Goal: Information Seeking & Learning: Understand process/instructions

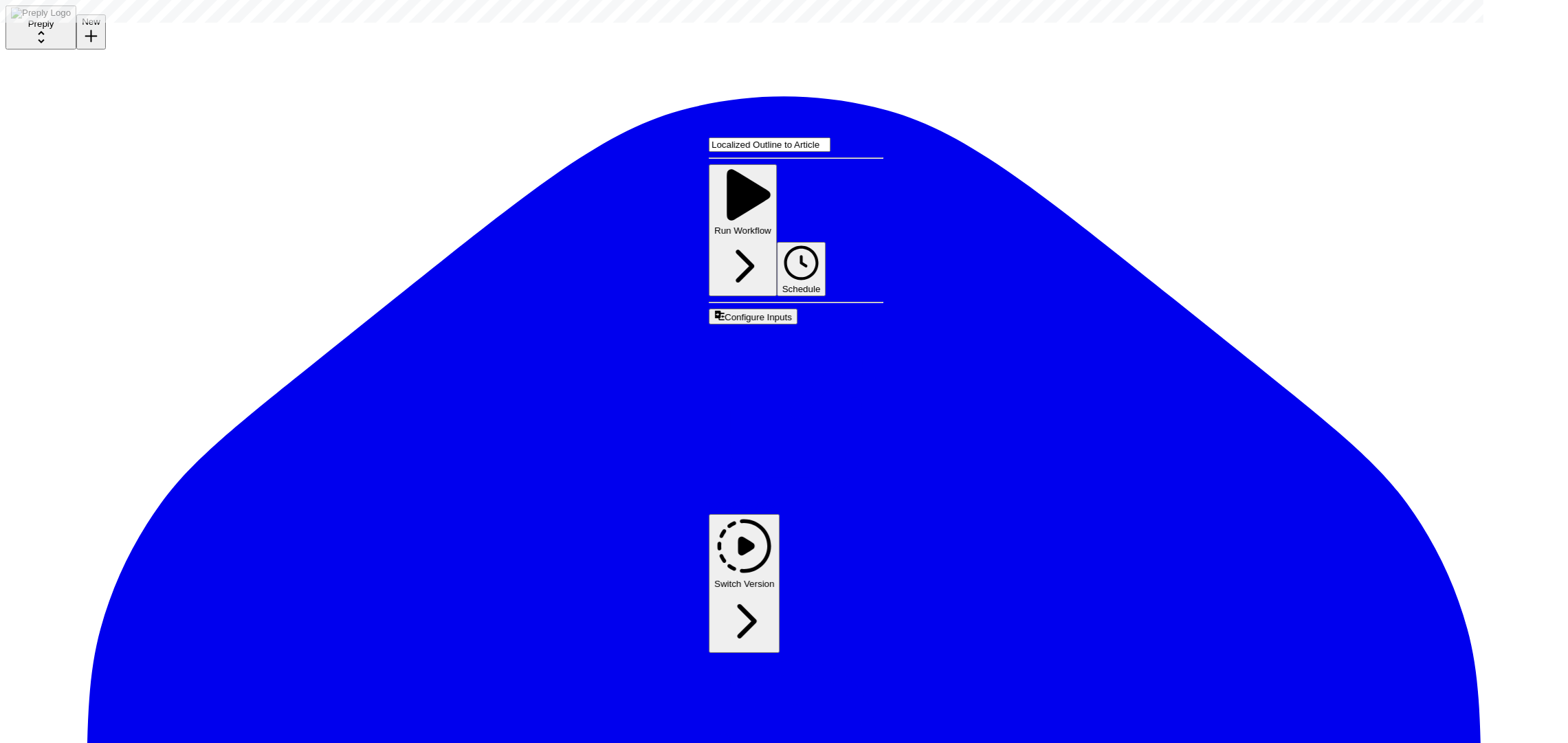
click at [760, 502] on span "Edit Workflow" at bounding box center [741, 508] width 66 height 12
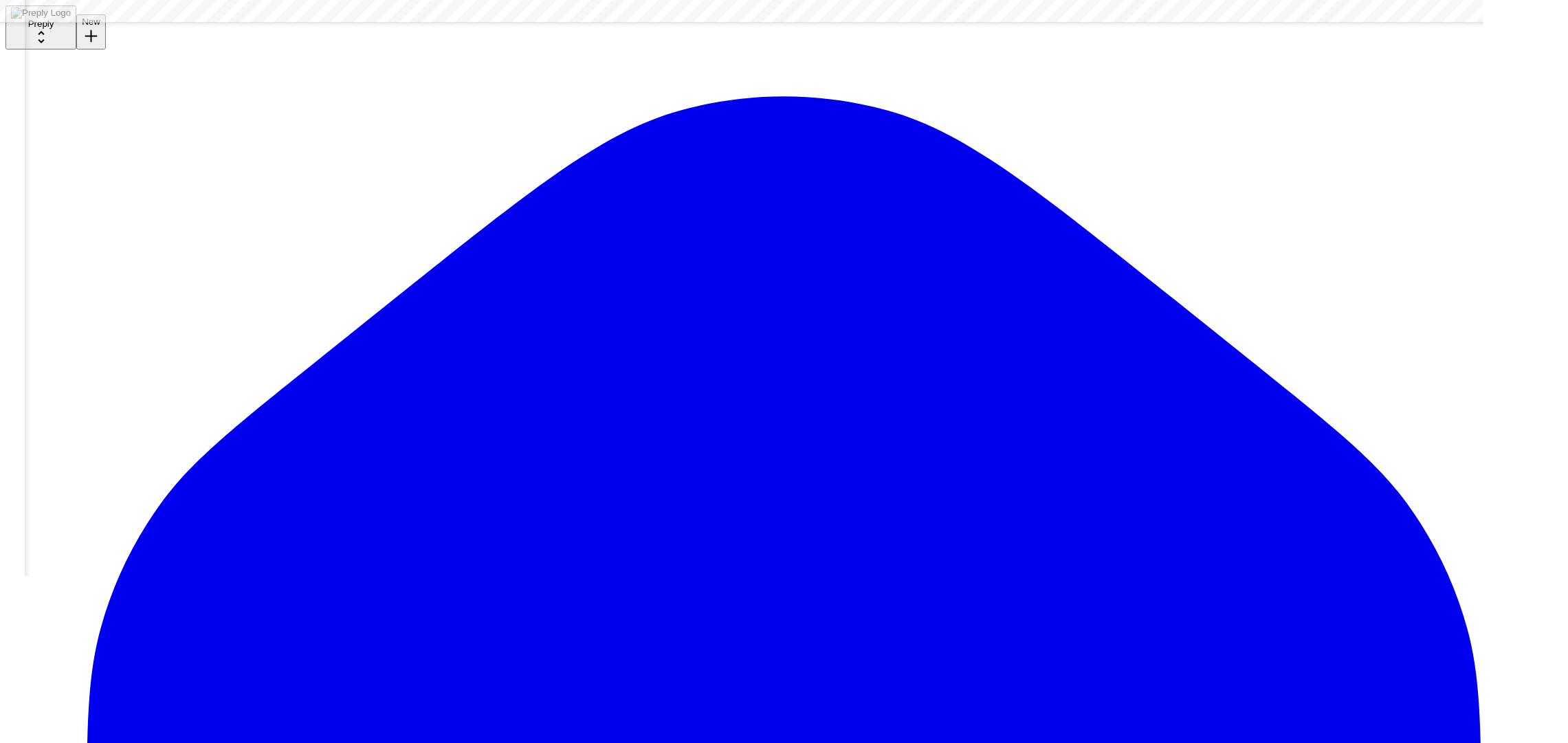
scroll to position [7975, 498]
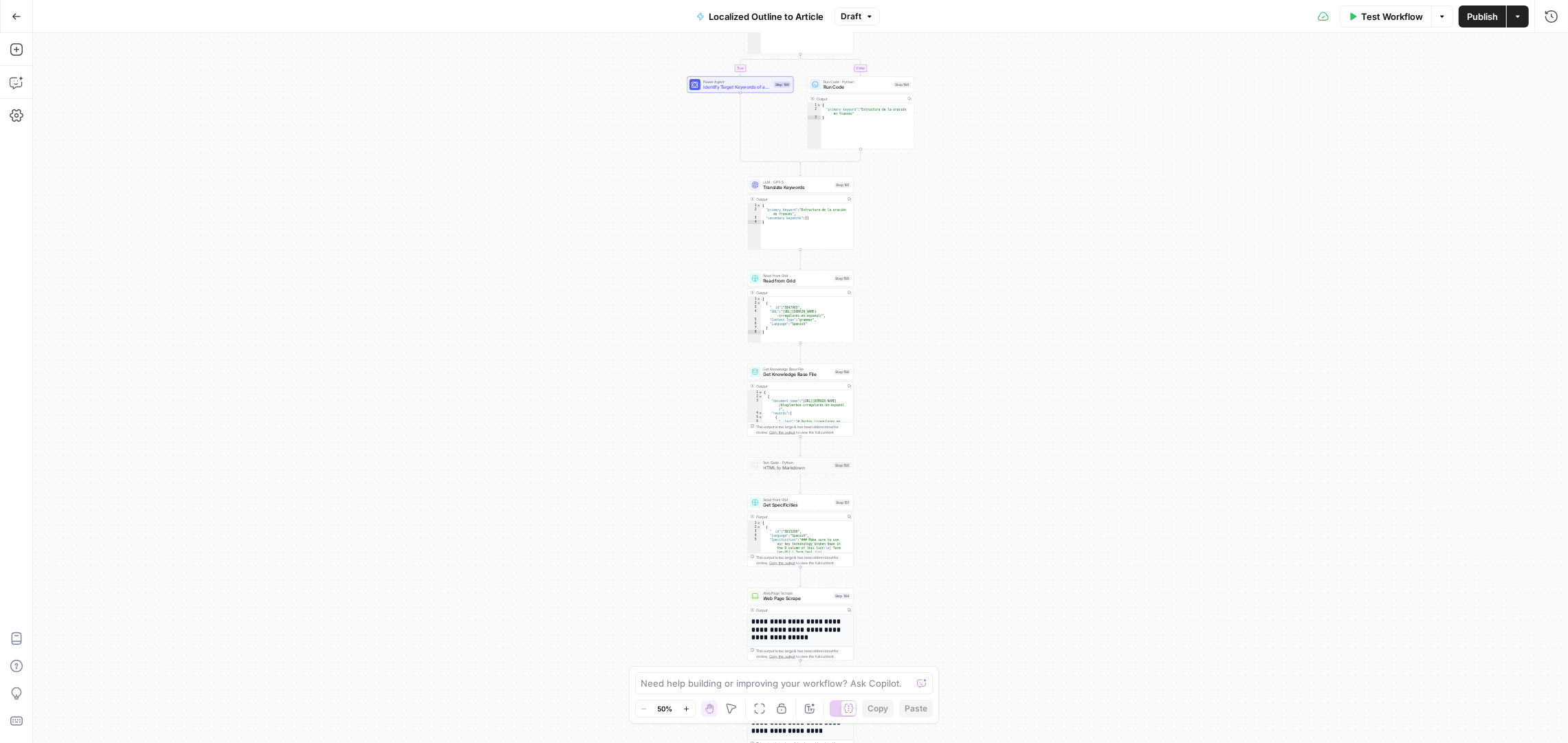
click at [981, 300] on div "true false Workflow Set Inputs Inputs Condition Condition Step 183 Output Copy …" at bounding box center [801, 388] width 1536 height 710
click at [981, 299] on div "true false Workflow Set Inputs Inputs Condition Condition Step 183 Output Copy …" at bounding box center [801, 388] width 1536 height 710
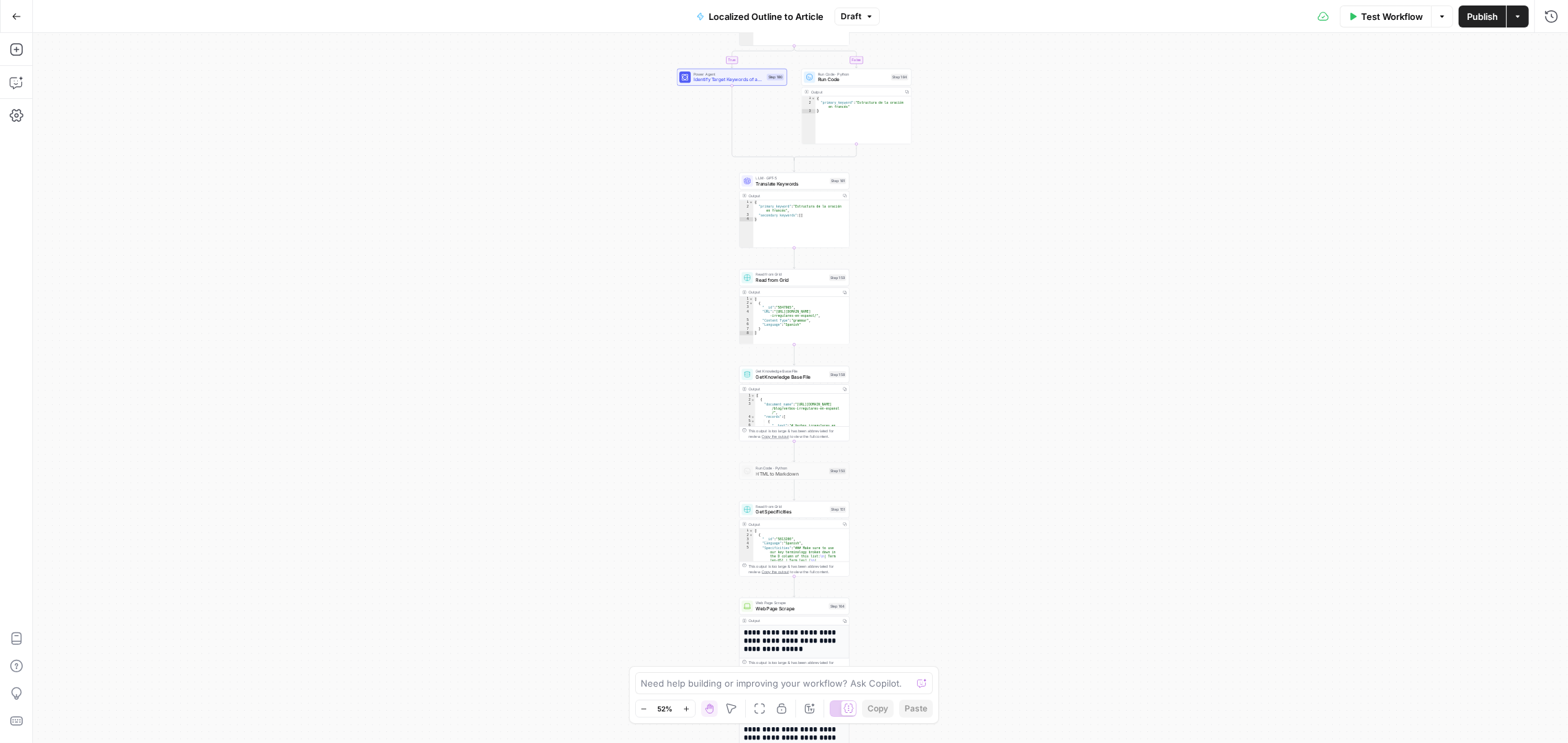
click at [981, 299] on div "true false Workflow Set Inputs Inputs Condition Condition Step 183 Output Copy …" at bounding box center [801, 388] width 1536 height 710
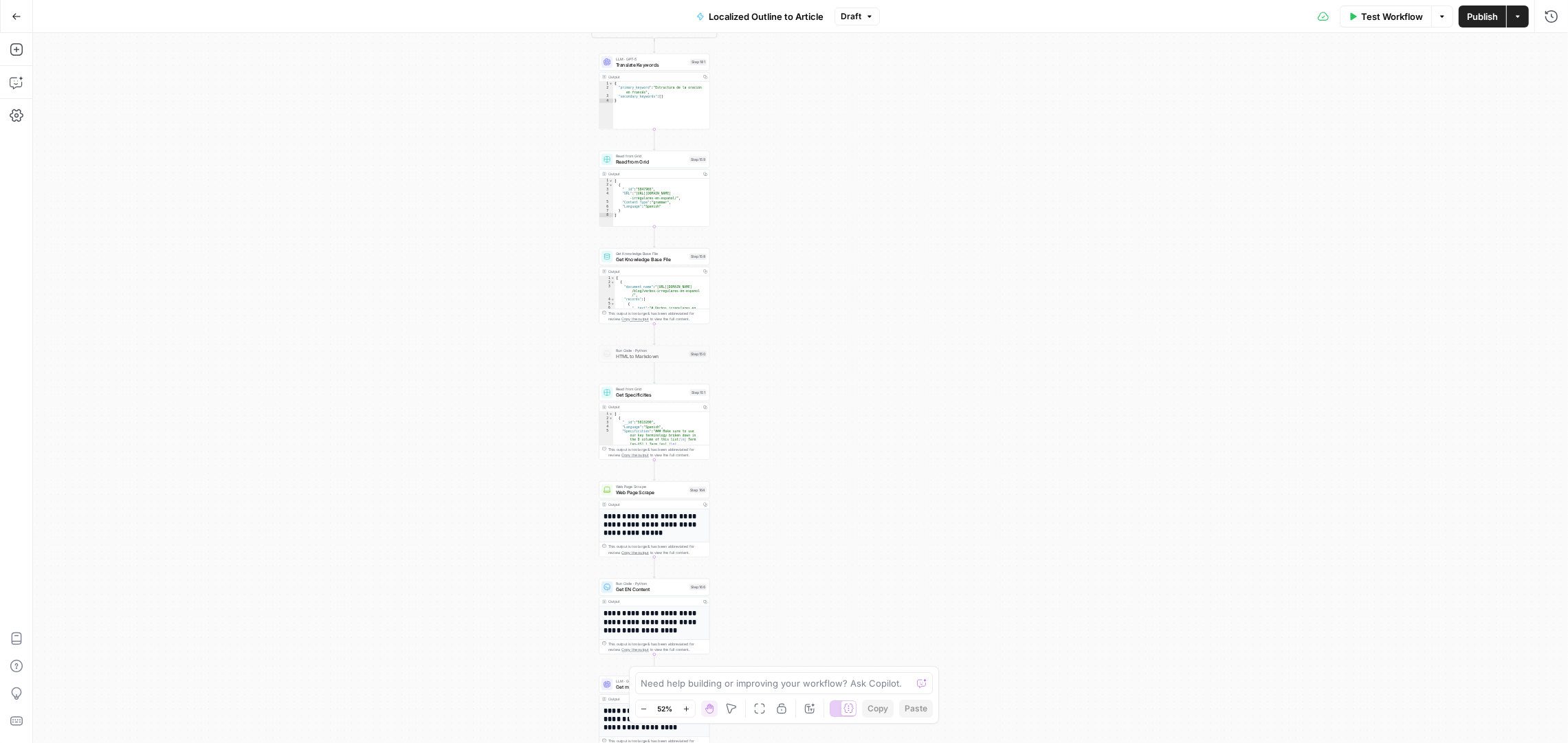
drag, startPoint x: 981, startPoint y: 299, endPoint x: 841, endPoint y: 180, distance: 183.7
click at [841, 180] on div "true false Workflow Set Inputs Inputs Condition Condition Step 183 Output Copy …" at bounding box center [801, 388] width 1536 height 710
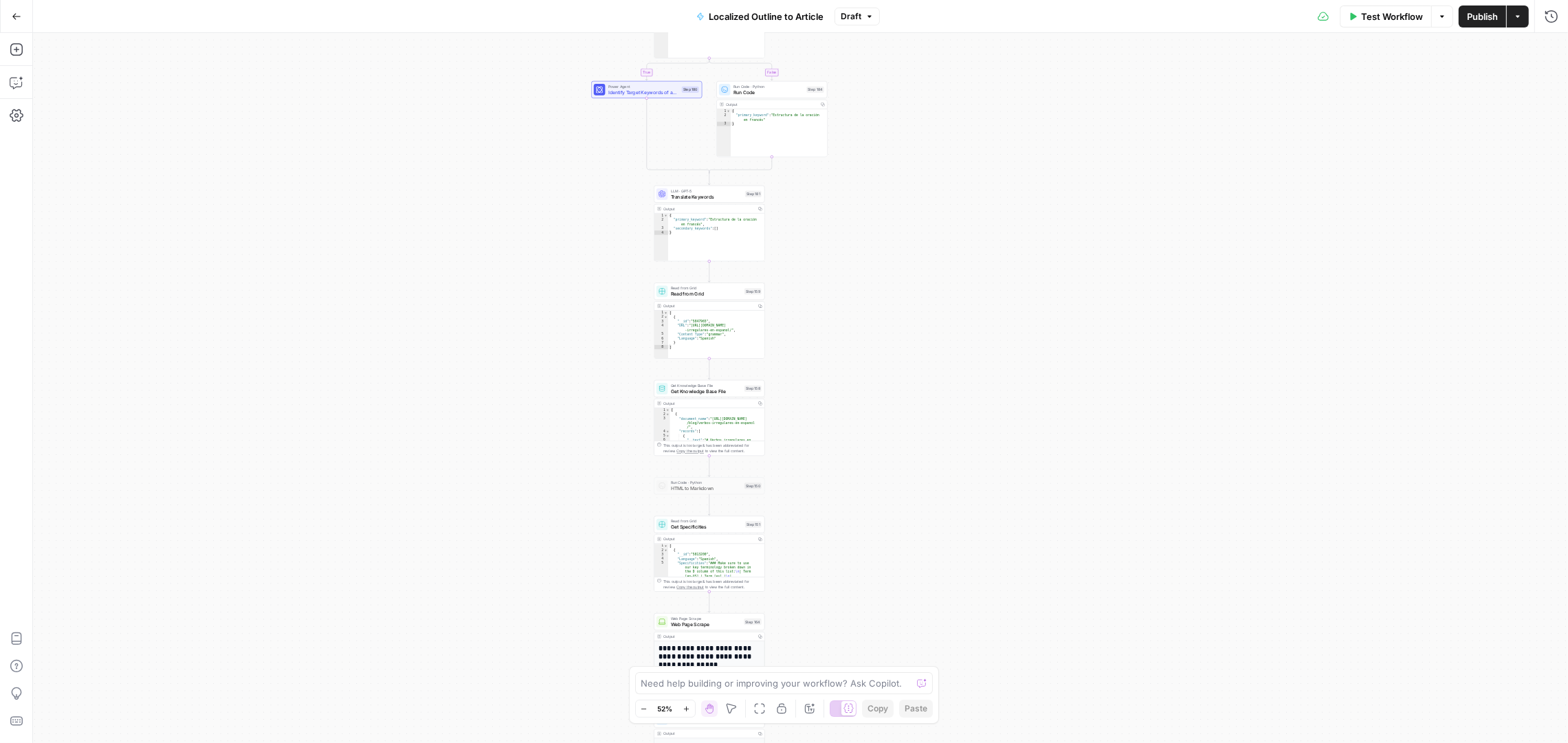
drag, startPoint x: 841, startPoint y: 180, endPoint x: 903, endPoint y: 327, distance: 159.5
click at [903, 329] on div "true false Workflow Set Inputs Inputs Condition Condition Step 183 Output Copy …" at bounding box center [801, 388] width 1536 height 710
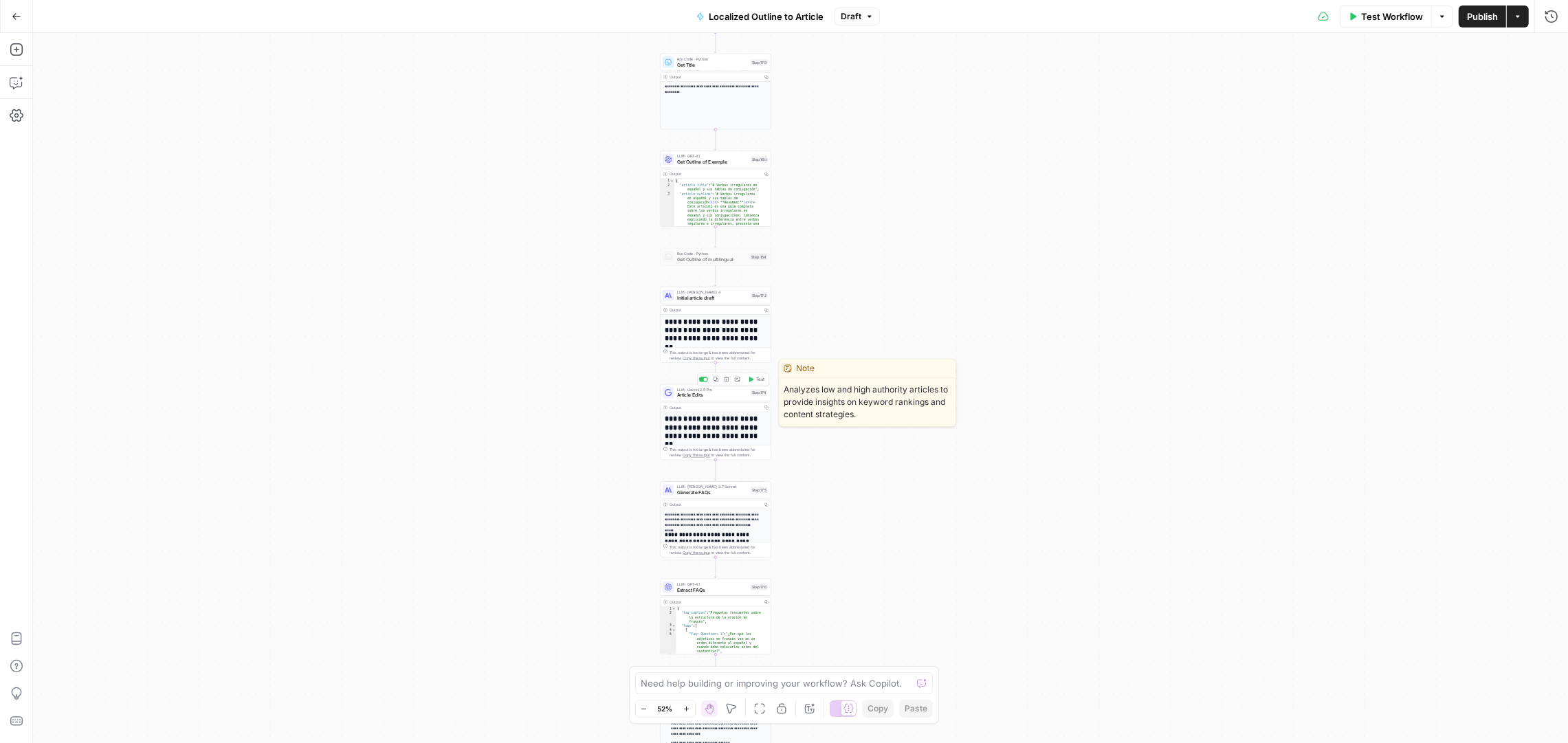
click at [740, 393] on span "Article Edits" at bounding box center [713, 395] width 71 height 7
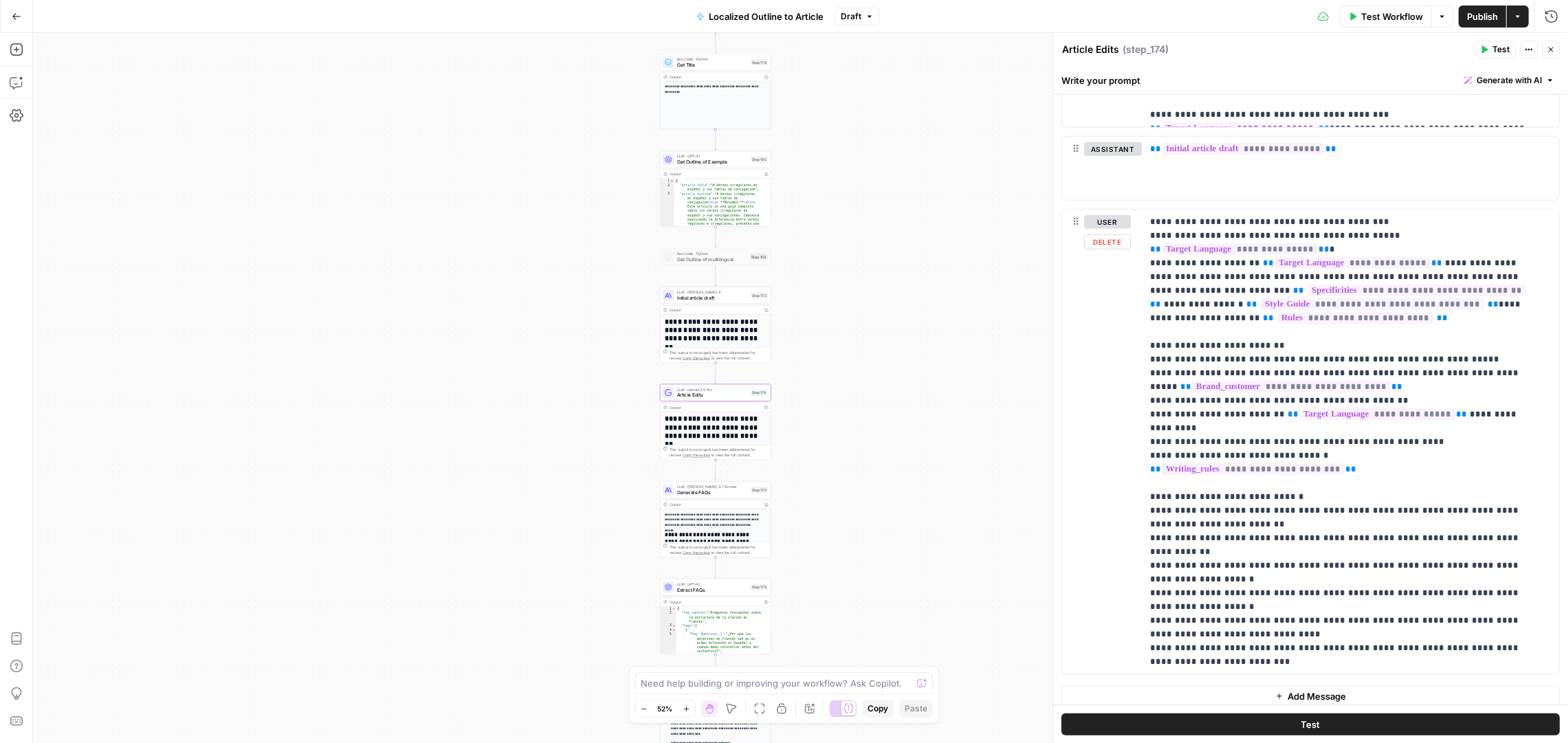
scroll to position [988, 0]
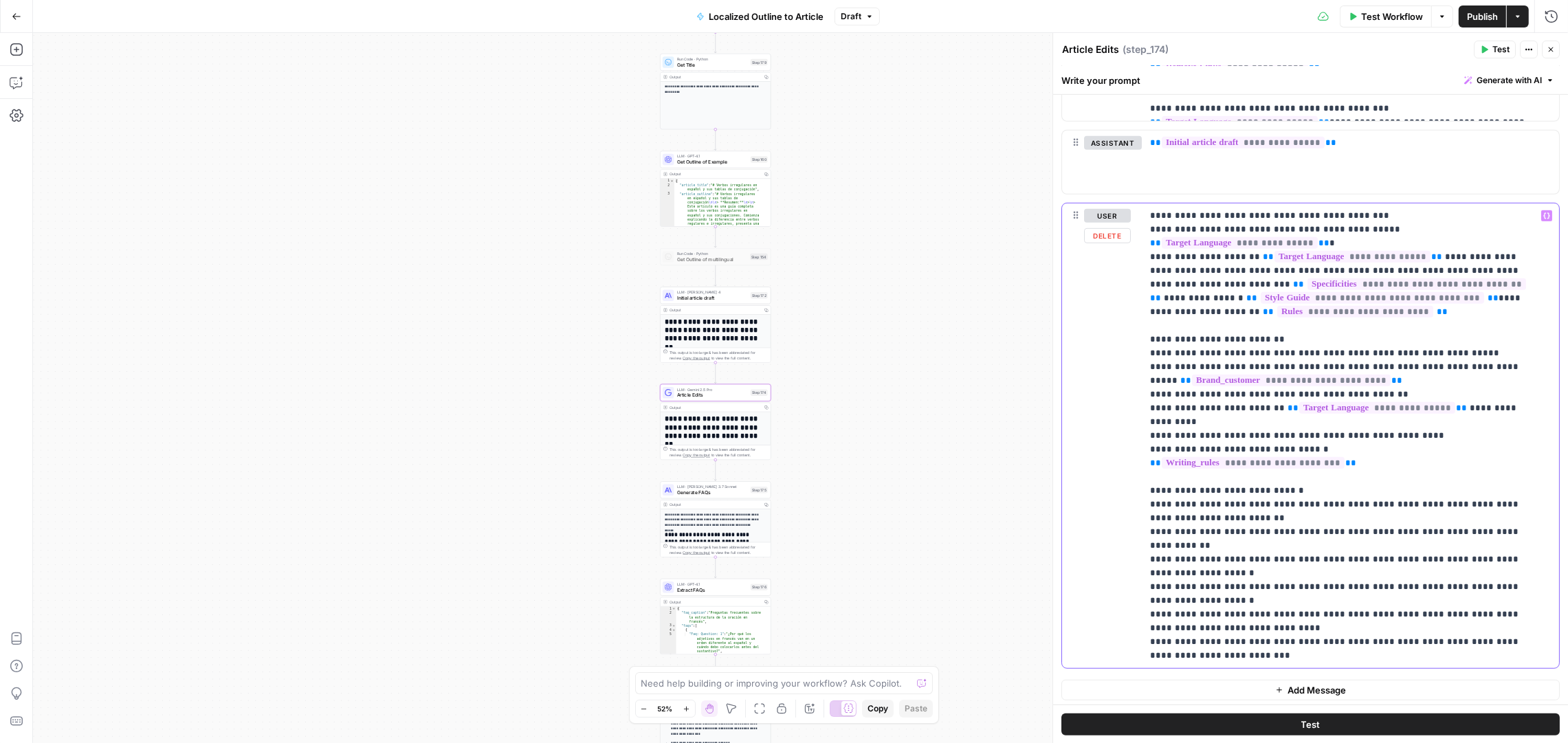
click at [1327, 332] on p "**********" at bounding box center [1344, 435] width 388 height 454
click at [1327, 333] on p "**********" at bounding box center [1344, 435] width 388 height 454
drag, startPoint x: 1446, startPoint y: 332, endPoint x: 1149, endPoint y: 338, distance: 297.1
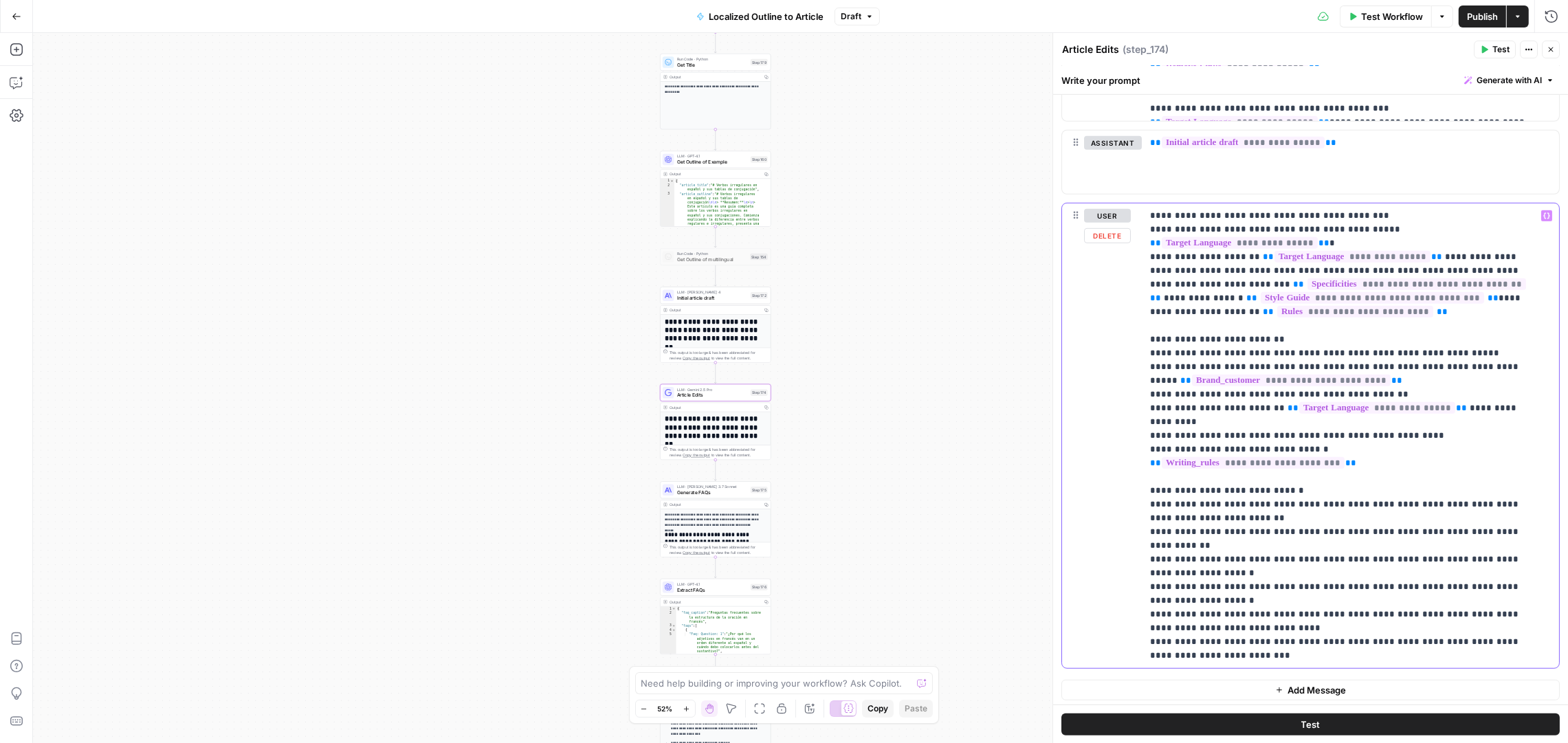
click at [1149, 338] on div "**********" at bounding box center [1351, 436] width 418 height 465
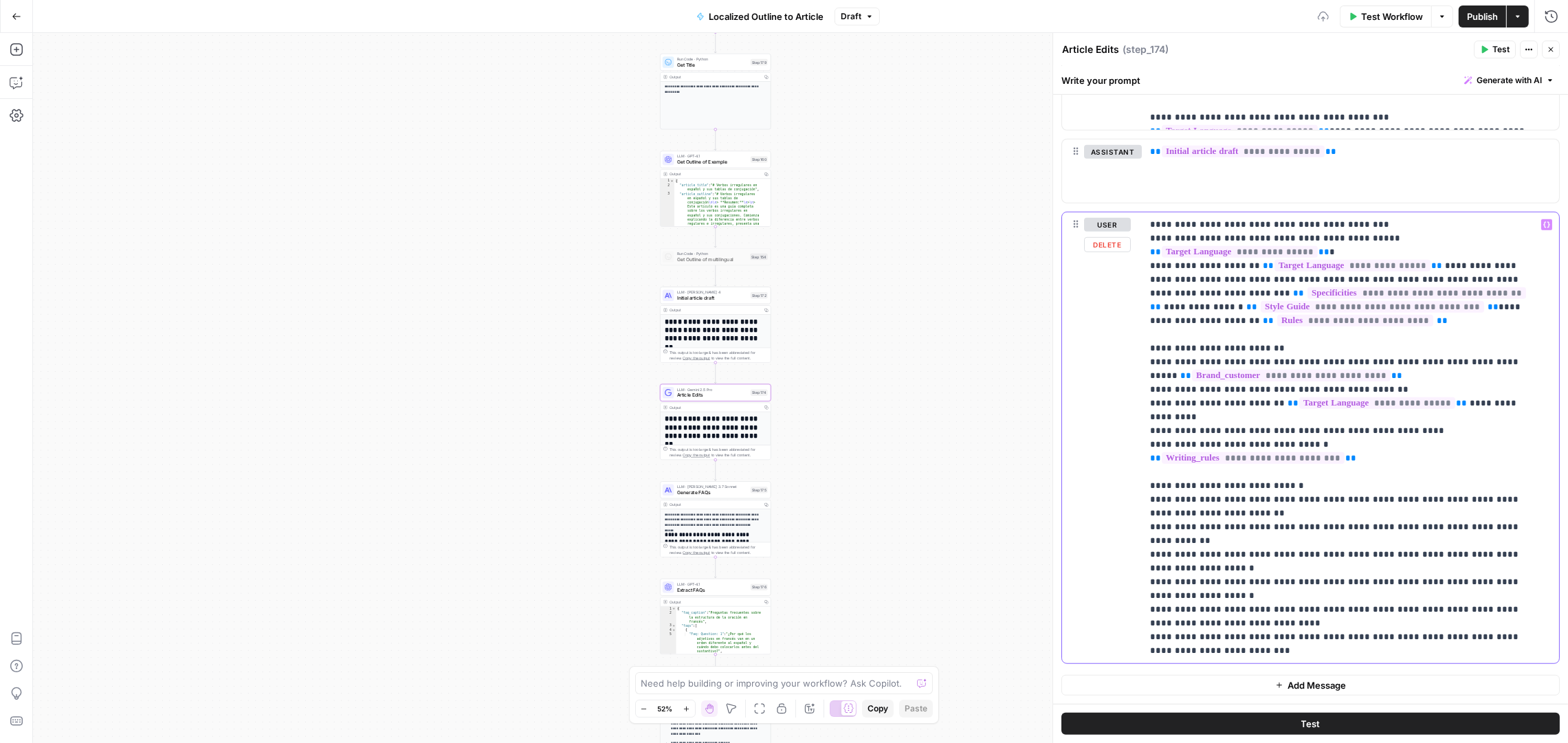
scroll to position [974, 0]
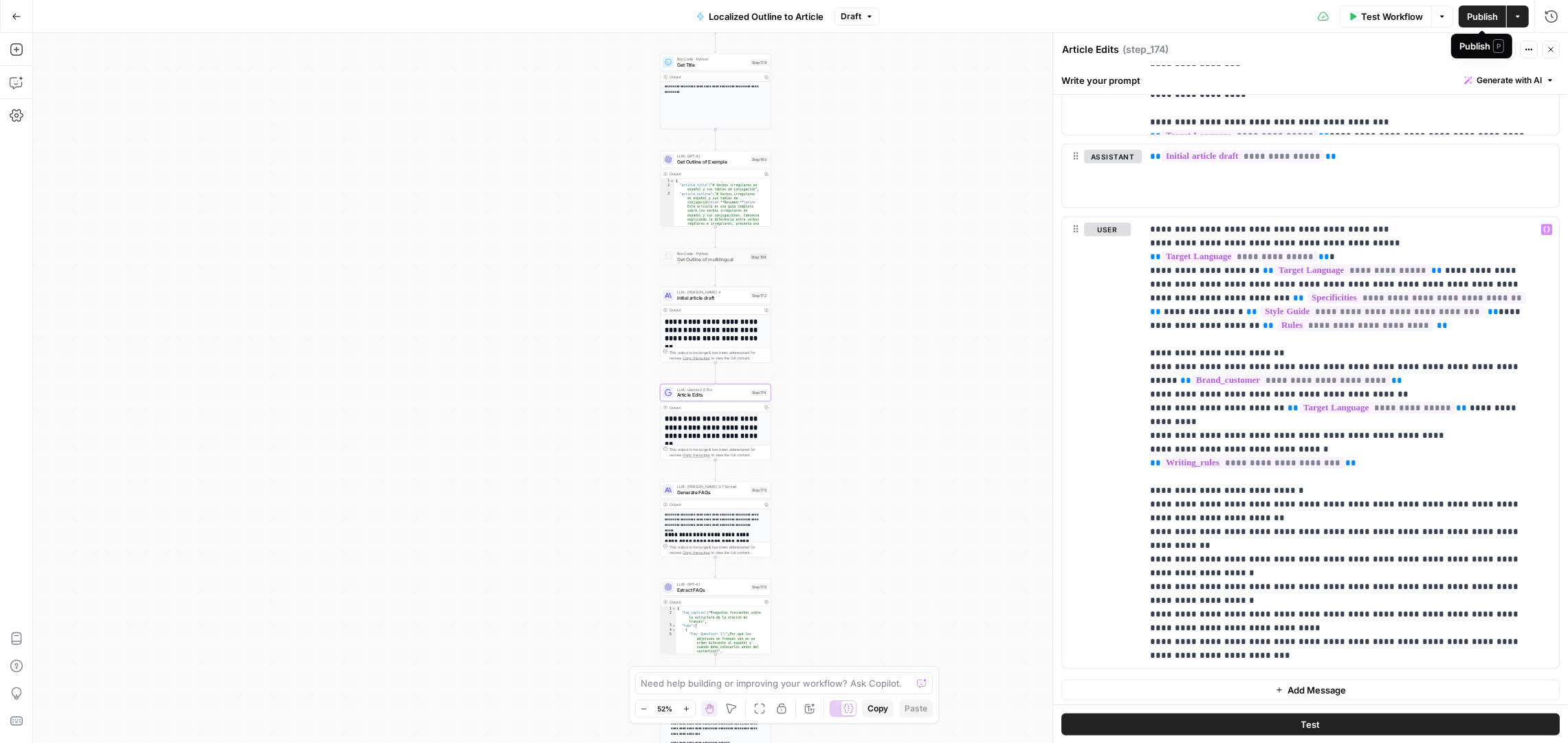
click at [1492, 12] on span "Publish" at bounding box center [1483, 17] width 31 height 14
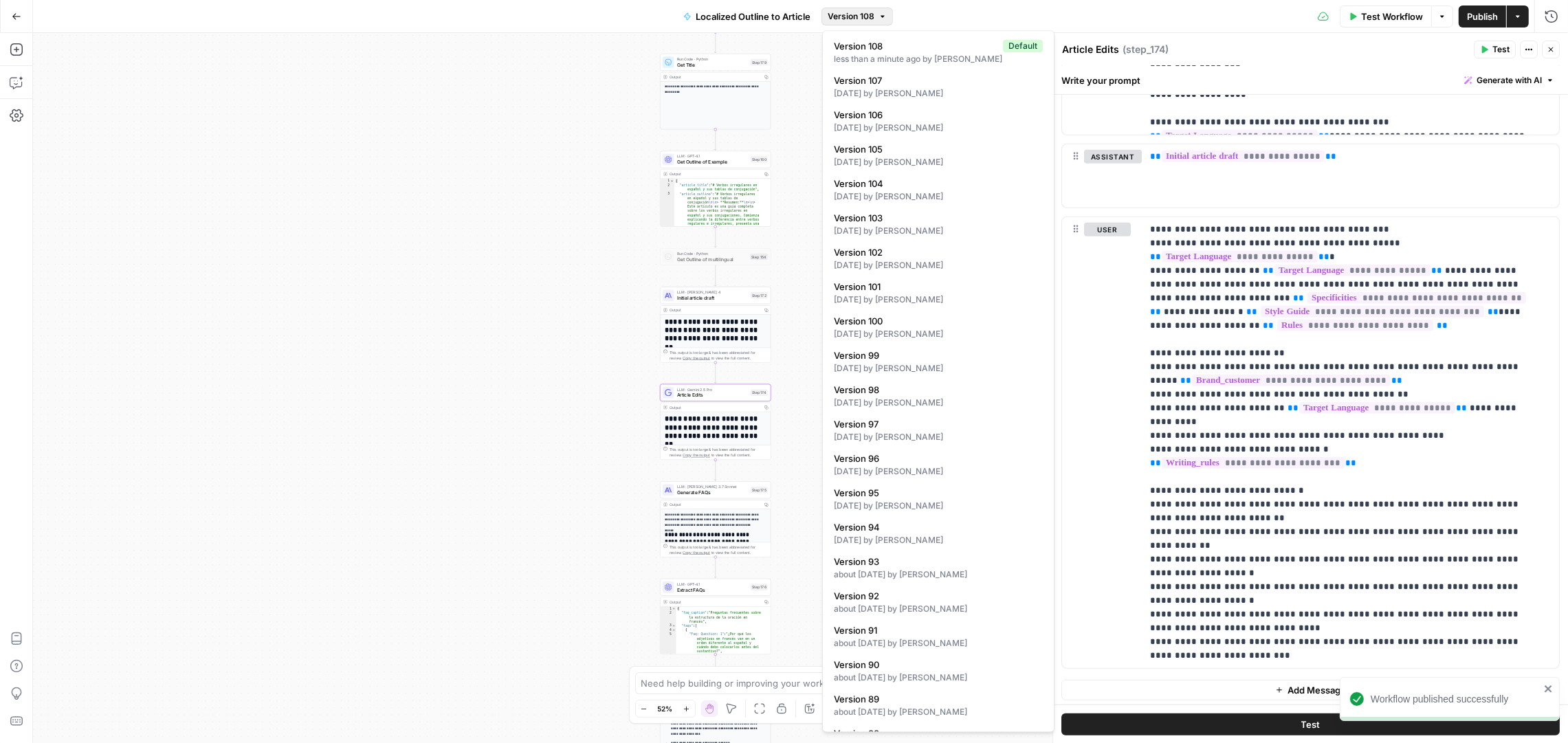
click at [864, 11] on span "Version 108" at bounding box center [851, 17] width 47 height 13
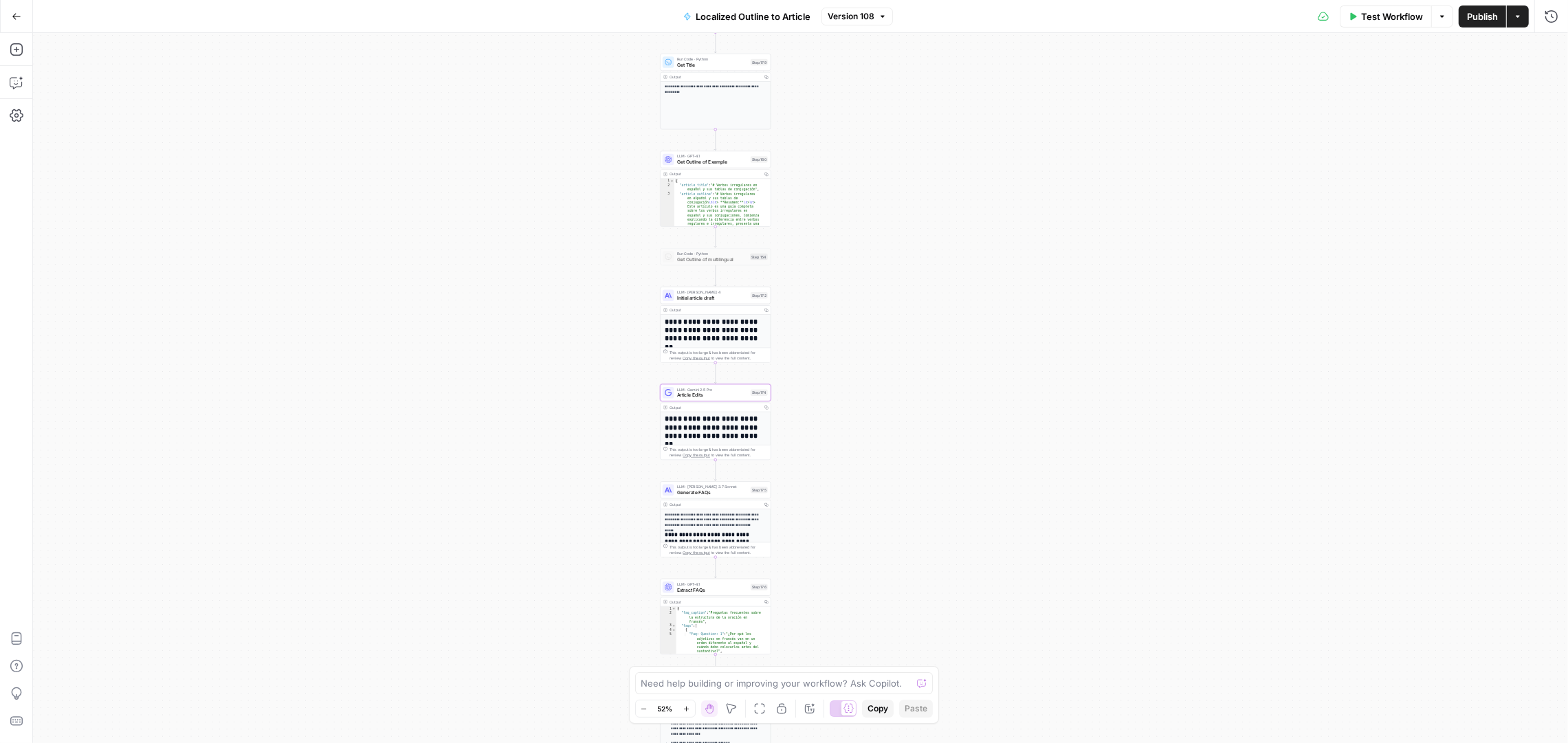
click at [722, 389] on span "LLM · Gemini 2.5 Pro" at bounding box center [713, 389] width 71 height 6
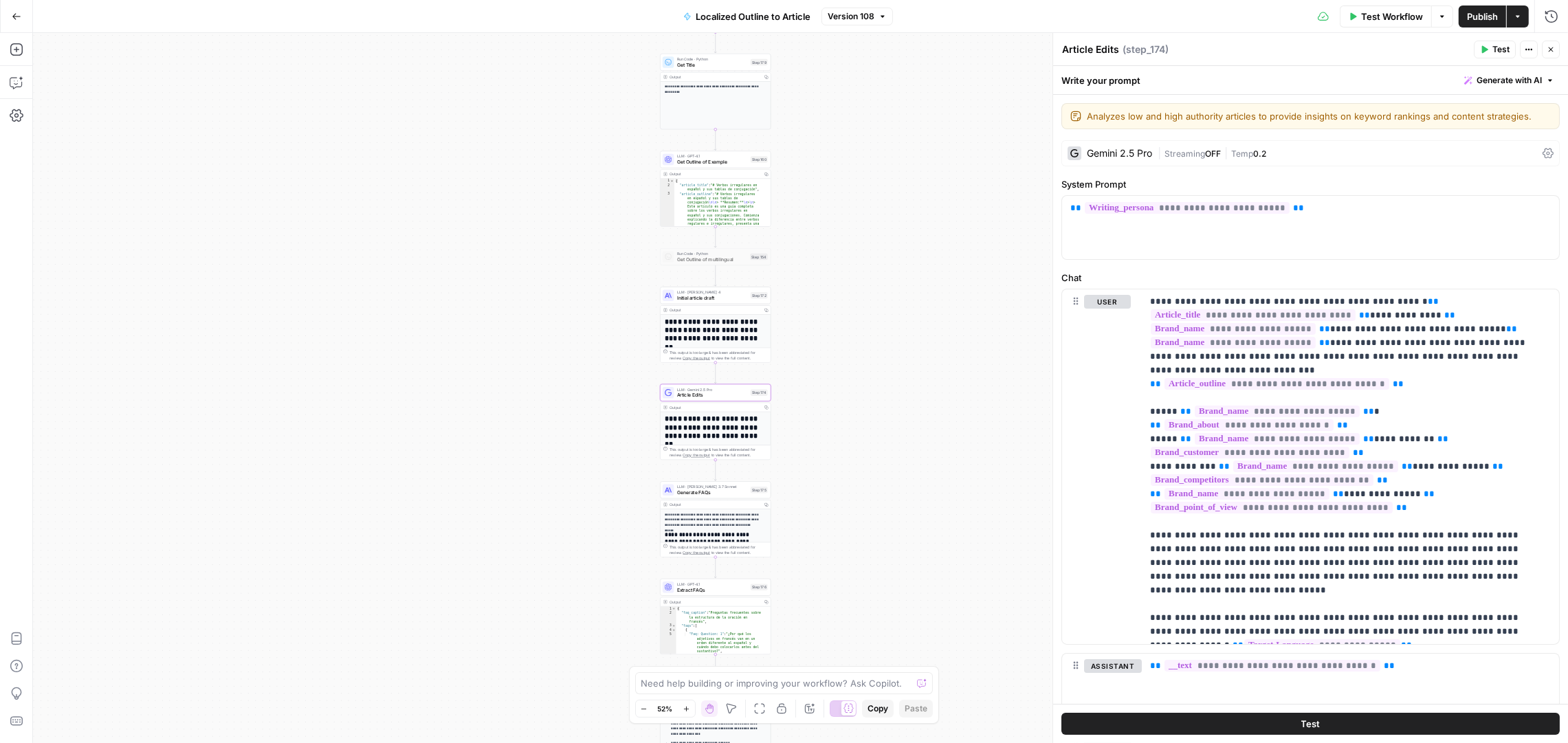
drag, startPoint x: 685, startPoint y: 141, endPoint x: 486, endPoint y: 158, distance: 199.7
click at [486, 158] on div "true false Workflow Set Inputs Inputs Condition Condition Step 183 Output Copy …" at bounding box center [801, 388] width 1536 height 710
click at [19, 15] on icon "button" at bounding box center [17, 17] width 10 height 10
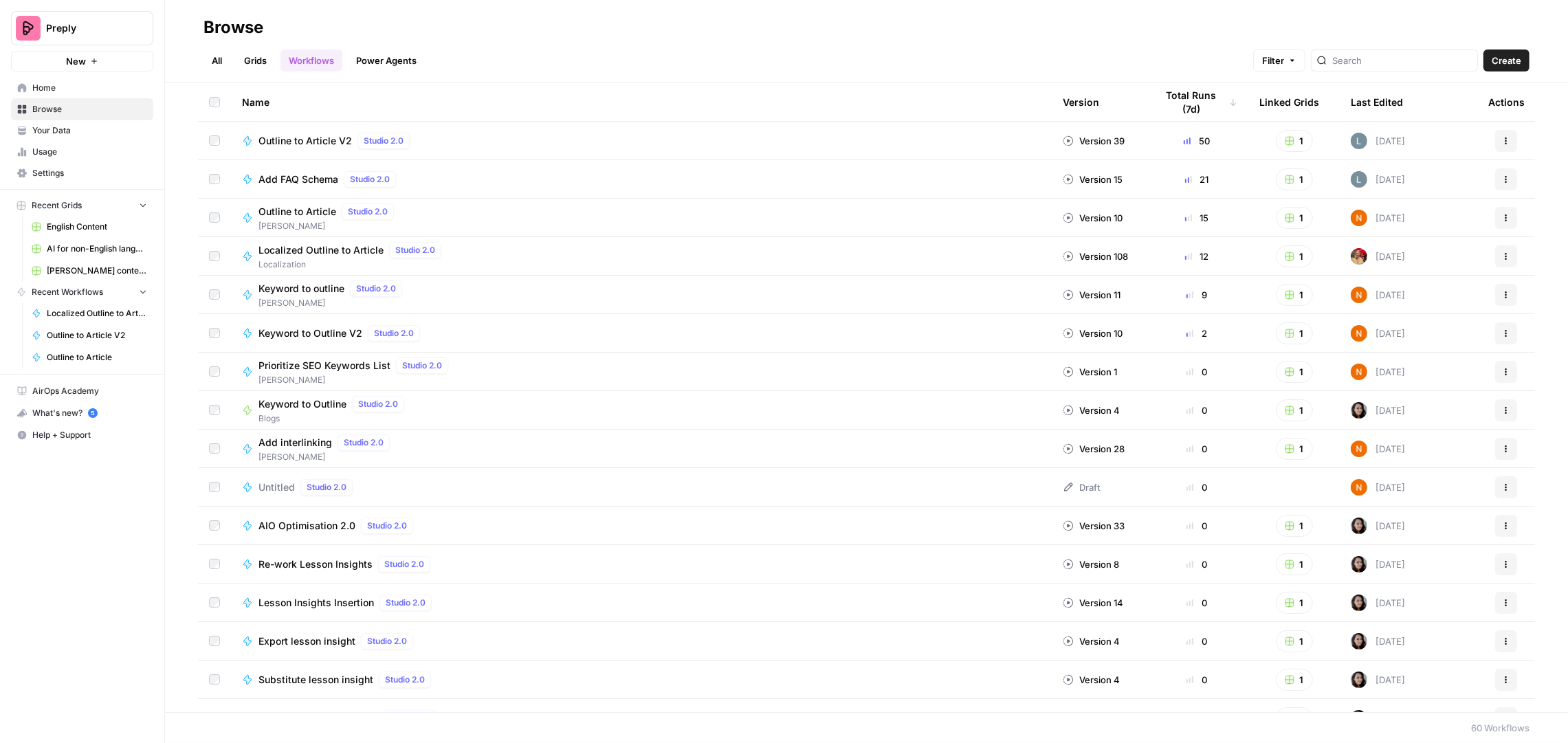
click at [79, 245] on span "AI for non-English languages" at bounding box center [97, 249] width 100 height 13
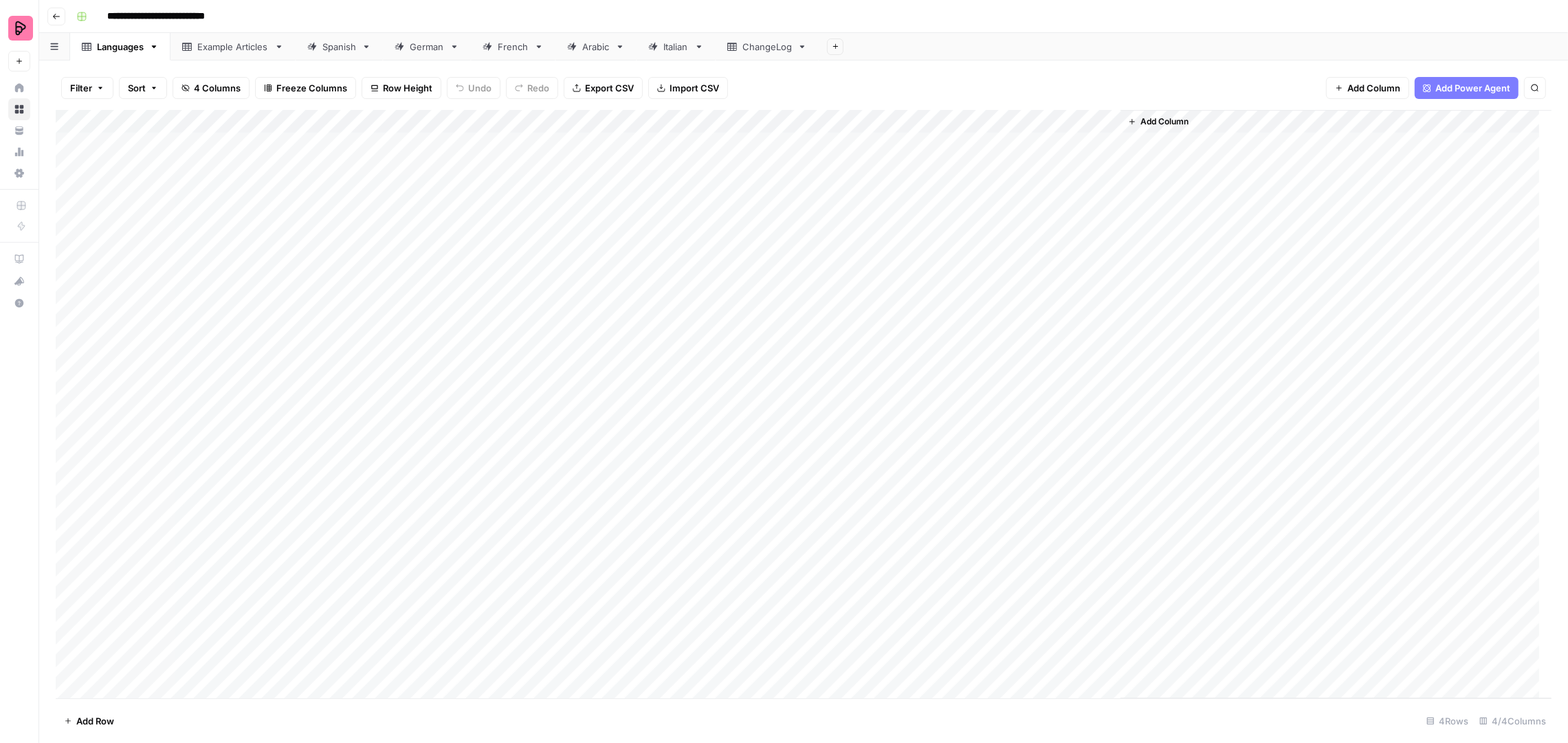
click at [350, 51] on div "Spanish" at bounding box center [339, 47] width 33 height 14
click at [780, 609] on div "Add Column" at bounding box center [804, 404] width 1496 height 589
click at [832, 605] on div "Add Column" at bounding box center [804, 404] width 1496 height 589
click at [835, 633] on div "Add Column" at bounding box center [804, 404] width 1496 height 589
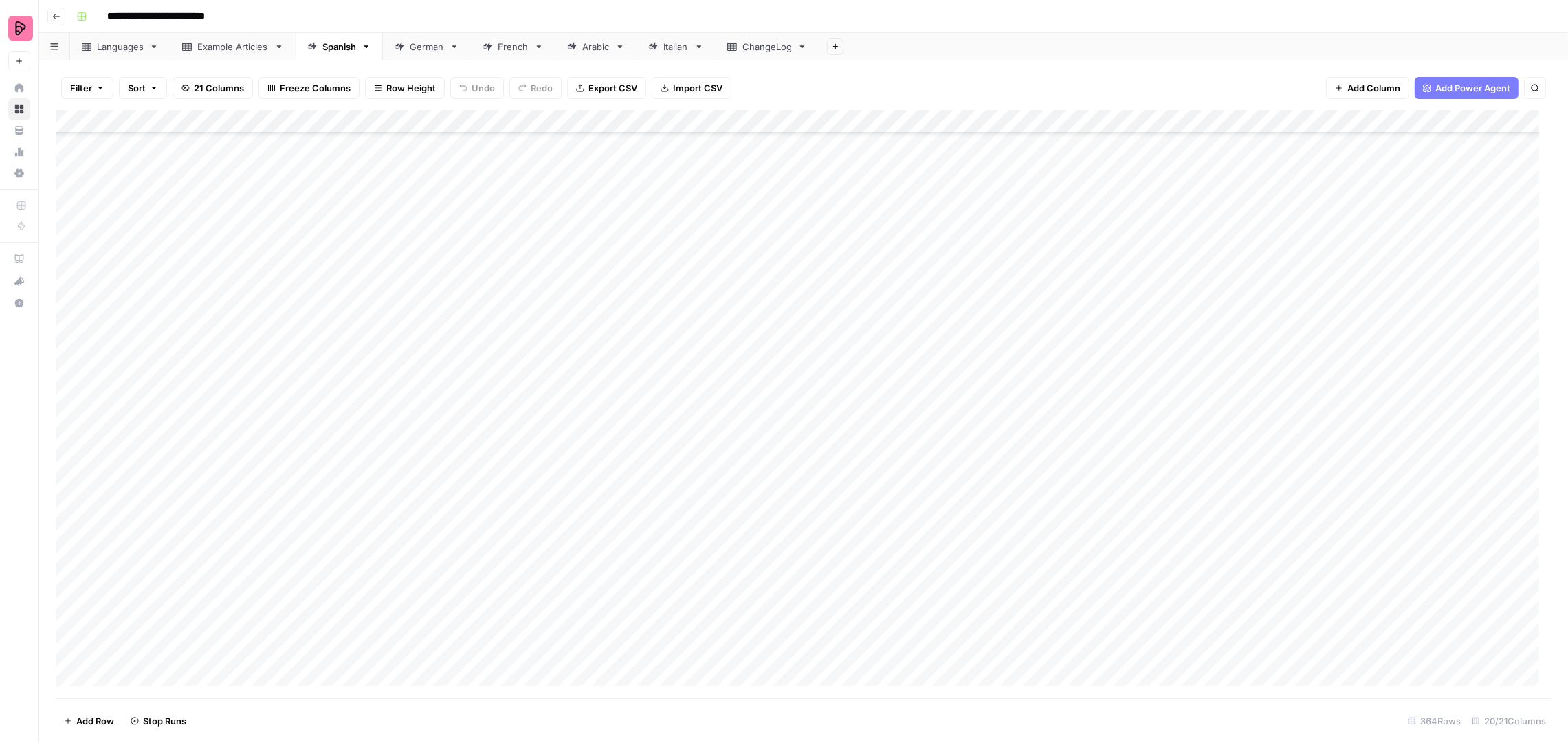
click at [832, 629] on div "Add Column" at bounding box center [804, 404] width 1496 height 589
click at [835, 659] on div "Add Column" at bounding box center [804, 404] width 1496 height 589
click at [826, 649] on div "Add Column" at bounding box center [804, 404] width 1496 height 589
click at [804, 626] on div "Add Column" at bounding box center [804, 404] width 1496 height 589
click at [828, 627] on div "Add Column" at bounding box center [804, 404] width 1496 height 589
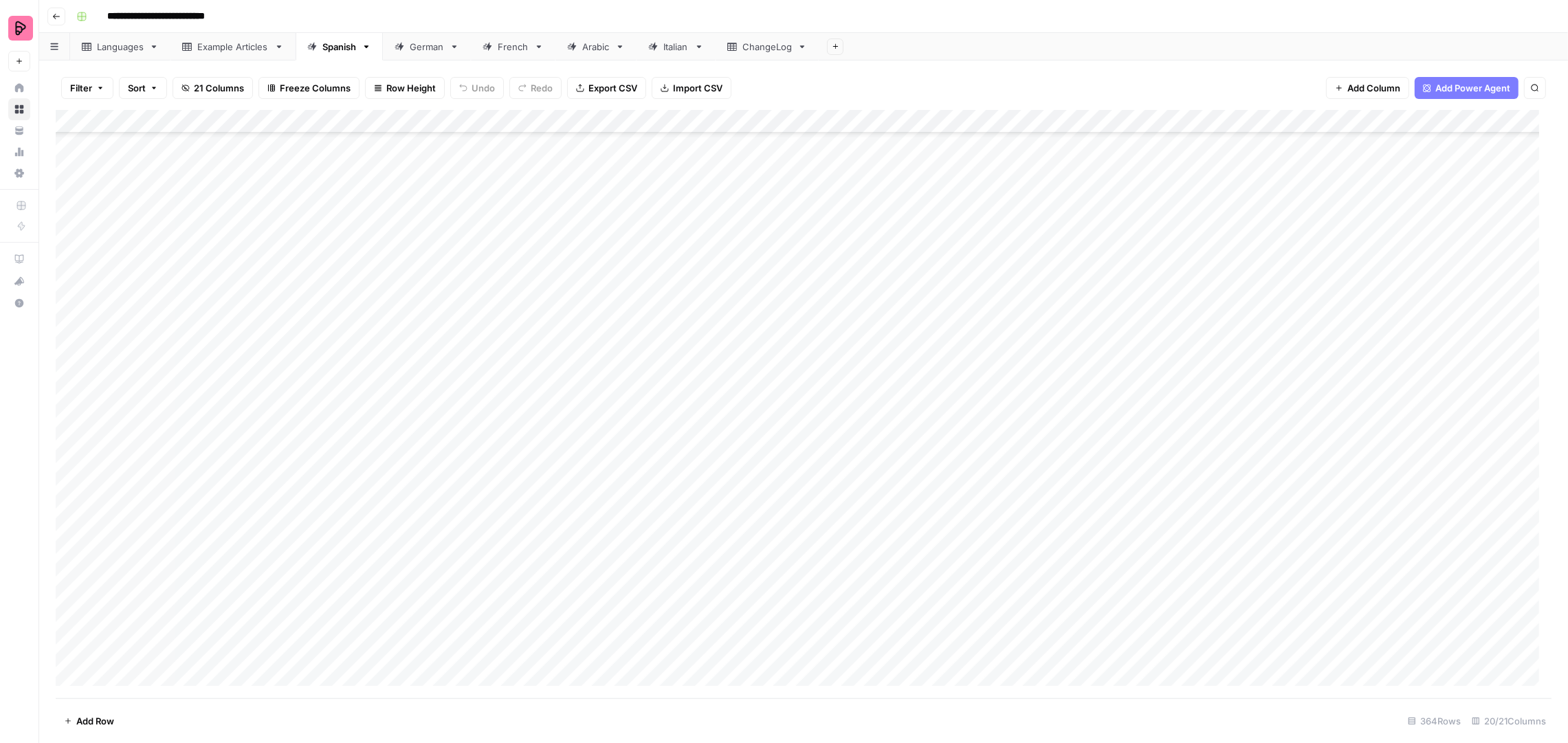
click at [440, 45] on div "German" at bounding box center [427, 47] width 34 height 14
click at [515, 45] on div "French" at bounding box center [514, 47] width 31 height 14
click at [740, 605] on div "Add Column" at bounding box center [804, 404] width 1496 height 589
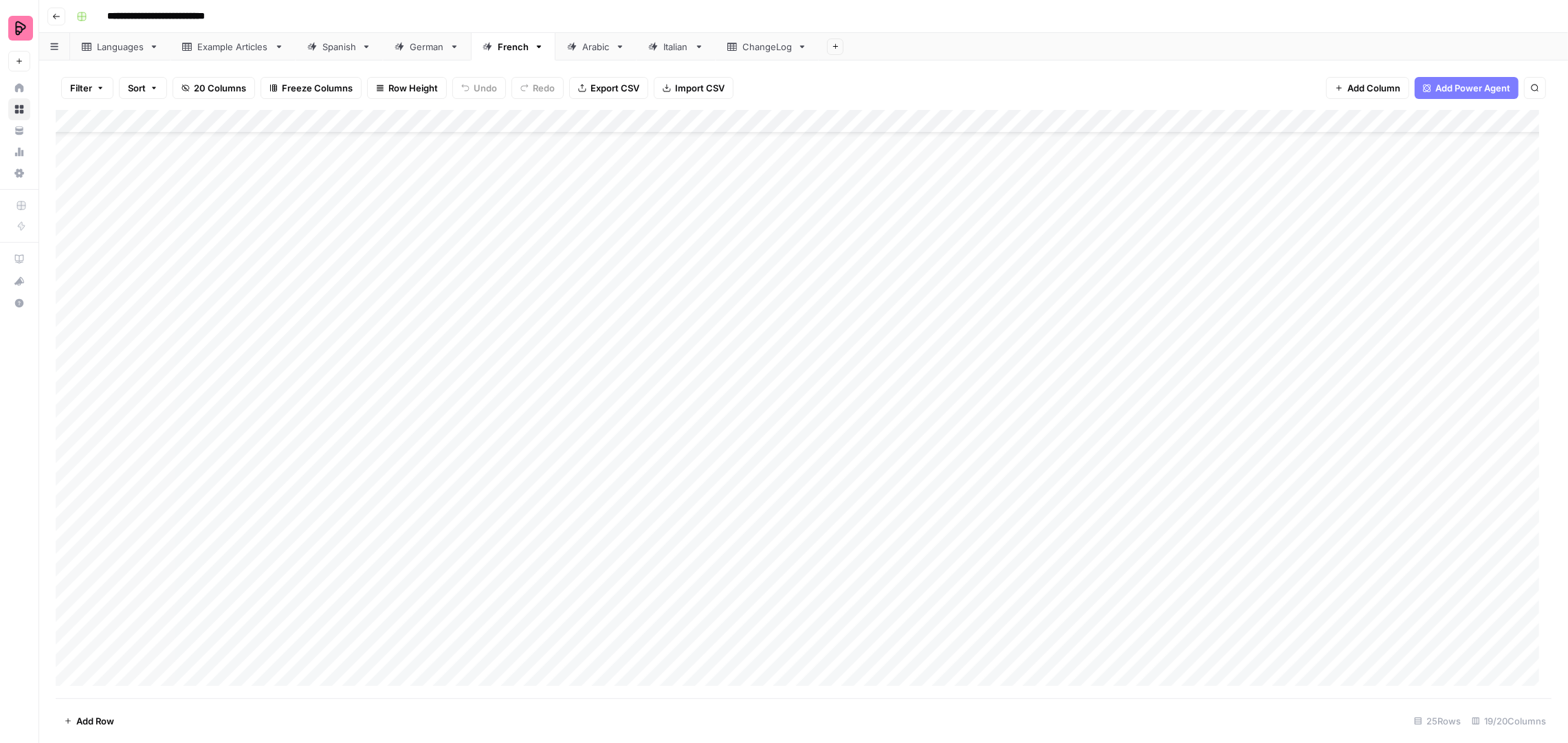
click at [755, 604] on div "Add Column" at bounding box center [804, 404] width 1496 height 589
click at [752, 632] on div "Add Column" at bounding box center [804, 404] width 1496 height 589
click at [753, 627] on div "Add Column" at bounding box center [804, 404] width 1496 height 589
click at [750, 625] on div "Add Column" at bounding box center [804, 404] width 1496 height 589
click at [754, 651] on div "Add Column" at bounding box center [804, 404] width 1496 height 589
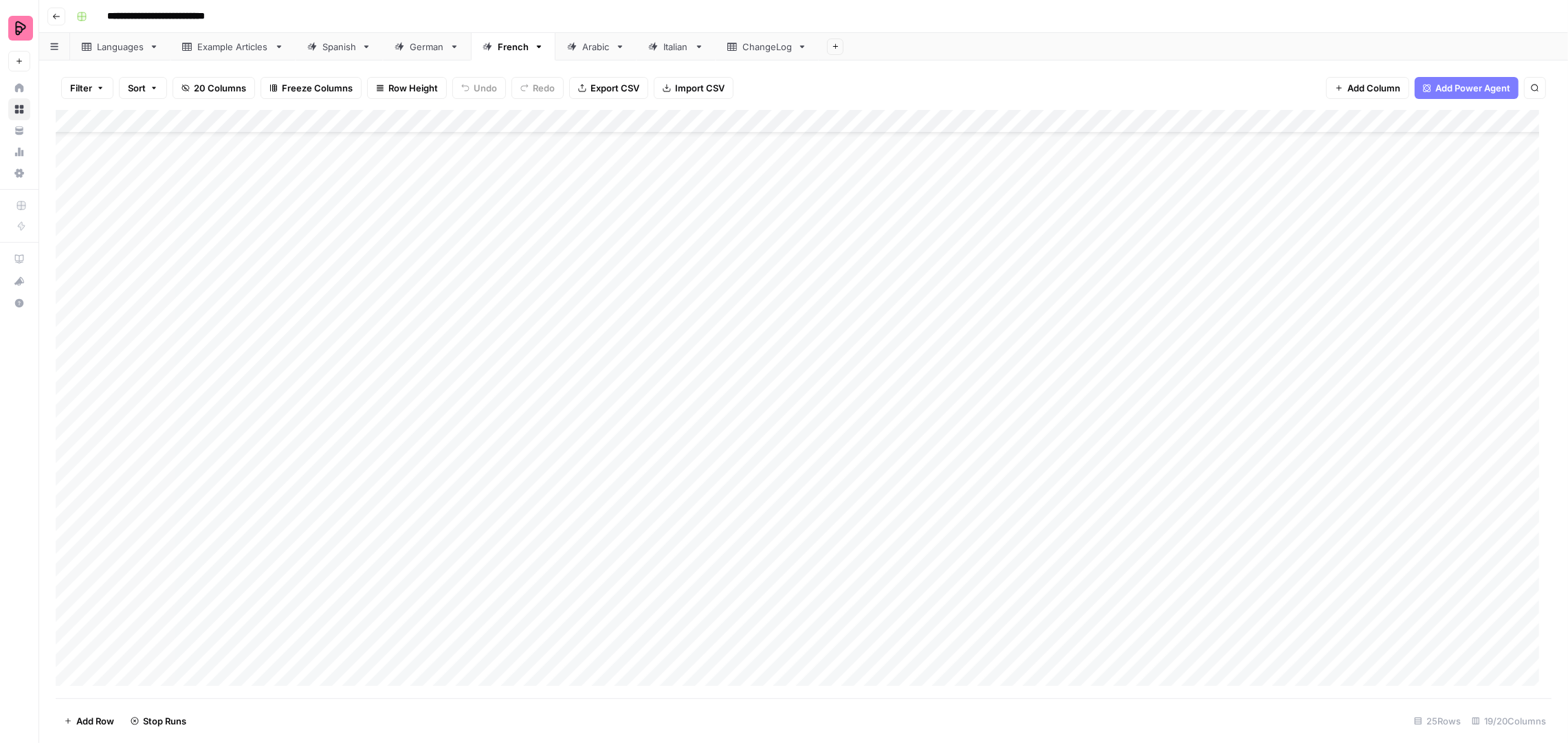
click at [333, 54] on link "Spanish" at bounding box center [339, 47] width 87 height 27
click at [275, 644] on div "Add Column" at bounding box center [804, 404] width 1496 height 589
click at [1407, 124] on input "**********" at bounding box center [1407, 126] width 151 height 17
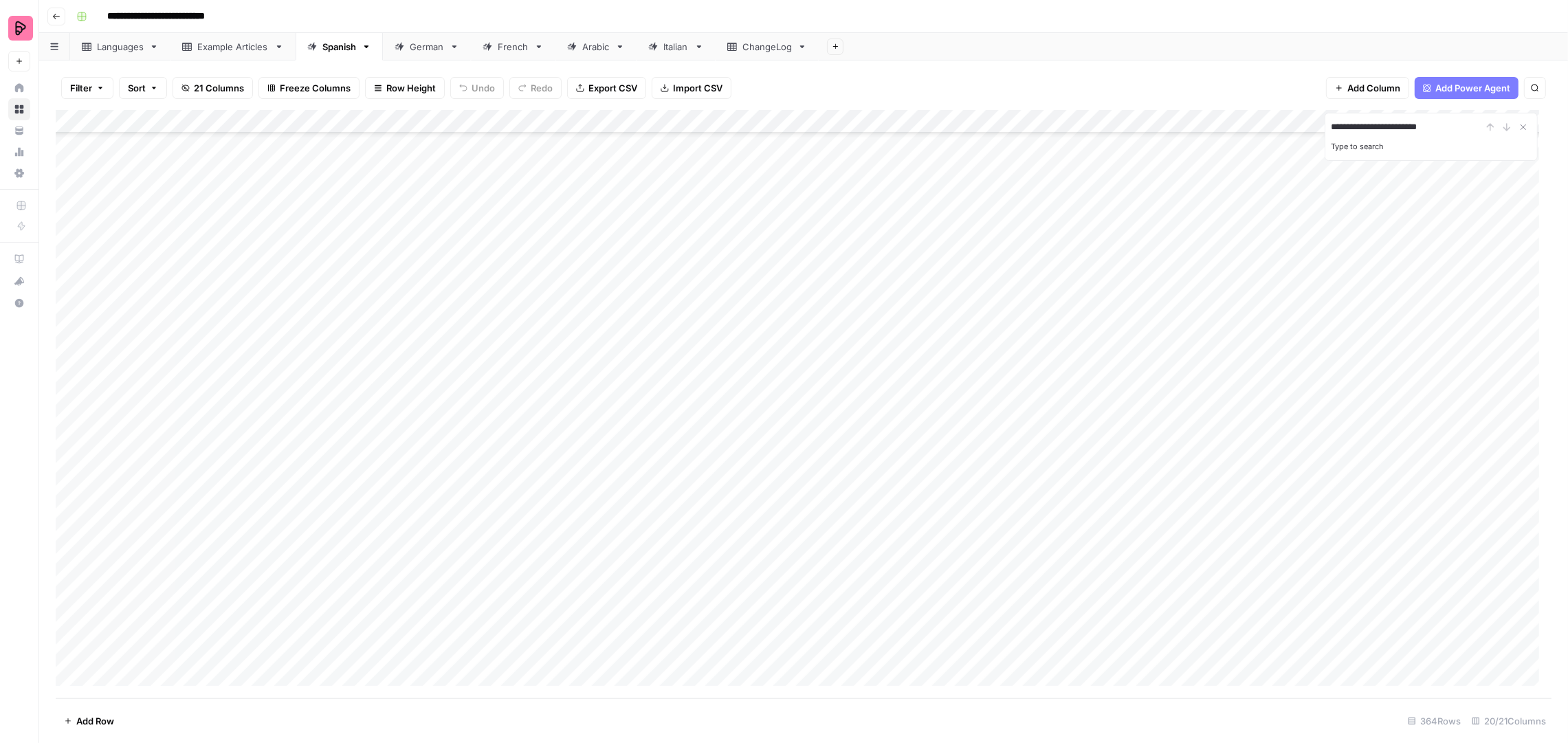
click at [1407, 124] on input "**********" at bounding box center [1407, 126] width 151 height 17
paste input "**********"
type input "**********"
click at [1523, 126] on icon "Close Search" at bounding box center [1523, 126] width 11 height 11
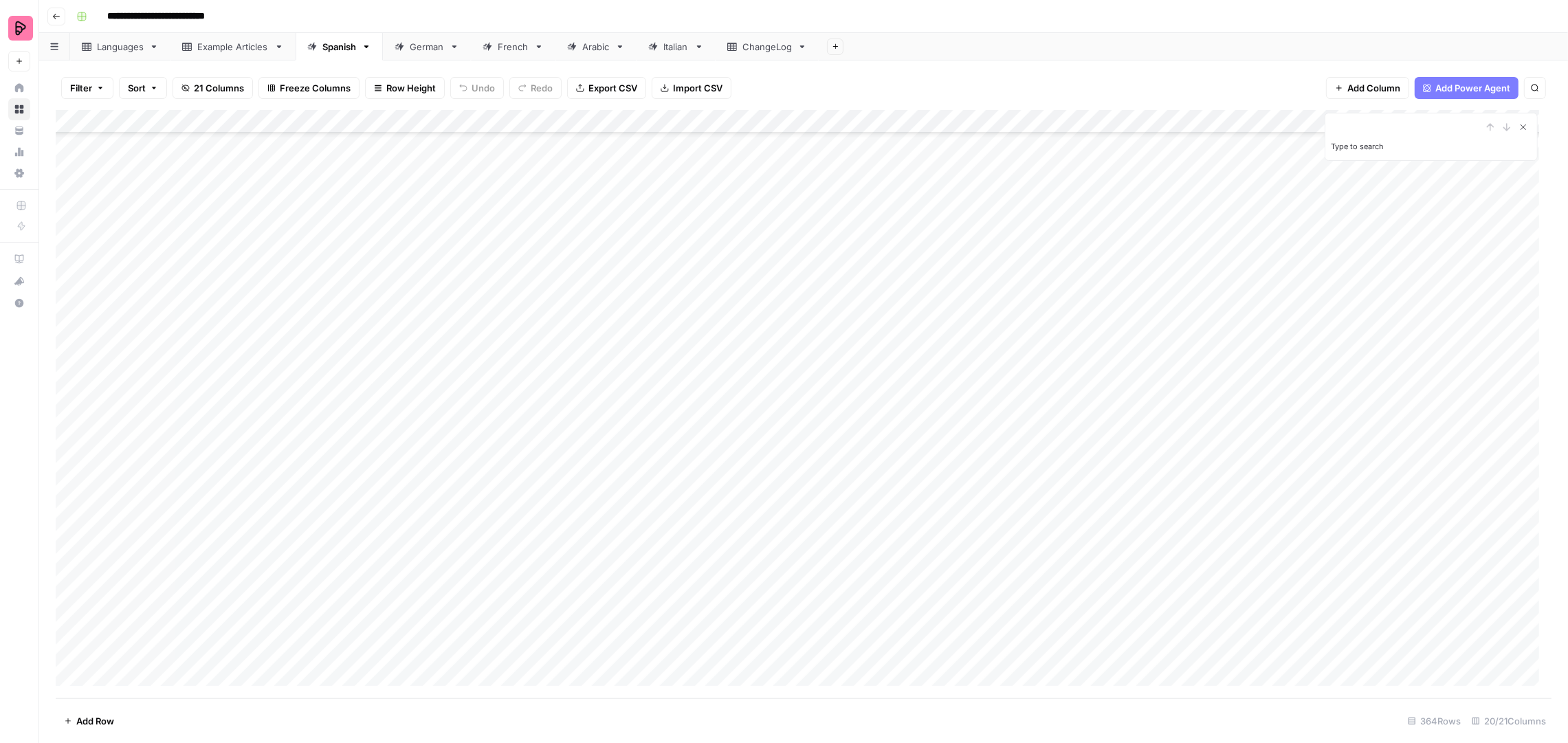
scroll to position [0, 0]
click at [566, 651] on div "Add Column" at bounding box center [804, 404] width 1496 height 589
type input "**********"
click at [74, 652] on div "Add Column" at bounding box center [804, 404] width 1496 height 589
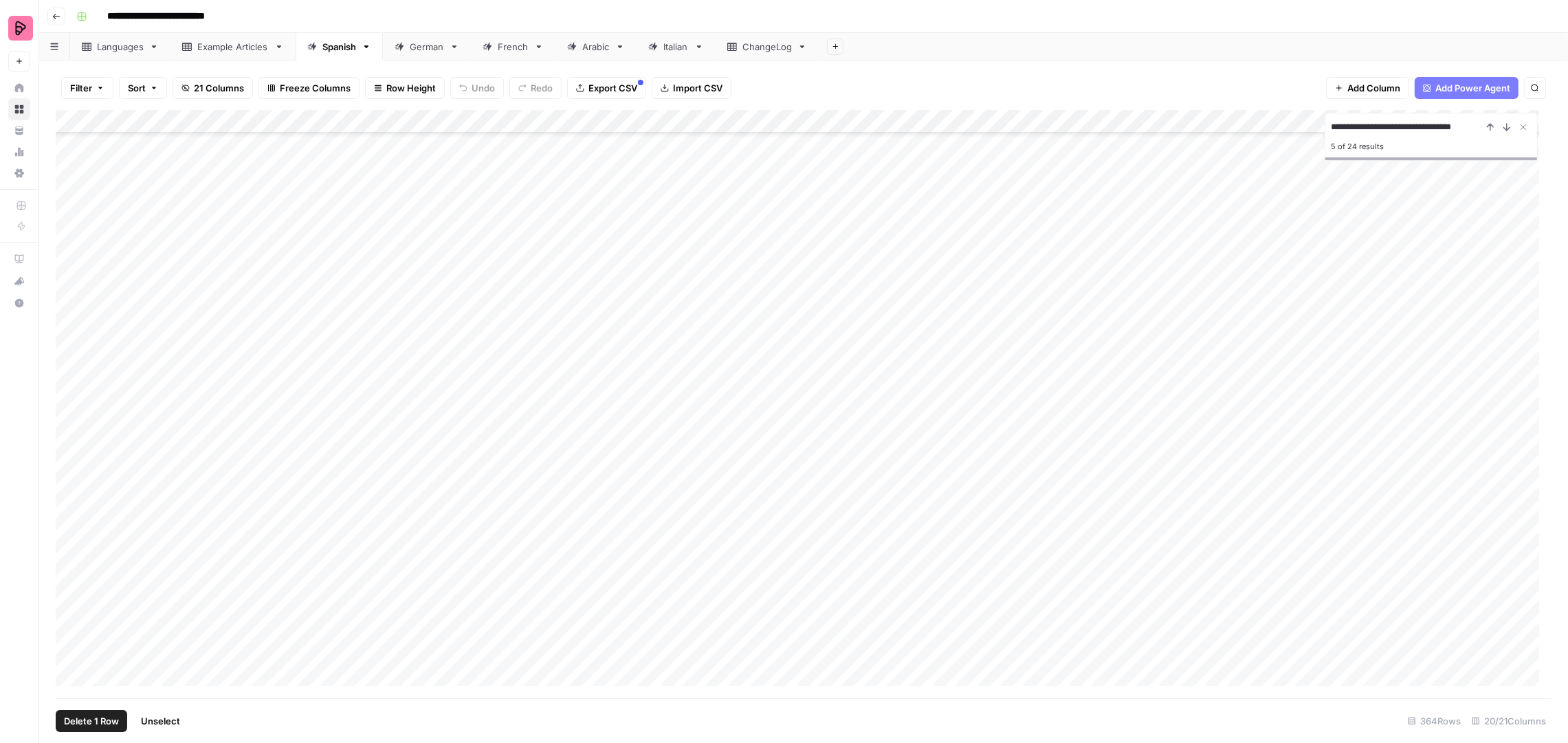
scroll to position [7975, 0]
click at [1528, 124] on icon "Close Search" at bounding box center [1523, 126] width 11 height 11
click at [85, 721] on span "Delete 1 Row" at bounding box center [91, 721] width 55 height 14
click at [742, 160] on span "Delete" at bounding box center [735, 159] width 29 height 14
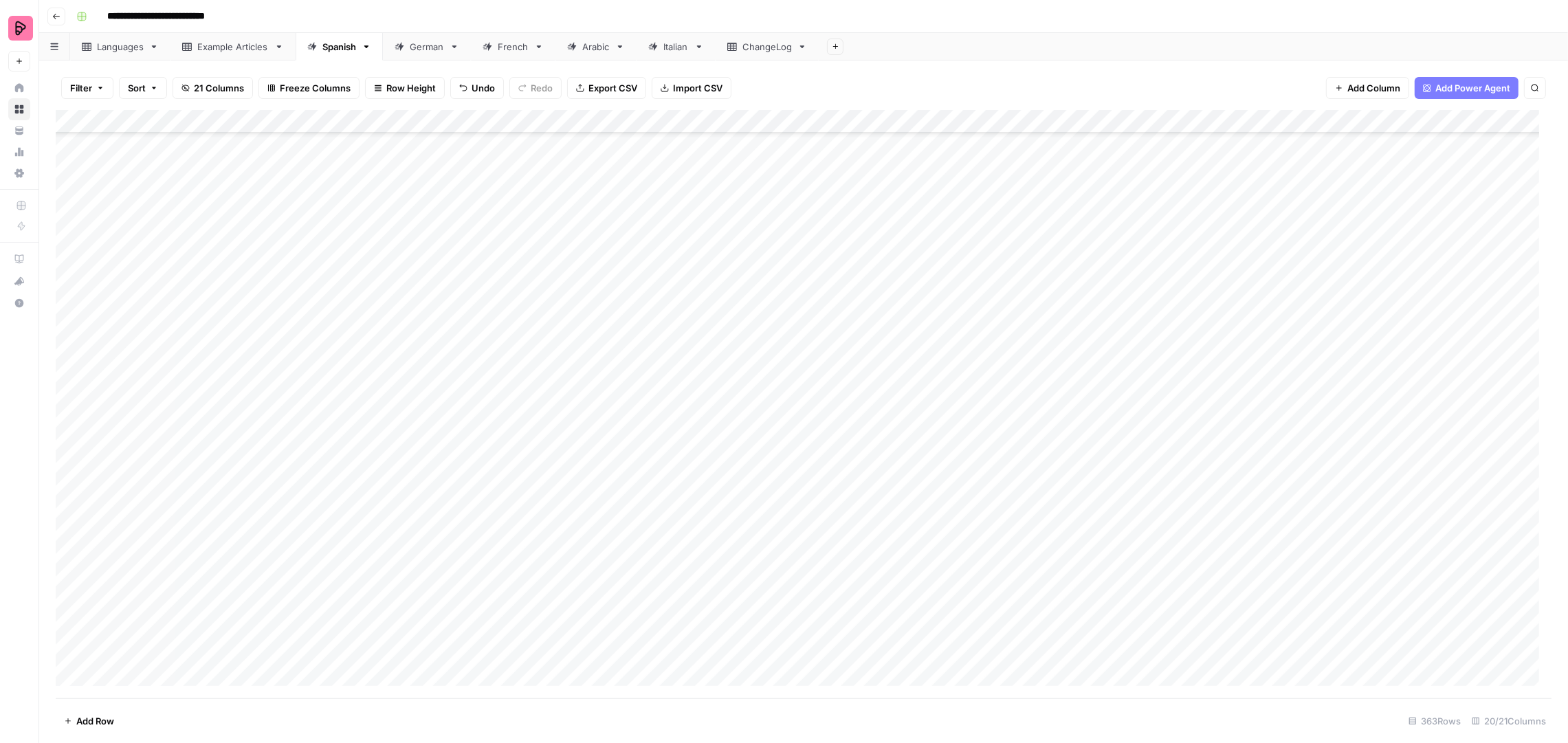
click at [66, 650] on div "Add Column" at bounding box center [804, 404] width 1496 height 589
click at [104, 721] on span "Delete 1 Row" at bounding box center [91, 721] width 55 height 14
click at [754, 151] on button "Delete" at bounding box center [734, 158] width 46 height 25
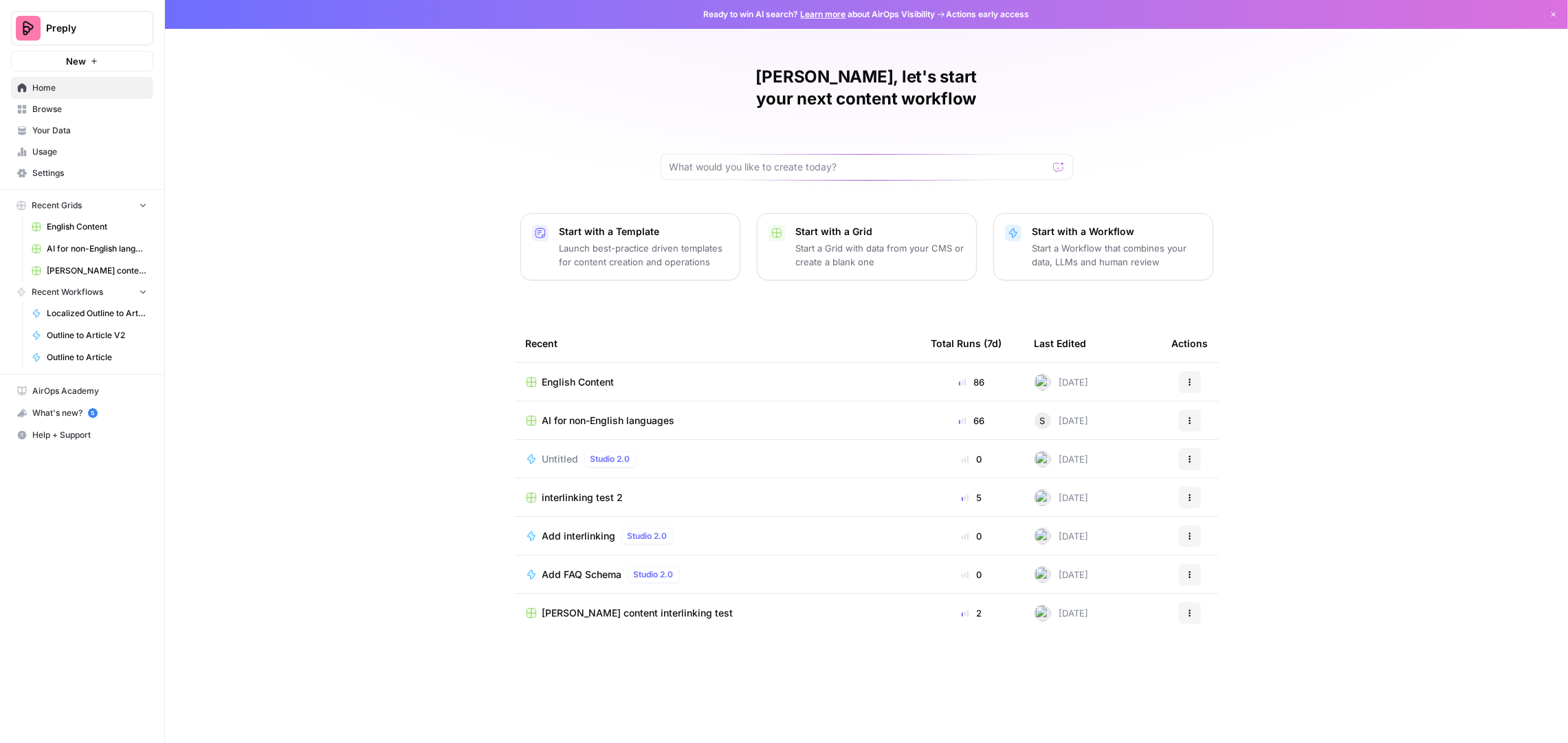
click at [65, 243] on span "AI for non-English languages" at bounding box center [97, 249] width 100 height 13
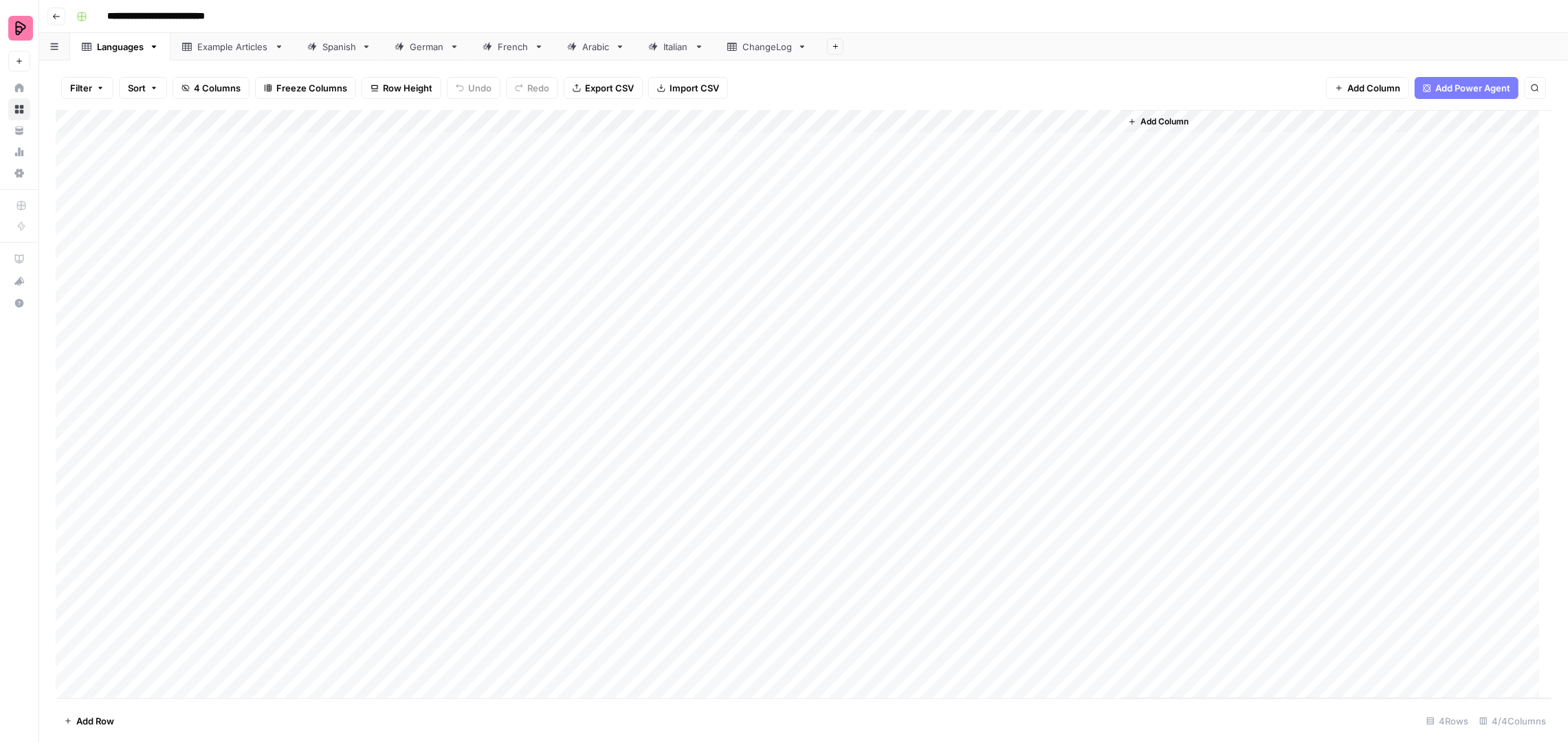
click at [345, 56] on link "Spanish" at bounding box center [339, 47] width 87 height 27
click at [1111, 603] on div "Add Column" at bounding box center [804, 404] width 1496 height 589
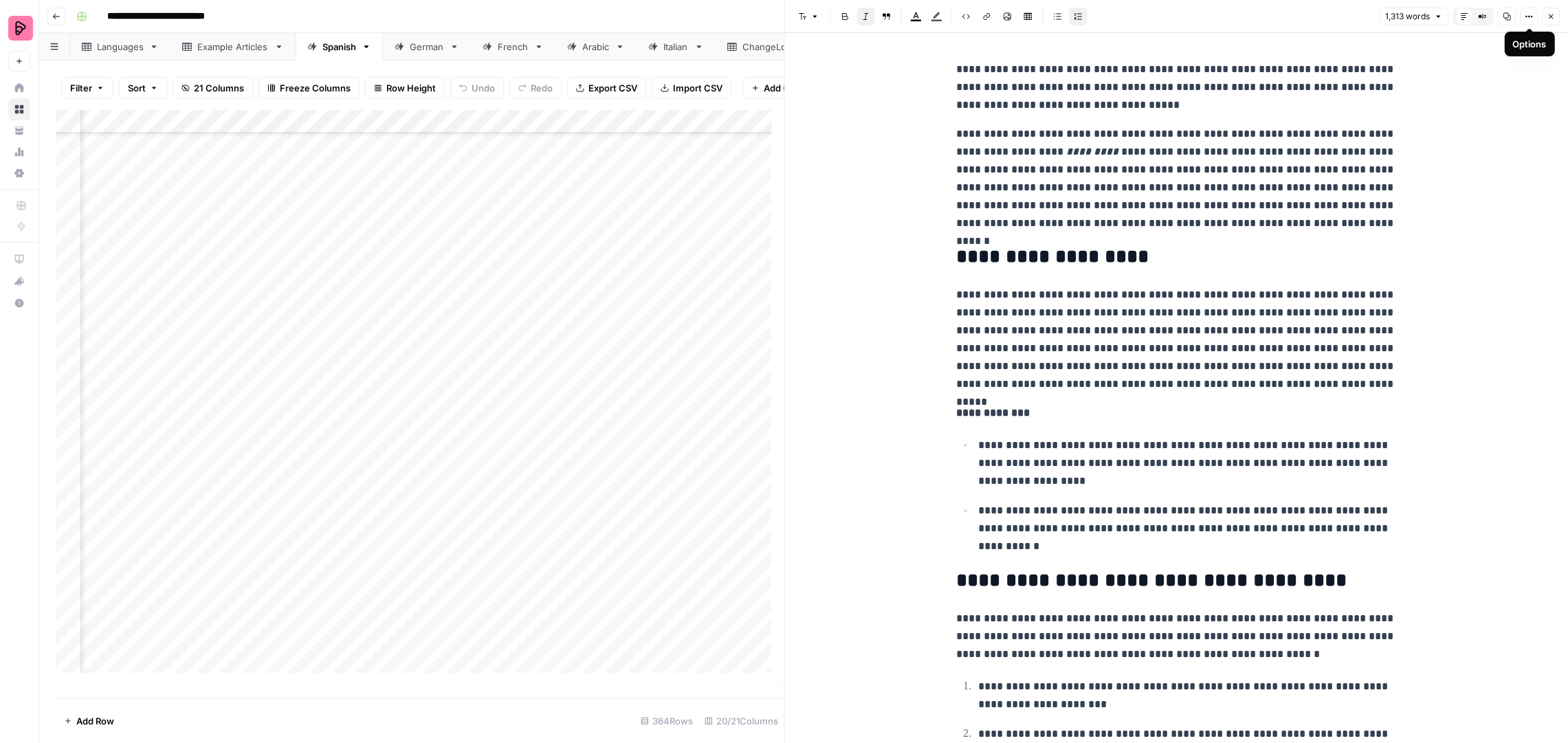
click at [1547, 19] on icon "button" at bounding box center [1551, 17] width 8 height 8
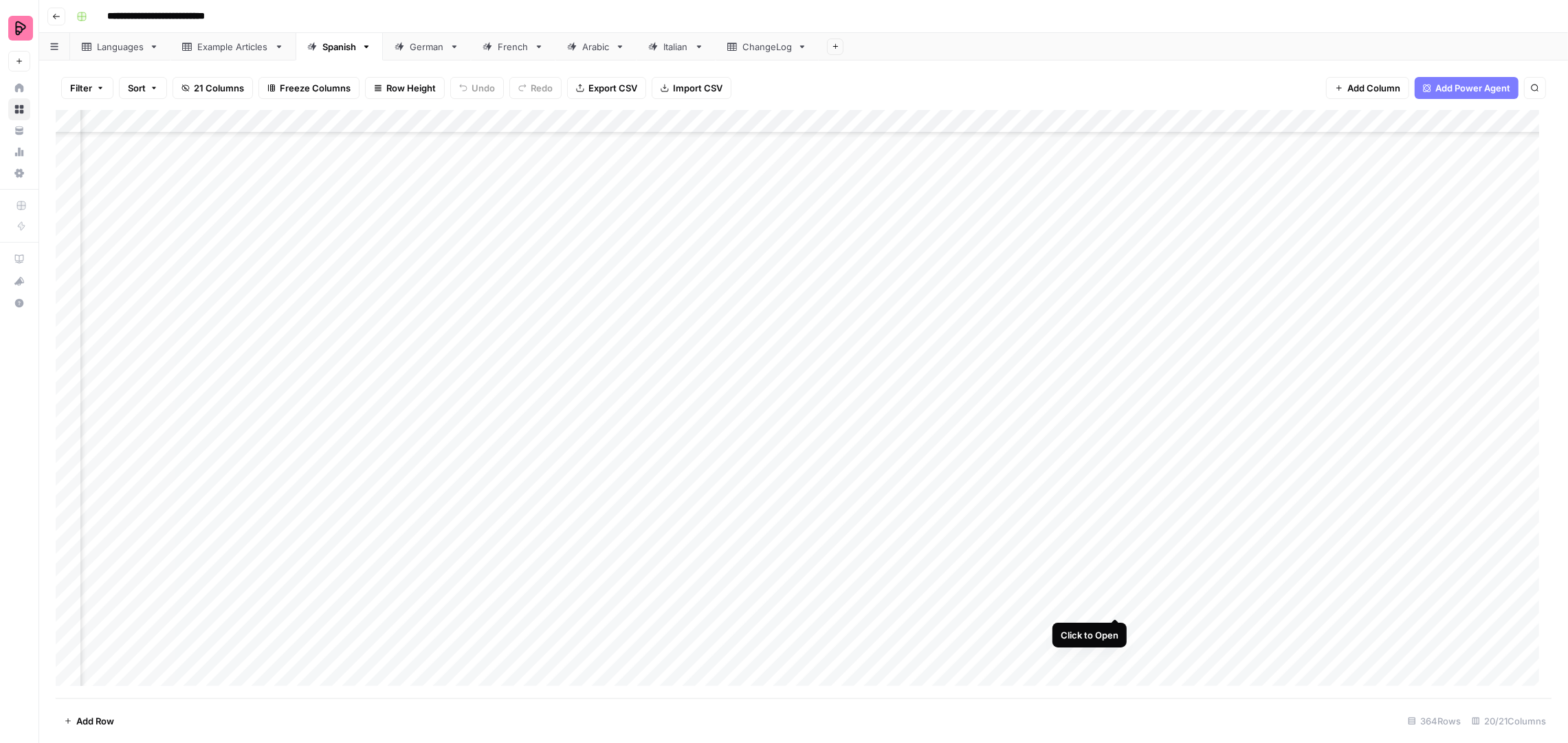
click at [1120, 603] on div "Add Column" at bounding box center [804, 404] width 1496 height 589
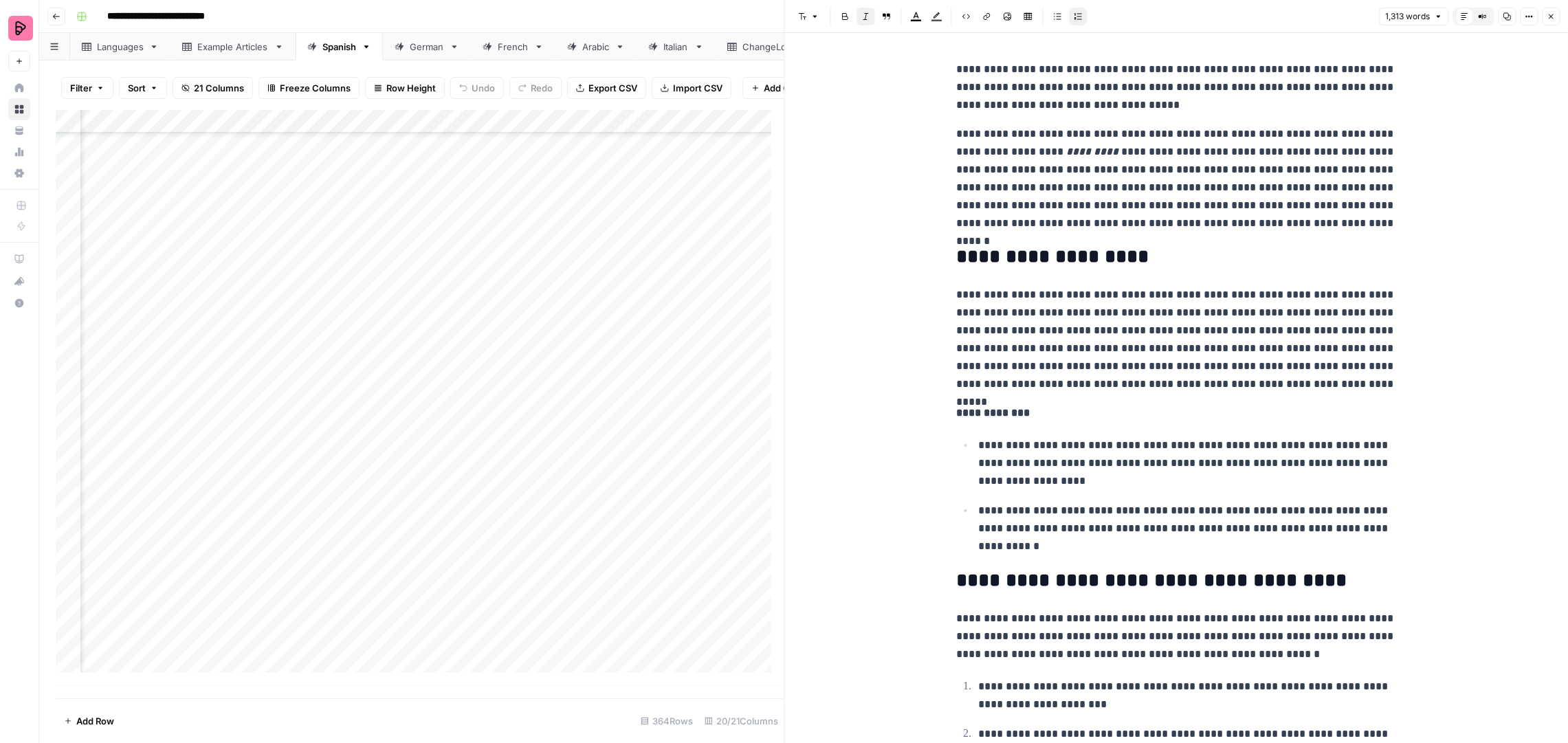
click at [1545, 16] on button "Close" at bounding box center [1551, 17] width 18 height 18
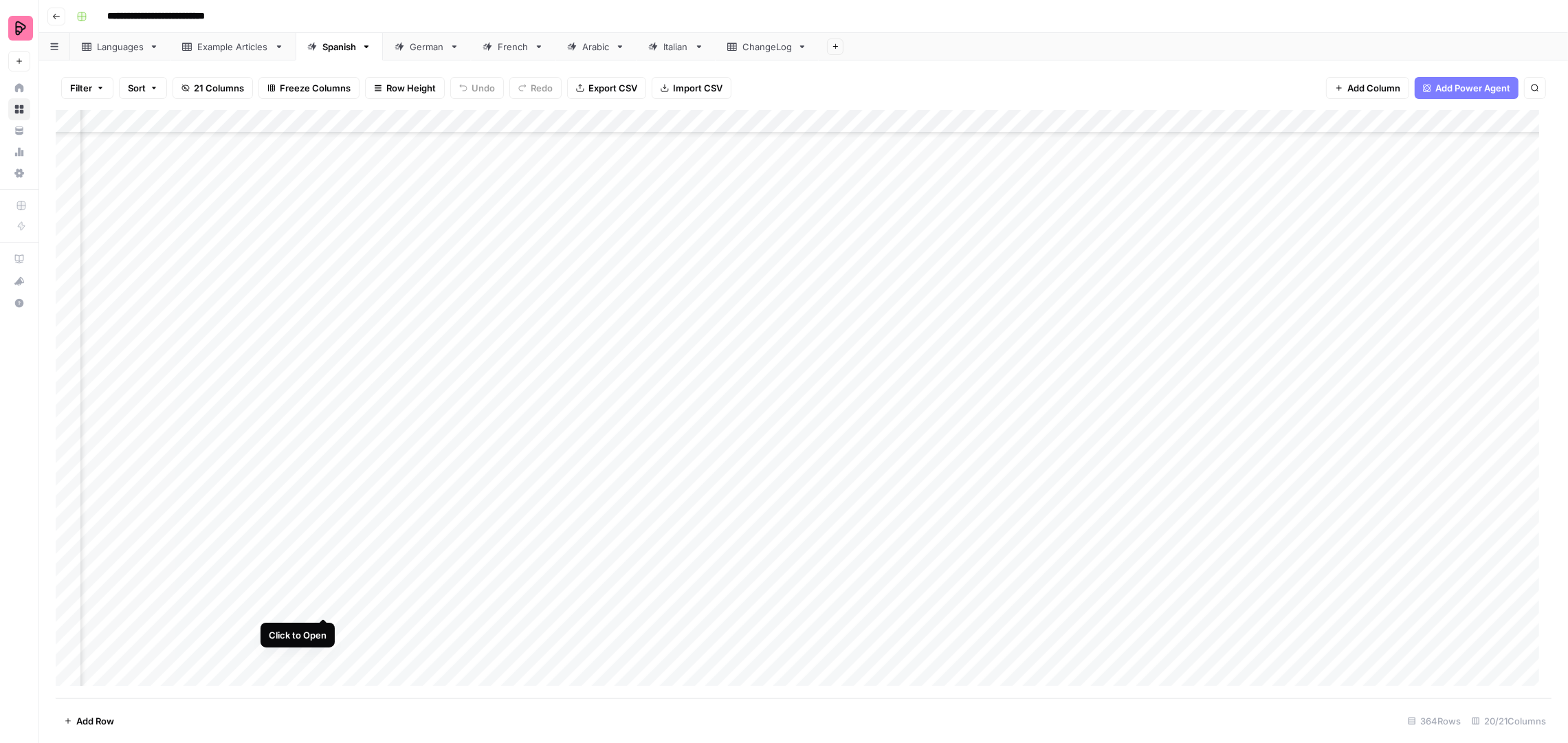
click at [324, 606] on div "Add Column" at bounding box center [804, 404] width 1496 height 589
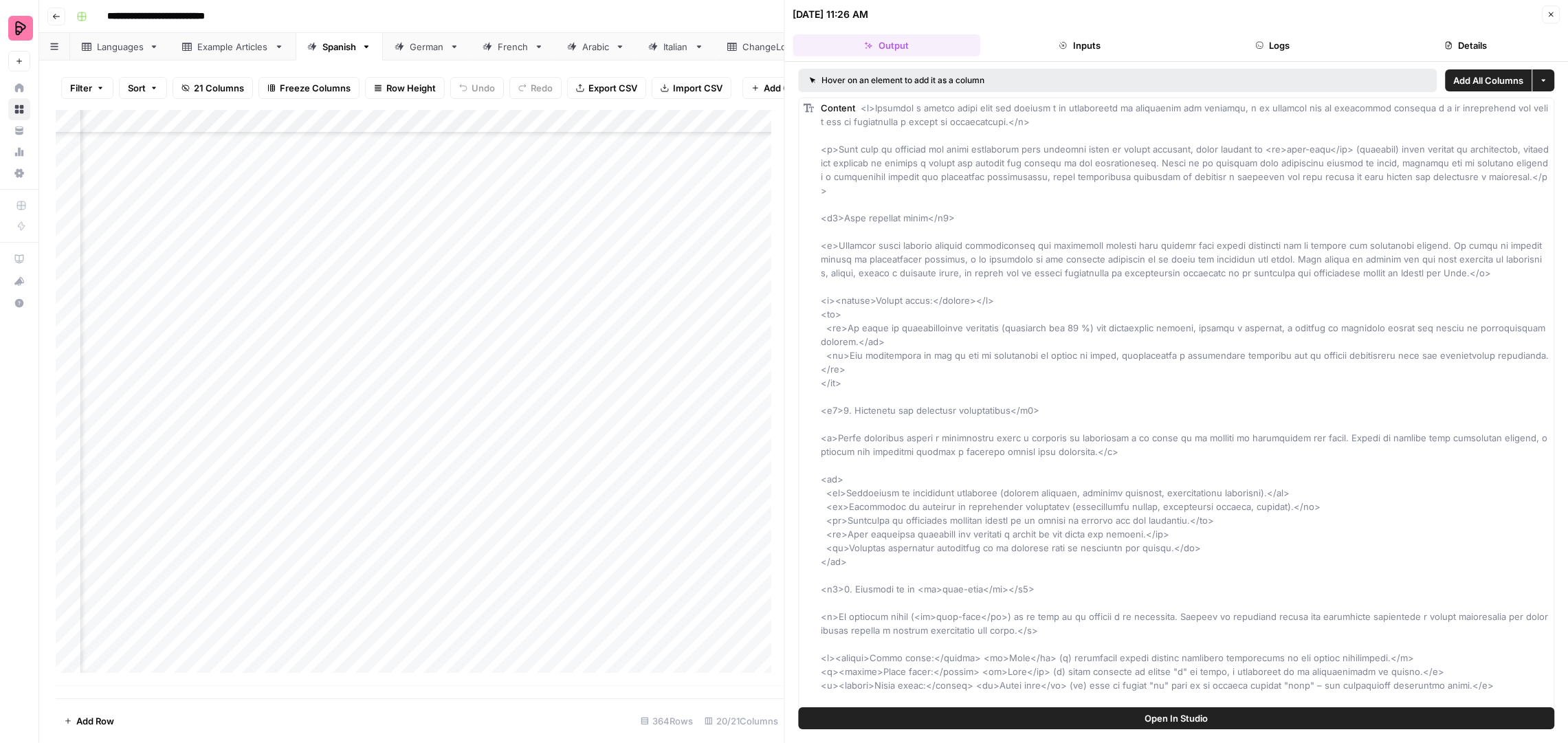
click at [1312, 45] on button "Logs" at bounding box center [1273, 45] width 187 height 22
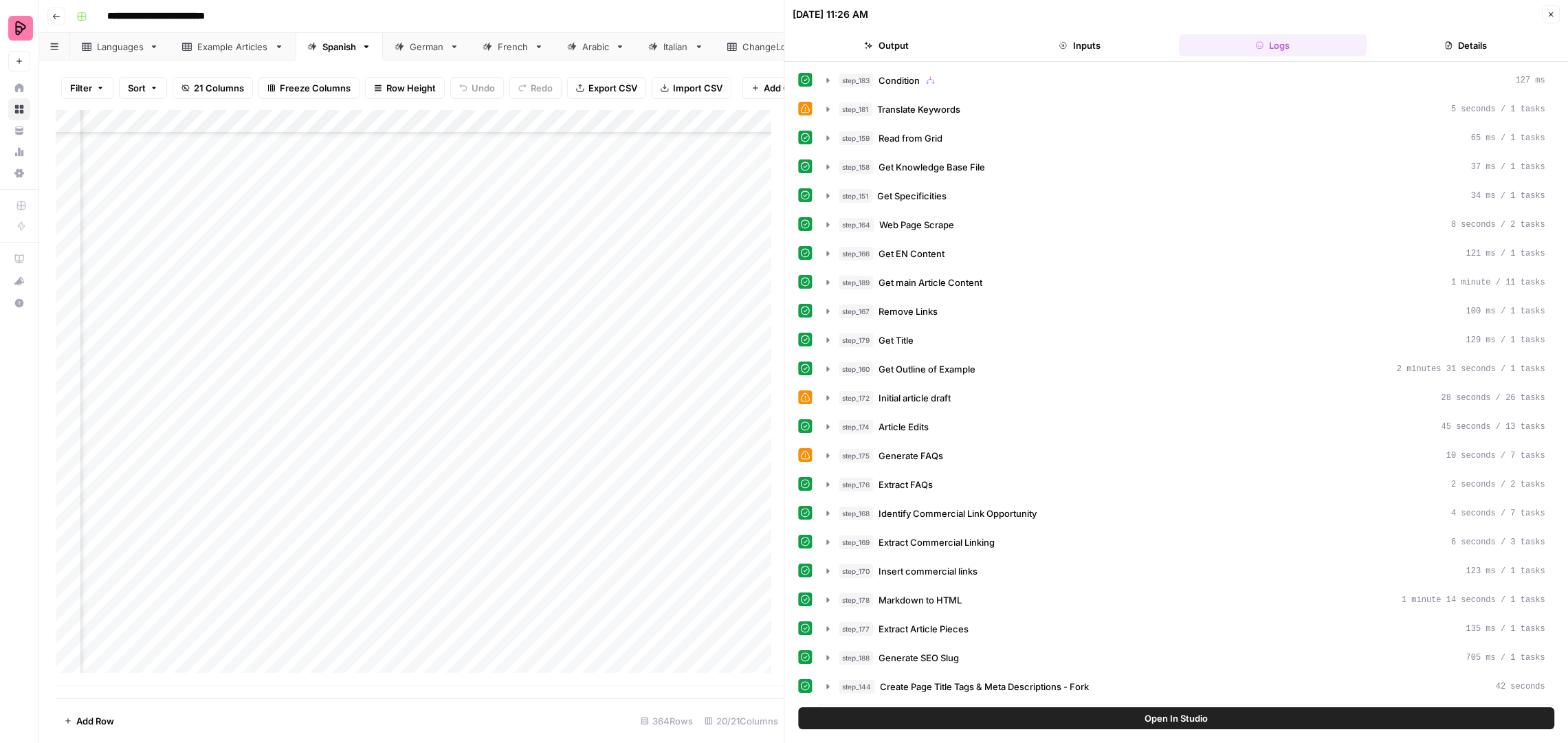
click at [946, 46] on button "Output" at bounding box center [886, 45] width 187 height 22
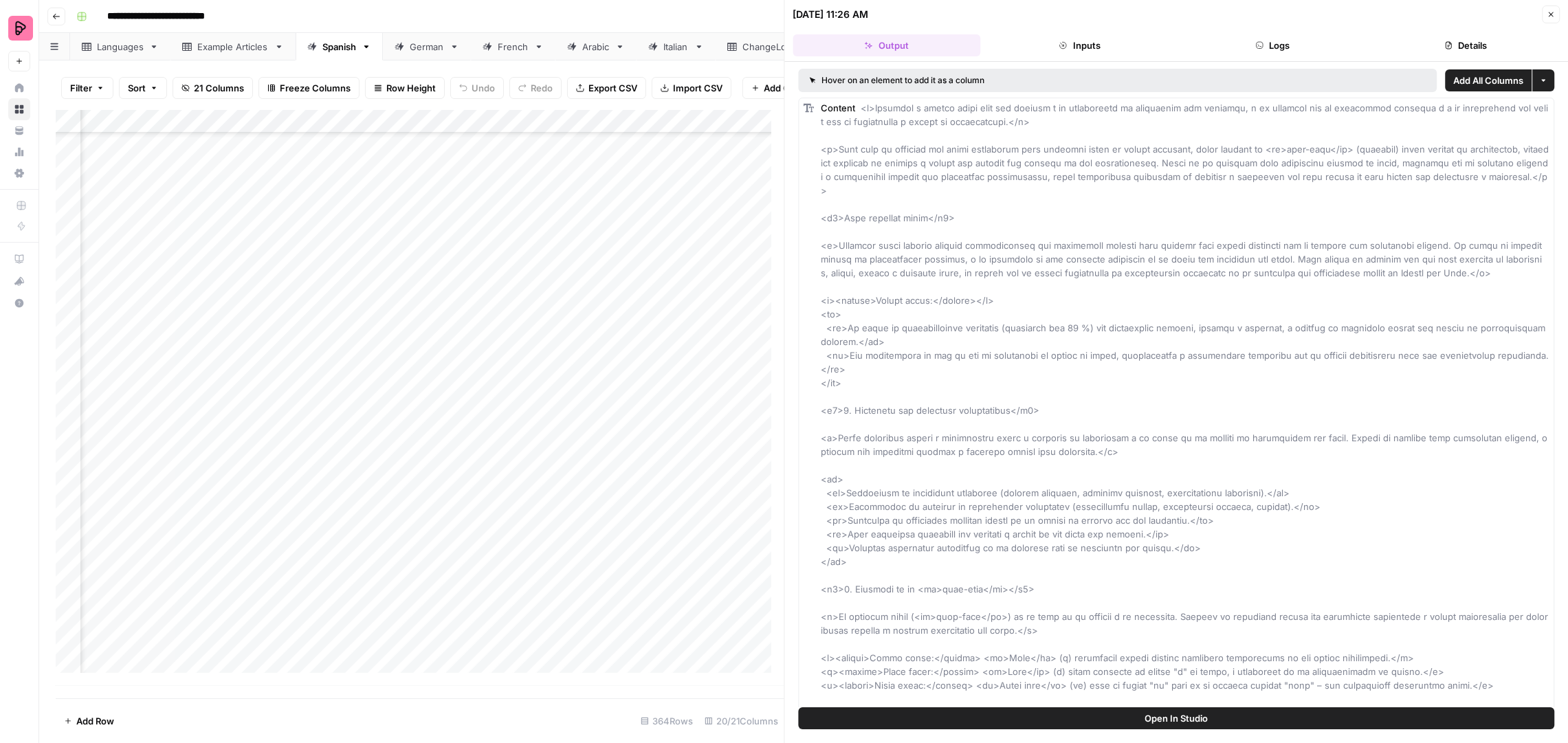
click at [1131, 49] on button "Inputs" at bounding box center [1080, 45] width 187 height 22
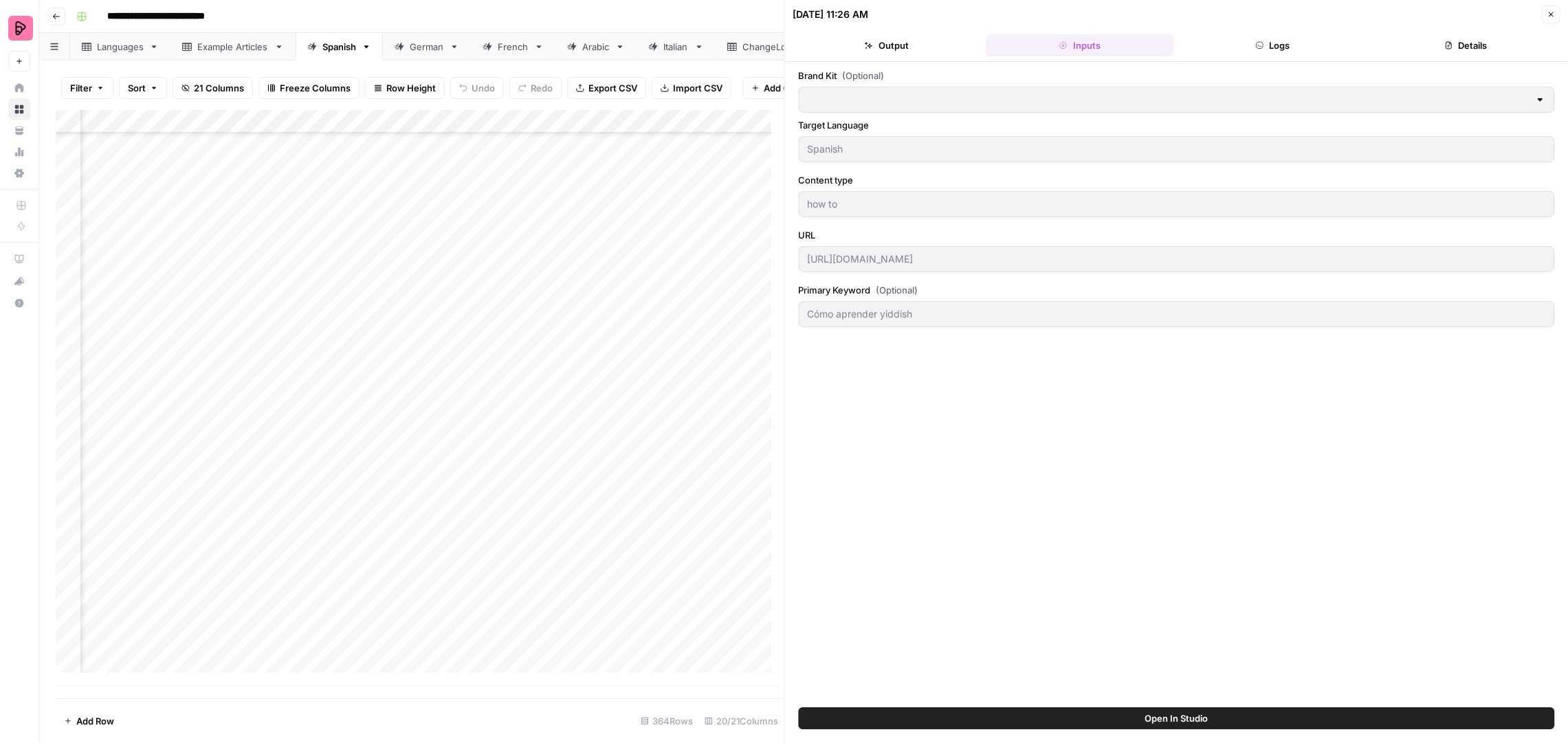
type input "Preply (EN)"
click at [1474, 47] on button "Details" at bounding box center [1466, 45] width 187 height 22
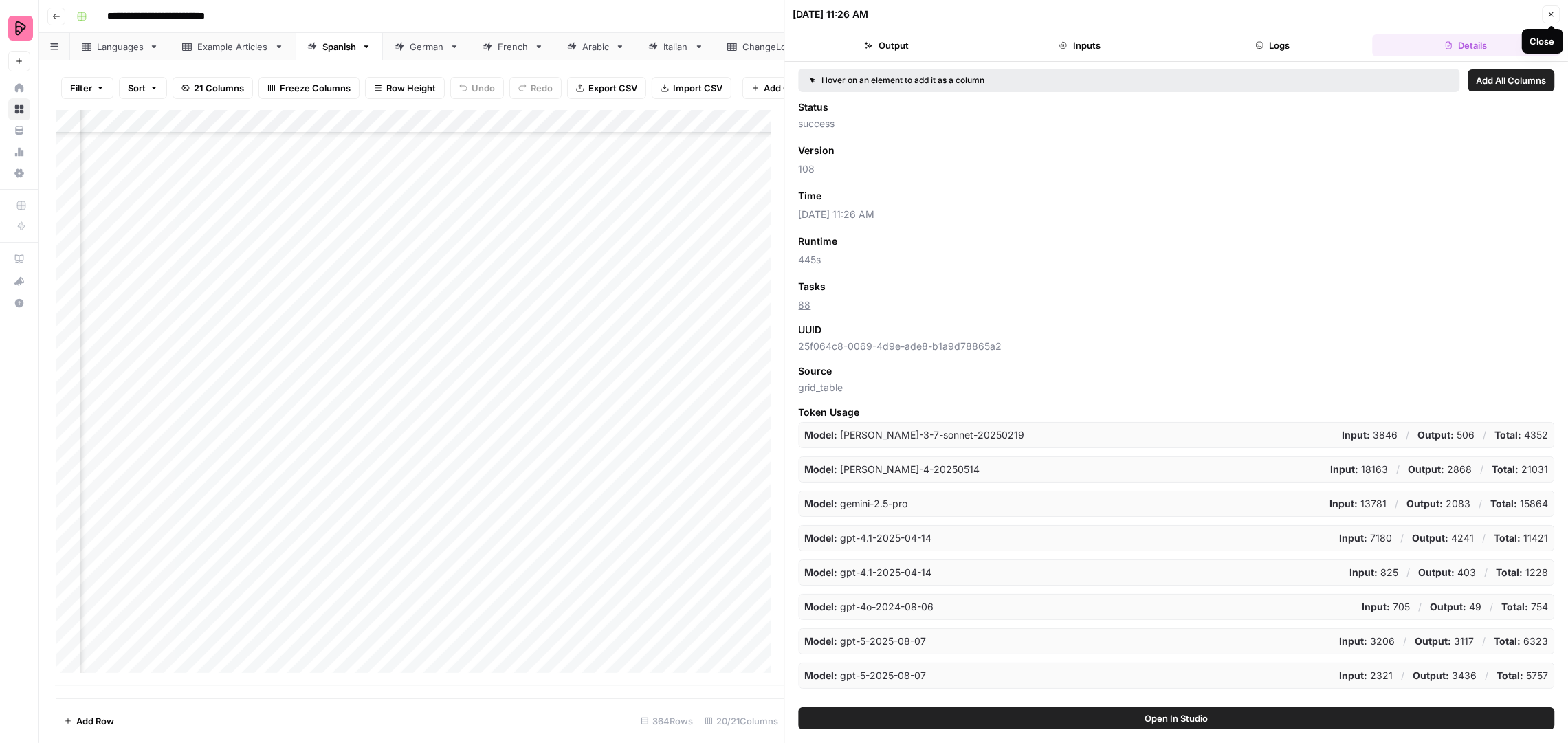
click at [1553, 13] on icon "button" at bounding box center [1551, 15] width 8 height 8
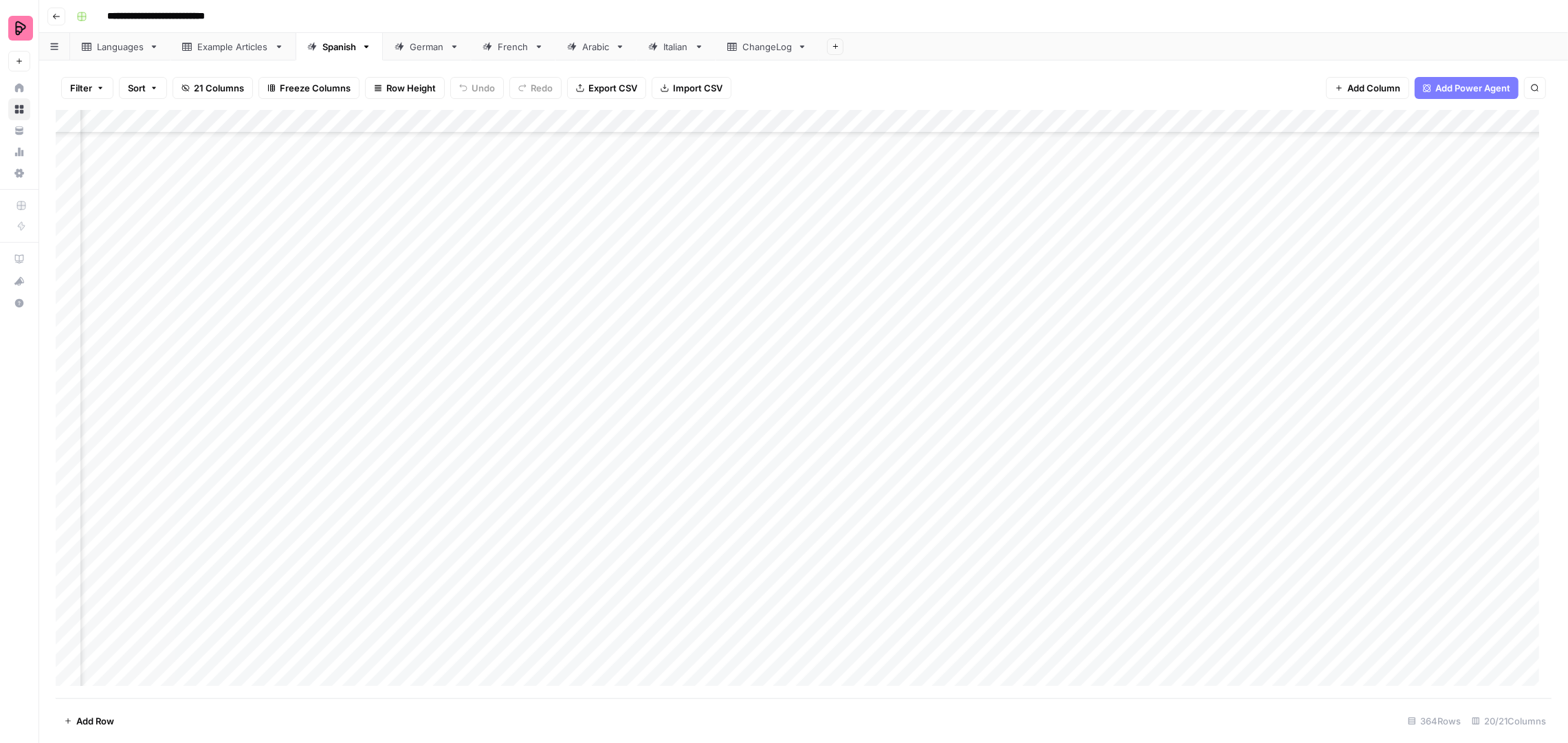
click at [307, 577] on div "Add Column" at bounding box center [804, 404] width 1496 height 589
click at [319, 582] on div "Add Column" at bounding box center [804, 404] width 1496 height 589
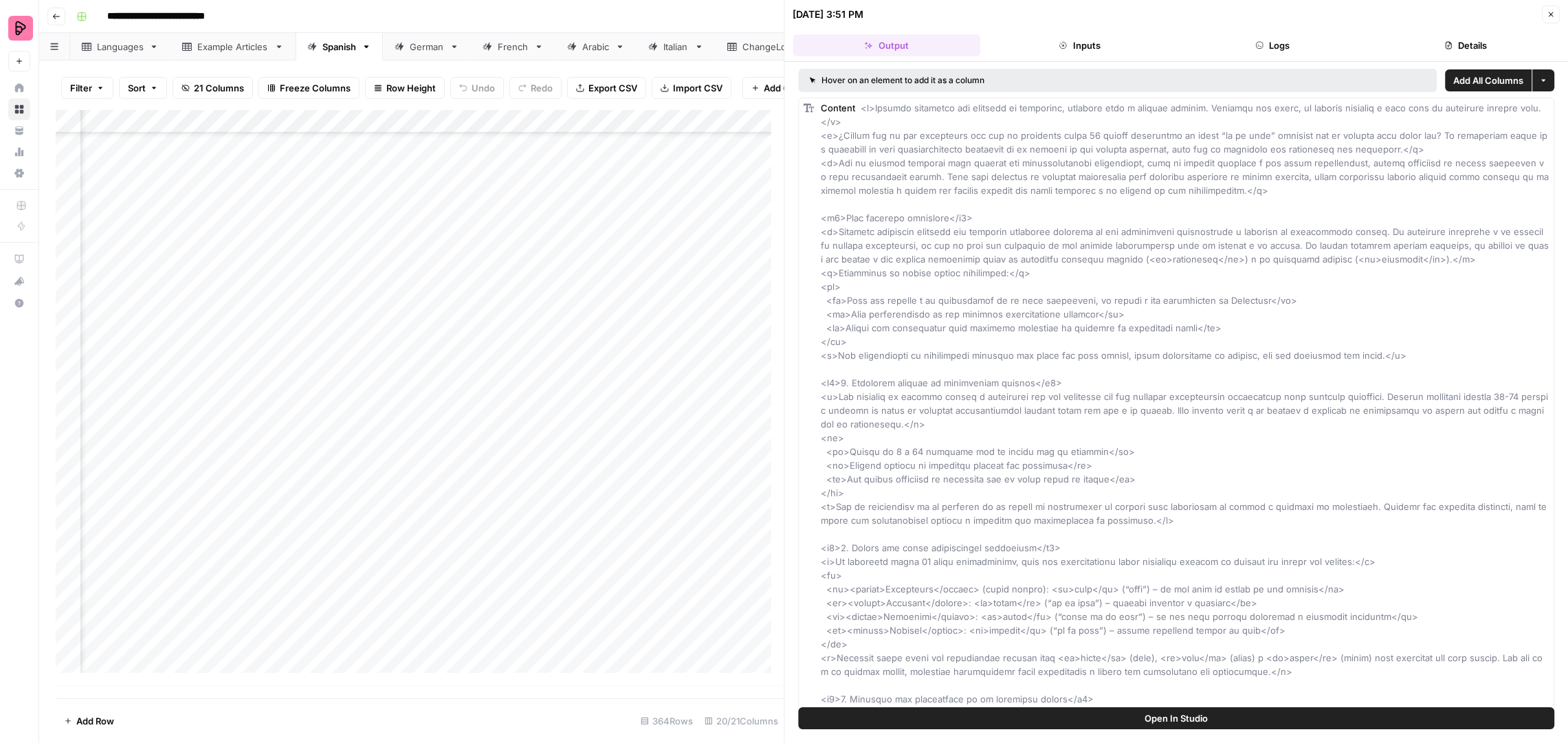
click at [1454, 45] on button "Details" at bounding box center [1466, 45] width 187 height 22
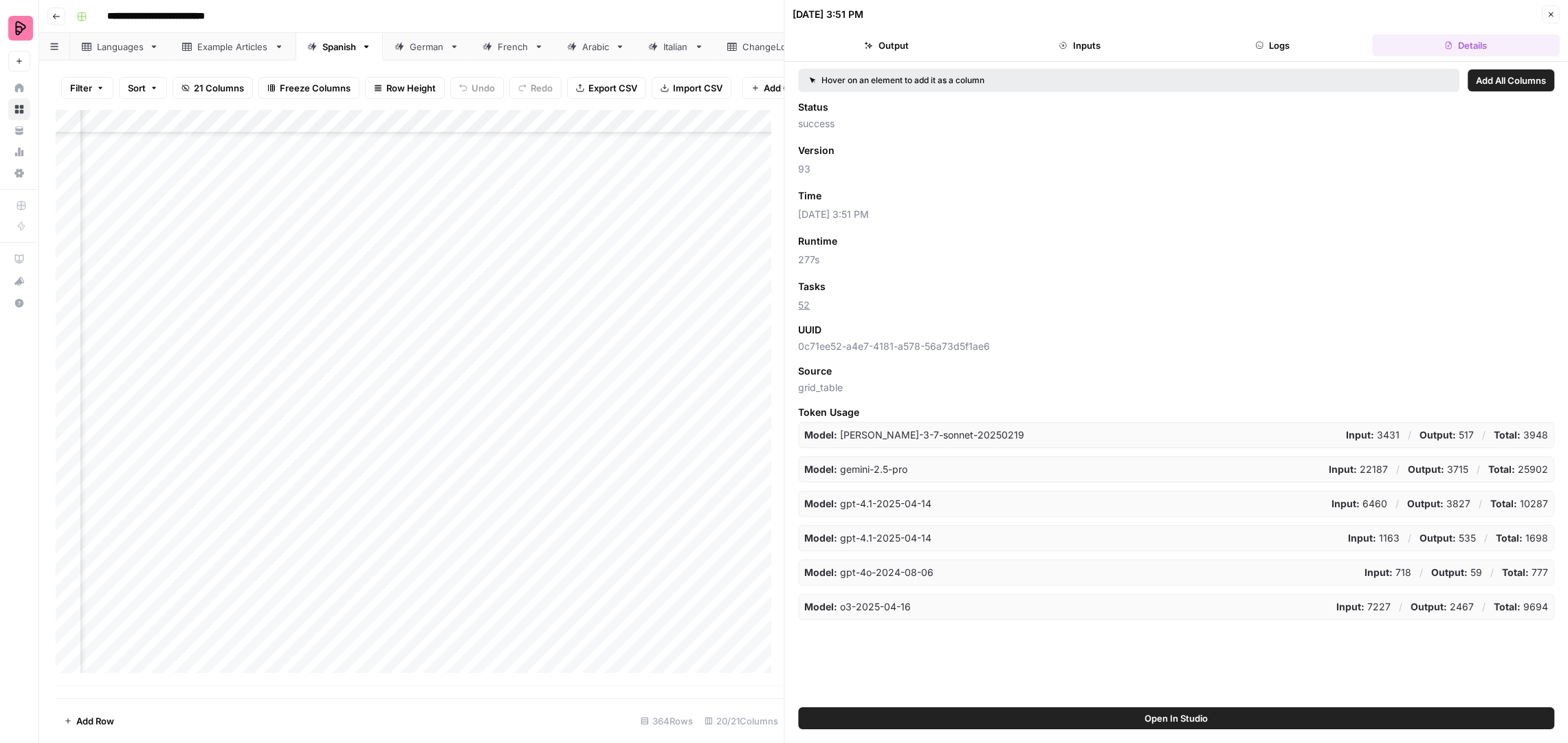
click at [1543, 17] on button "Close" at bounding box center [1551, 15] width 18 height 18
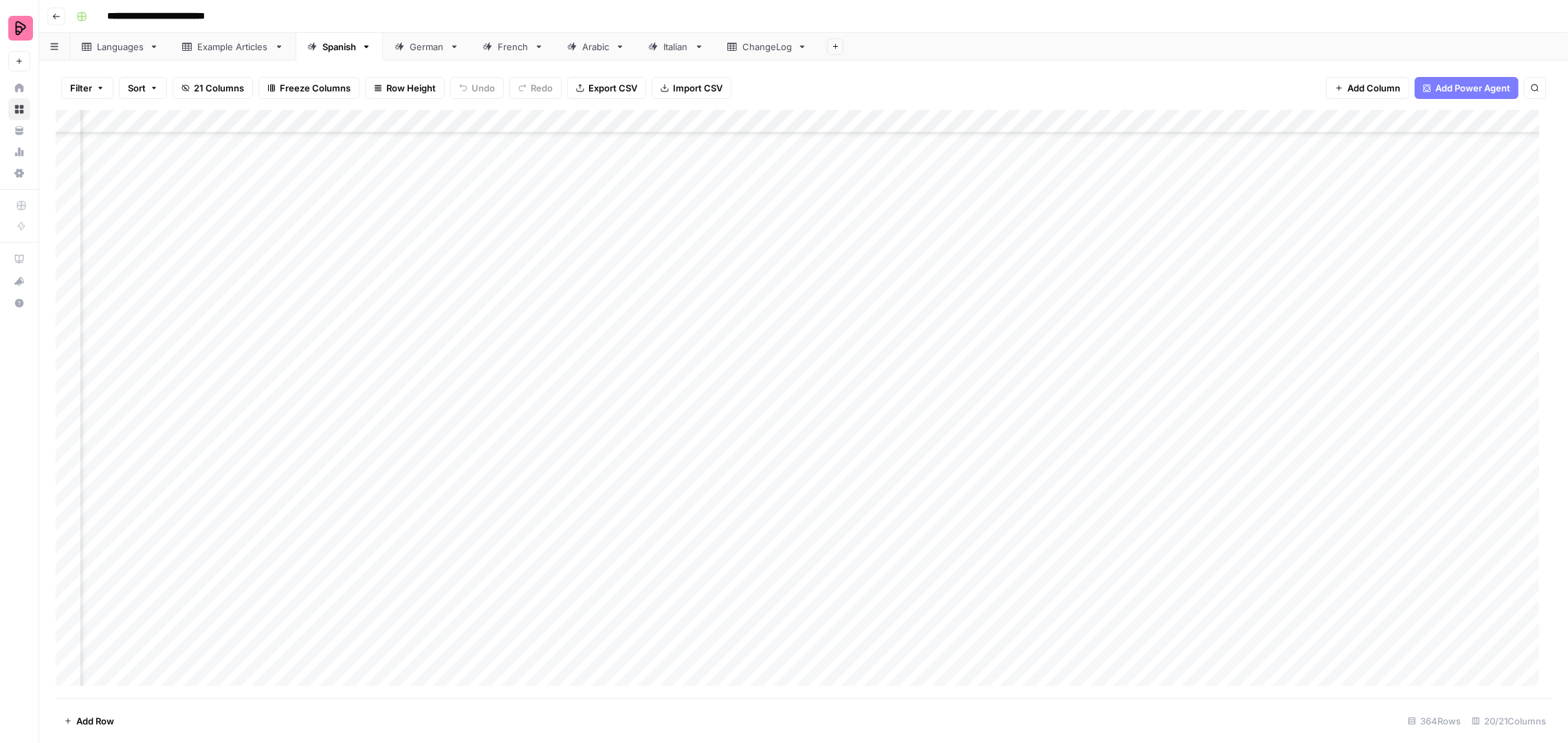
click at [291, 466] on div "Add Column" at bounding box center [804, 404] width 1496 height 589
click at [321, 463] on div "Add Column" at bounding box center [804, 404] width 1496 height 589
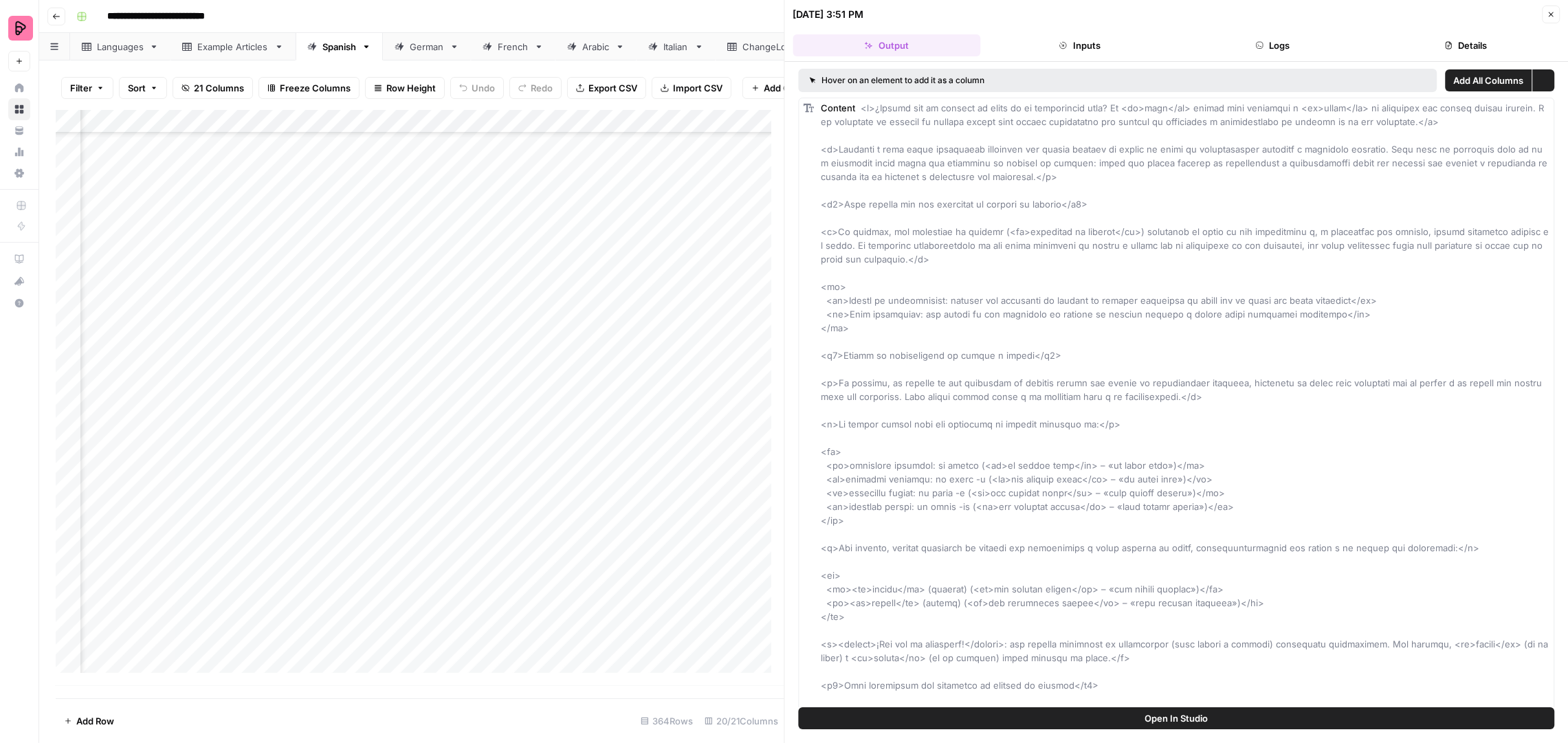
click at [1494, 47] on button "Details" at bounding box center [1466, 45] width 187 height 22
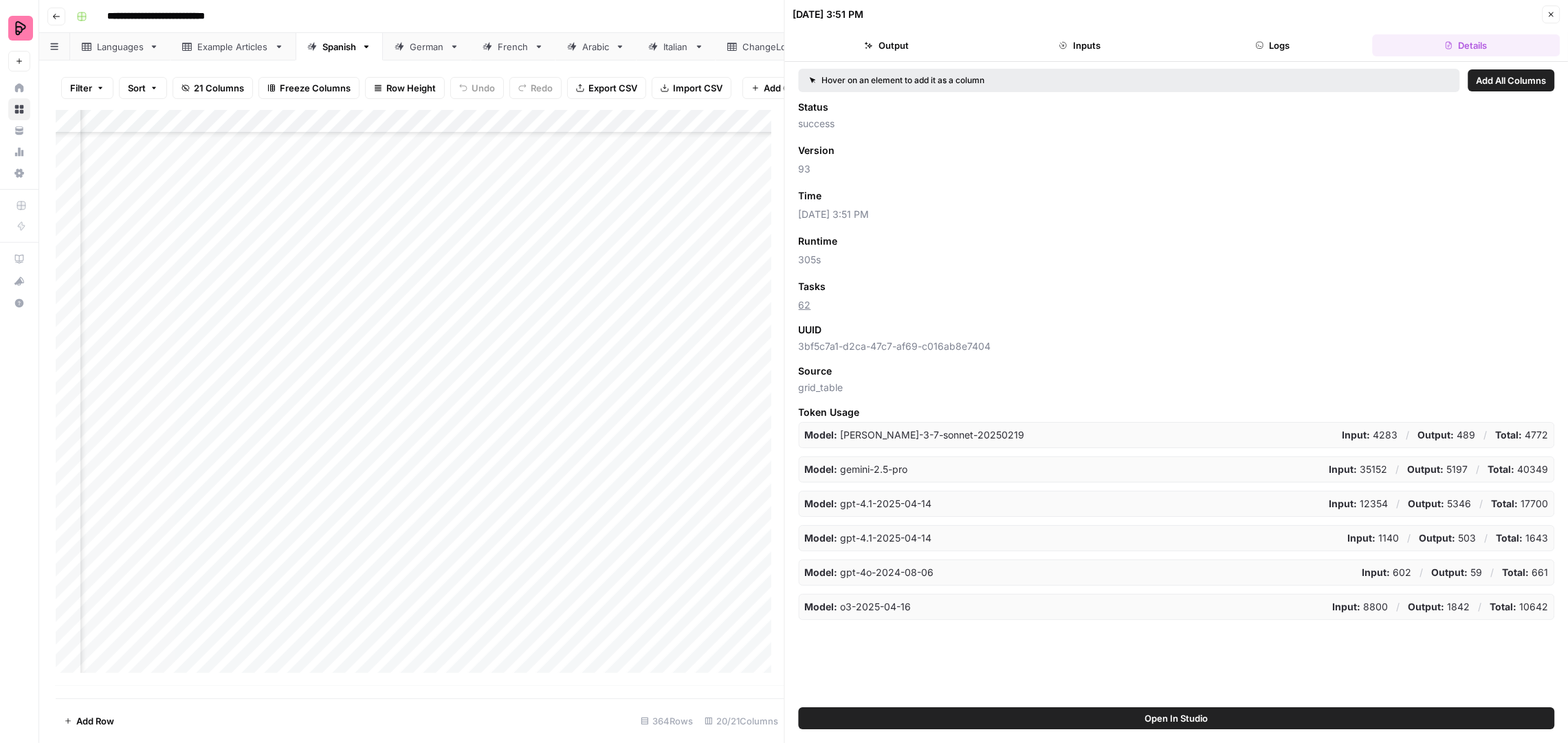
click at [1545, 20] on button "Close" at bounding box center [1551, 15] width 18 height 18
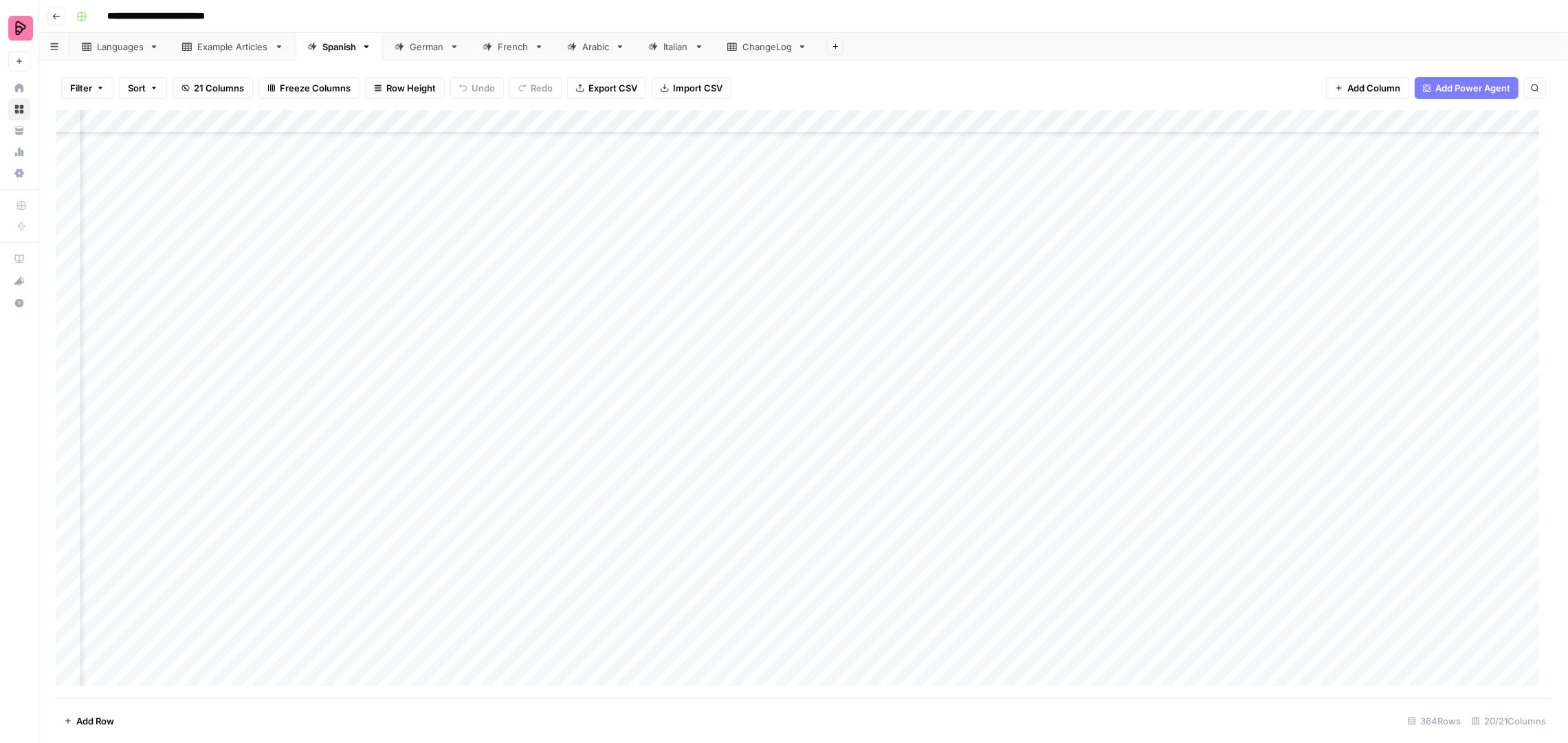
click at [319, 658] on div "Add Column" at bounding box center [804, 404] width 1496 height 589
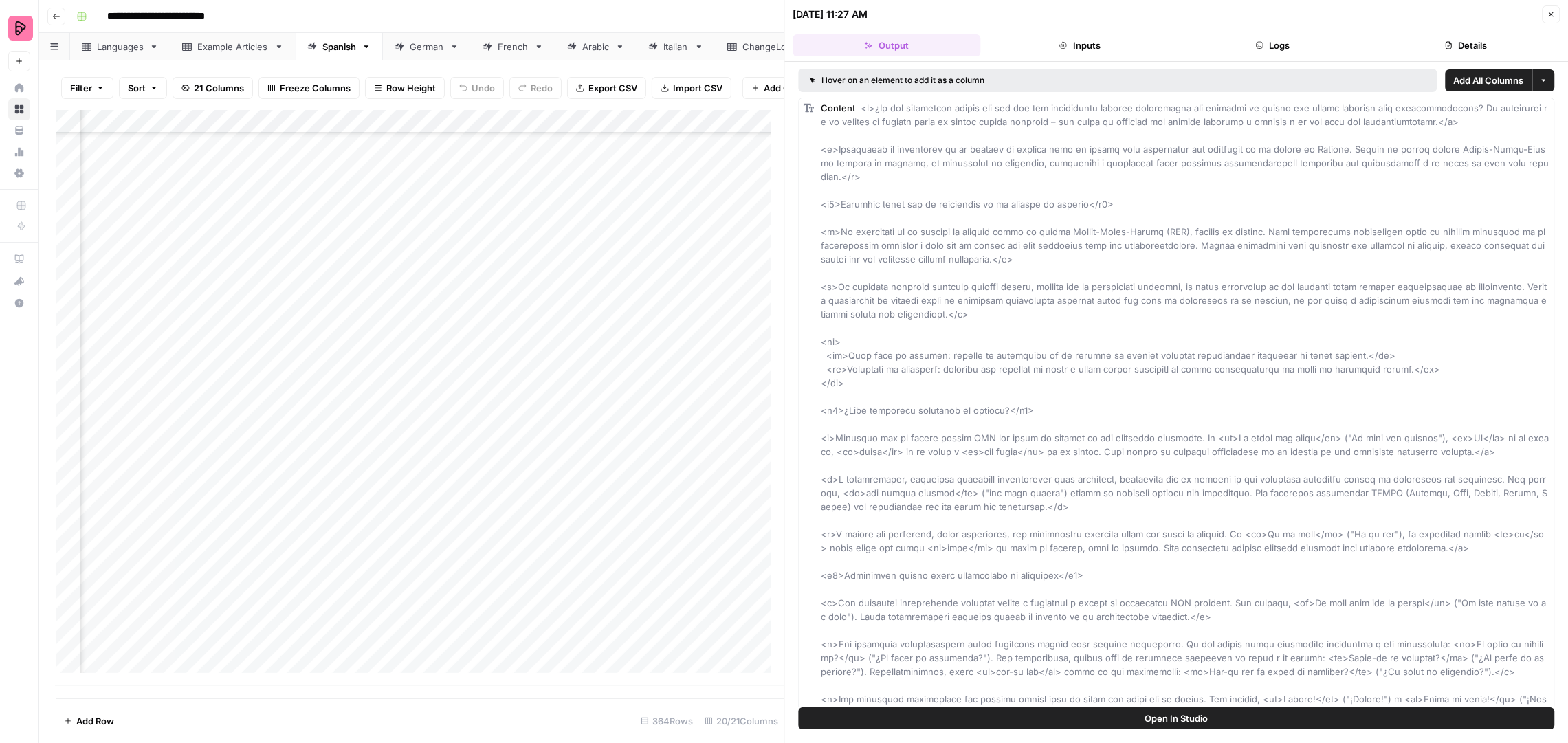
click at [1469, 44] on button "Details" at bounding box center [1466, 45] width 187 height 22
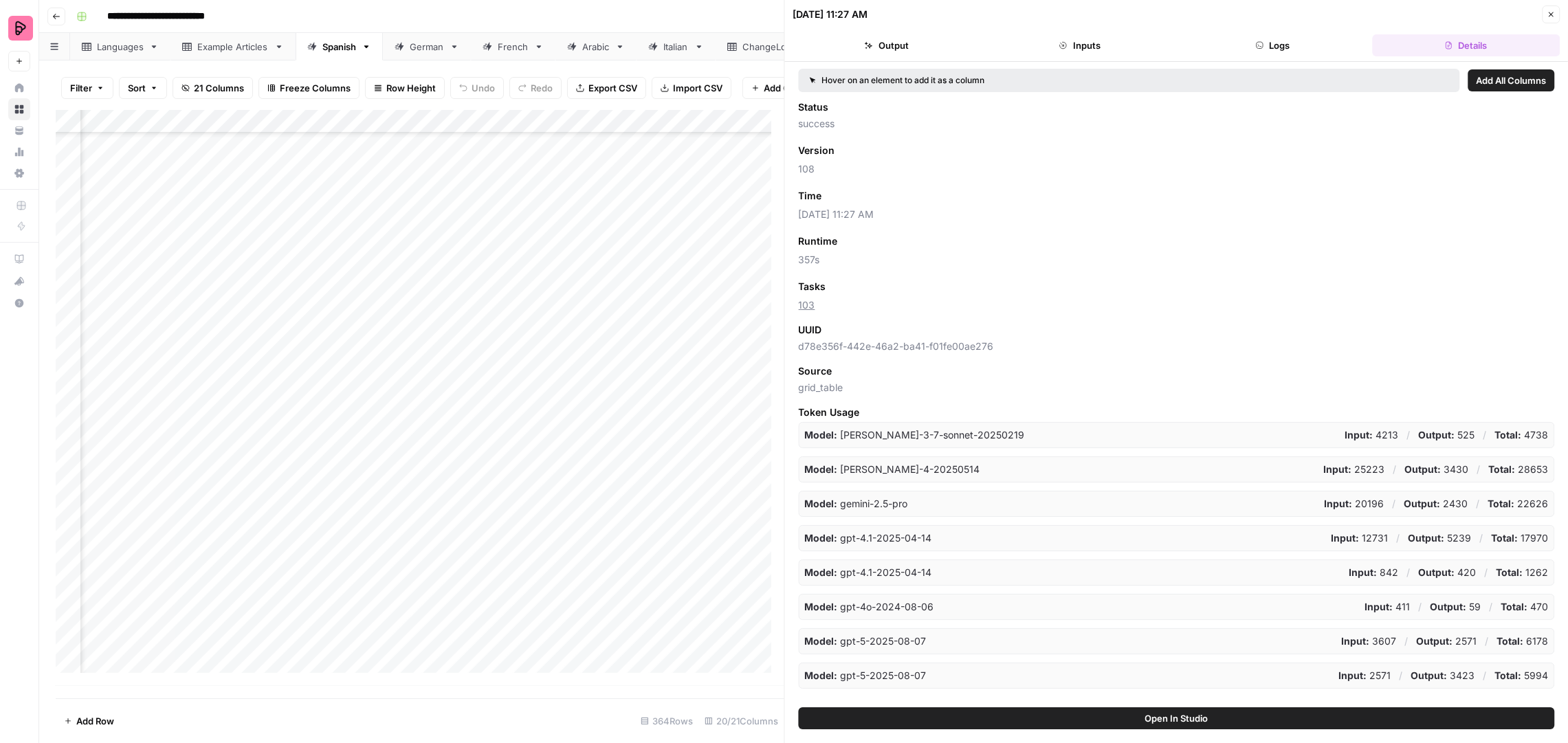
click at [1548, 13] on icon "button" at bounding box center [1551, 15] width 8 height 8
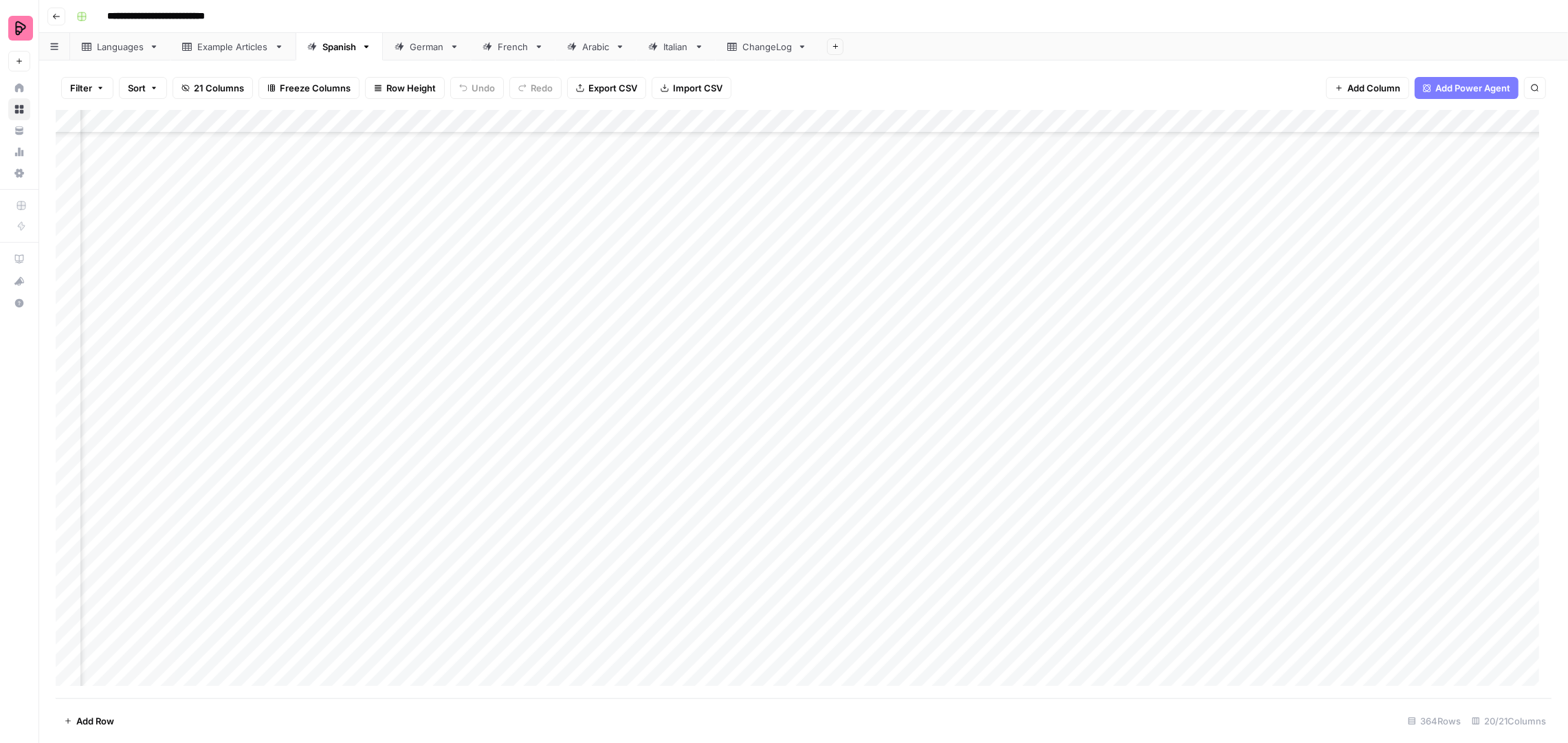
click at [323, 626] on div "Add Column" at bounding box center [804, 404] width 1496 height 589
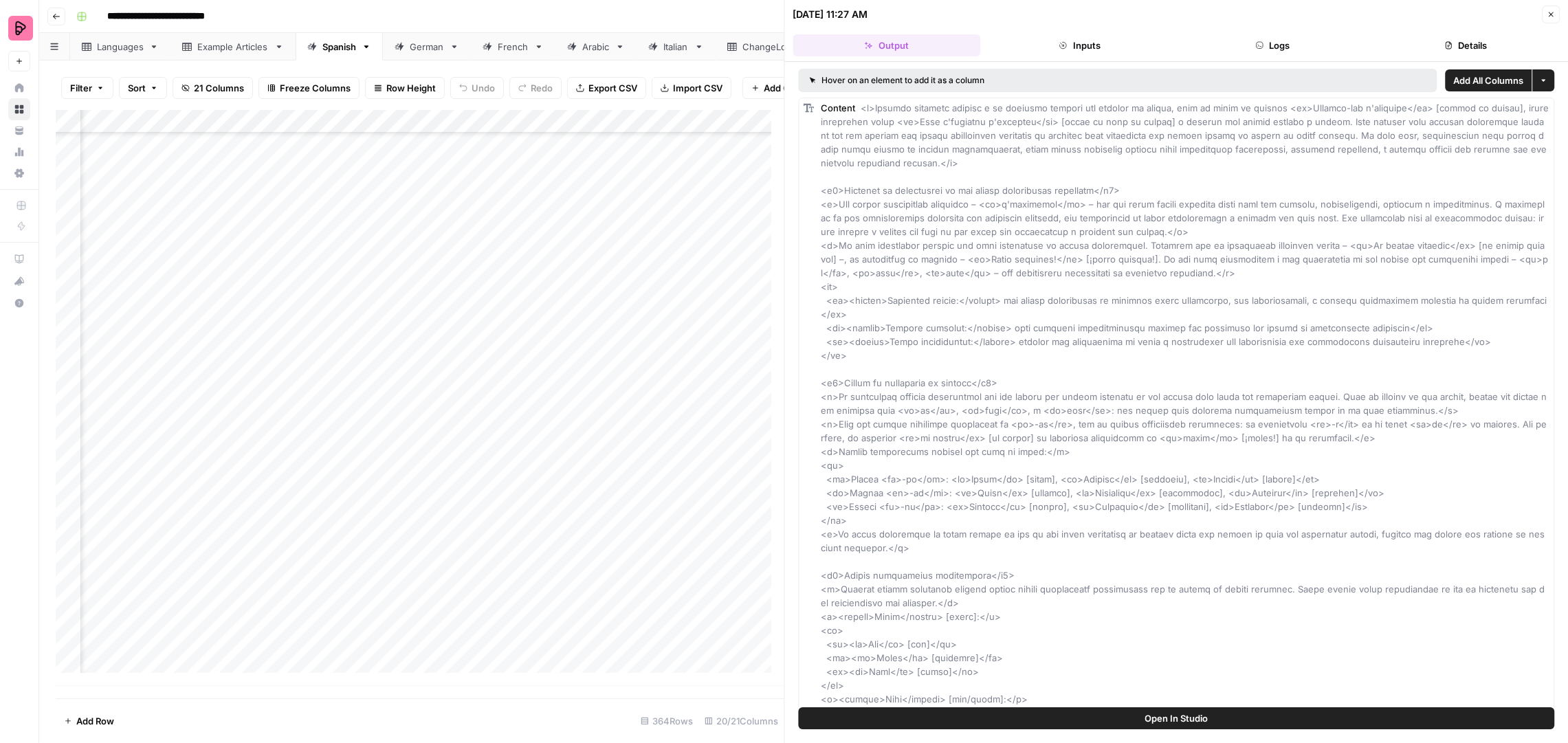
click at [1490, 48] on button "Details" at bounding box center [1466, 45] width 187 height 22
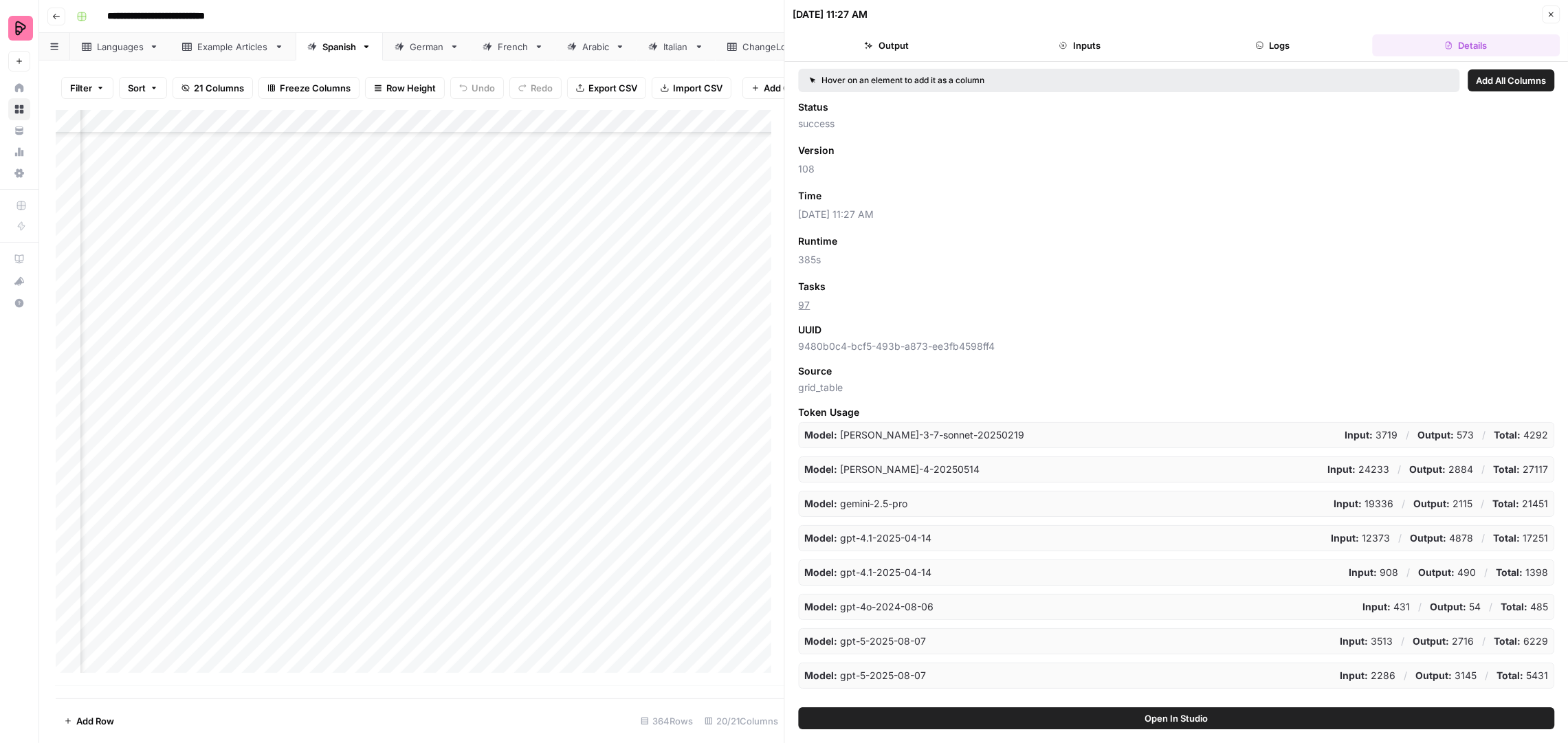
click at [1552, 12] on icon "button" at bounding box center [1551, 15] width 8 height 8
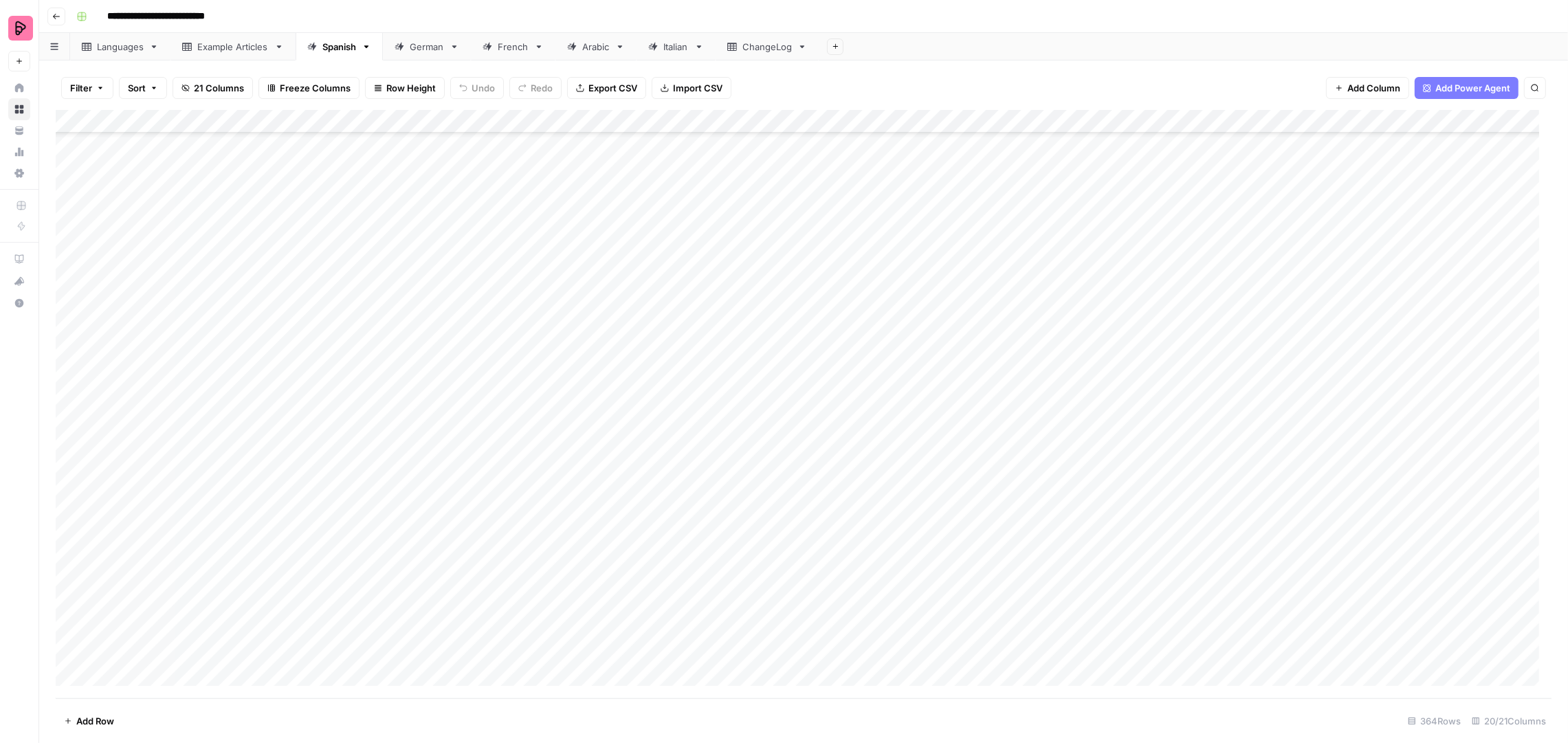
scroll to position [7975, 0]
click at [224, 666] on div "Add Column" at bounding box center [804, 404] width 1496 height 589
type input "**********"
click at [517, 654] on div "Add Column" at bounding box center [804, 404] width 1496 height 589
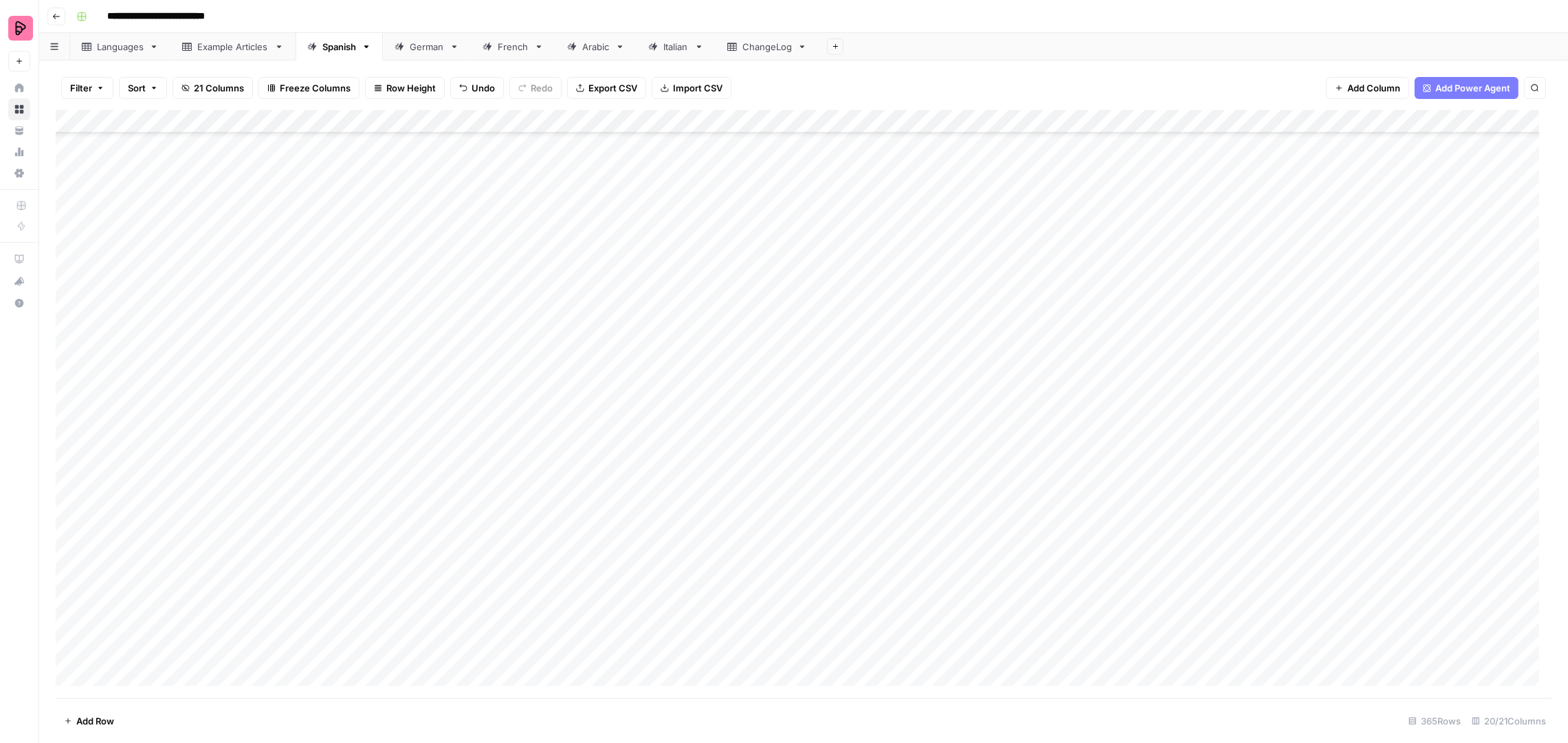
click at [298, 659] on div "Add Column" at bounding box center [804, 404] width 1496 height 589
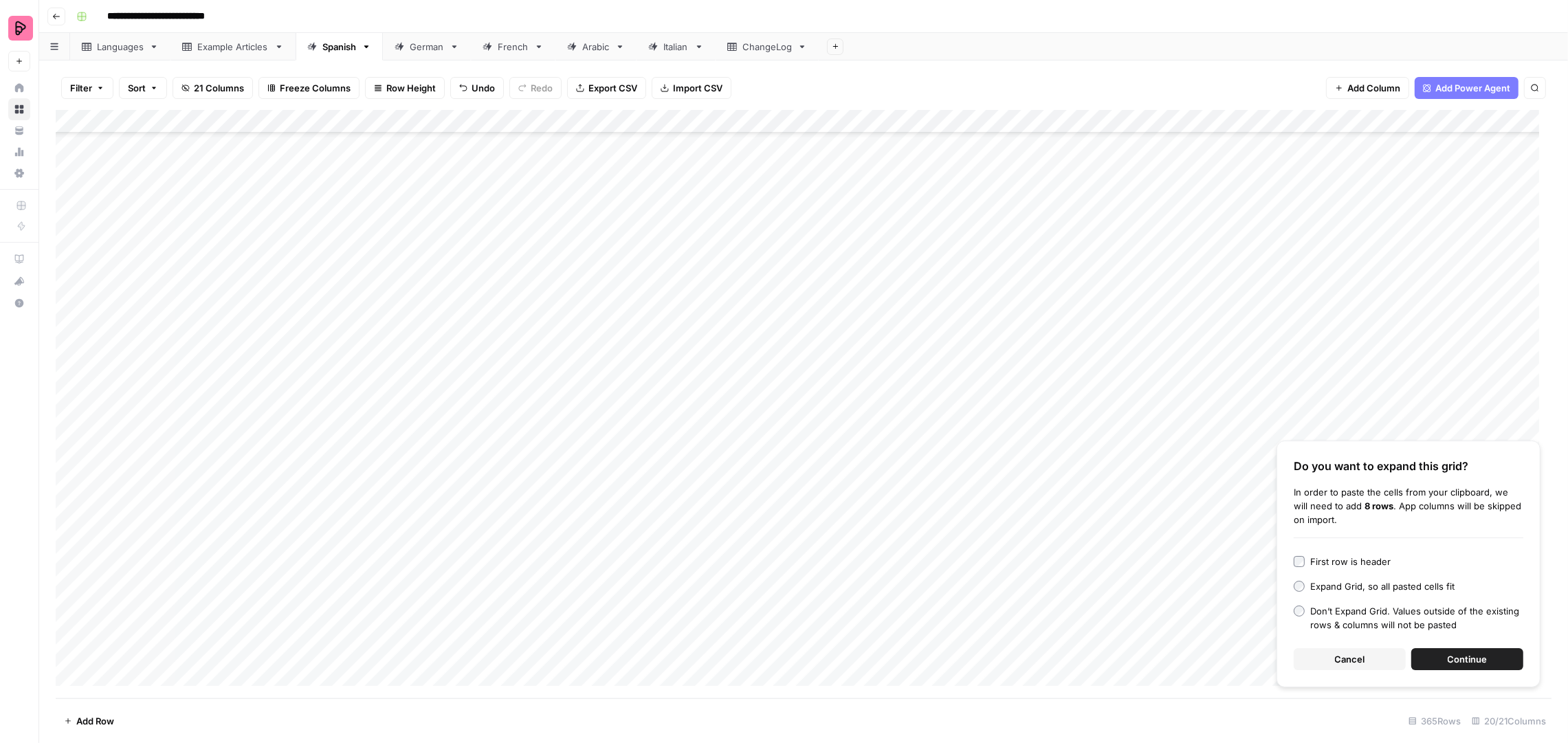
click at [1492, 660] on button "Continue" at bounding box center [1468, 659] width 112 height 22
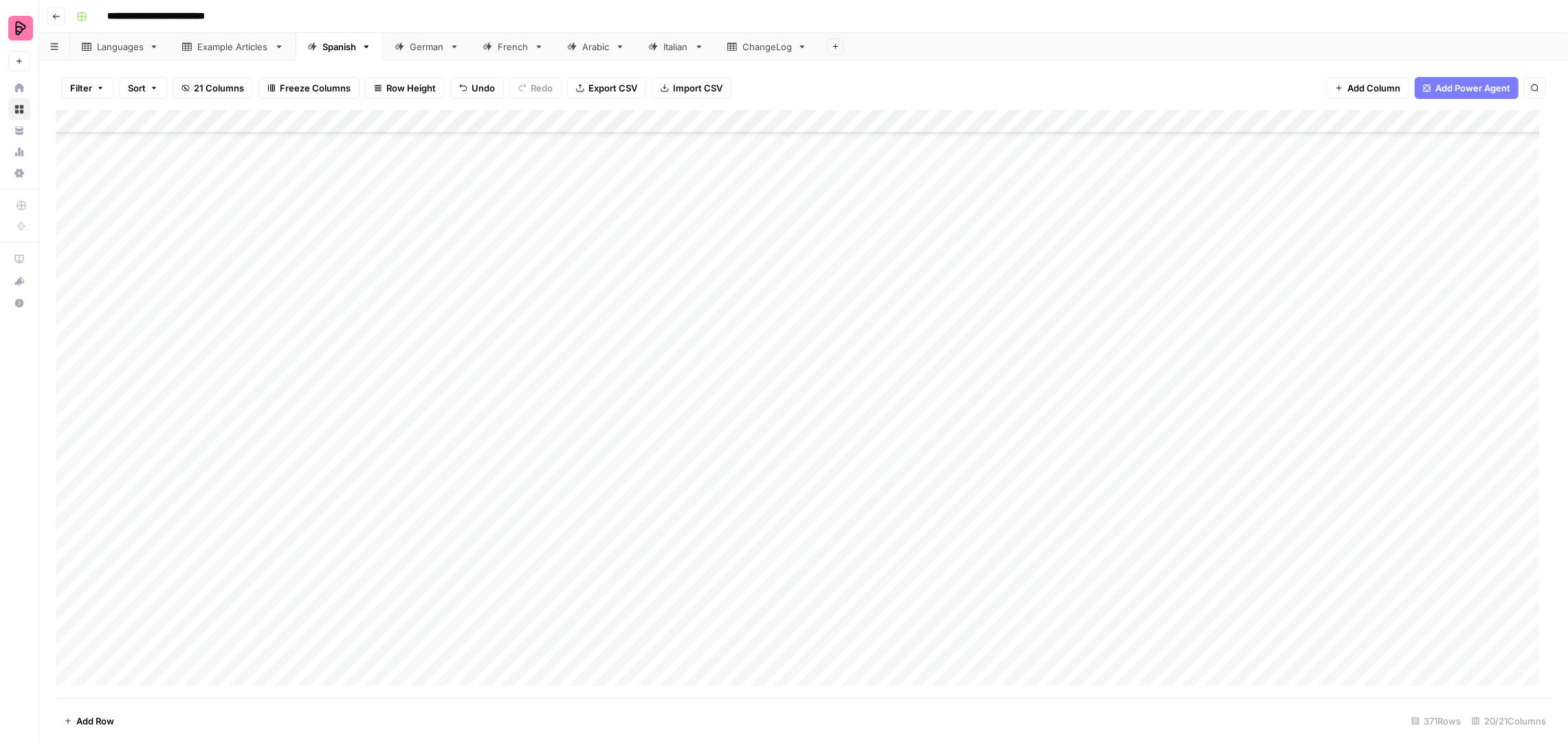
click at [260, 467] on div "Add Column" at bounding box center [804, 404] width 1496 height 589
click at [64, 465] on div "Add Column" at bounding box center [804, 404] width 1496 height 589
click at [66, 489] on div "Add Column" at bounding box center [804, 404] width 1496 height 589
click at [67, 465] on div "Add Column" at bounding box center [804, 404] width 1496 height 589
click at [102, 725] on span "Delete 2 Rows" at bounding box center [94, 721] width 61 height 14
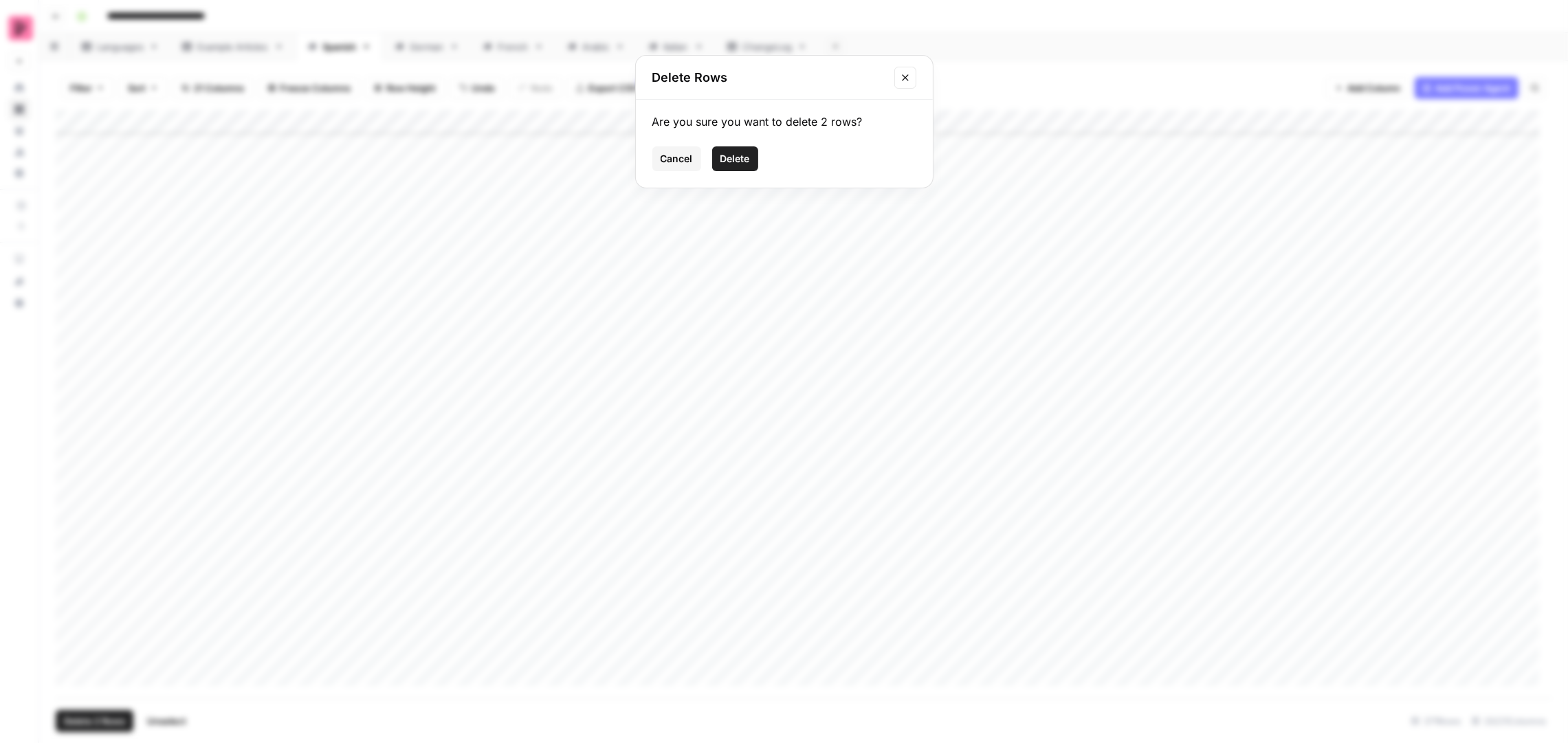
click at [744, 161] on span "Delete" at bounding box center [735, 159] width 29 height 14
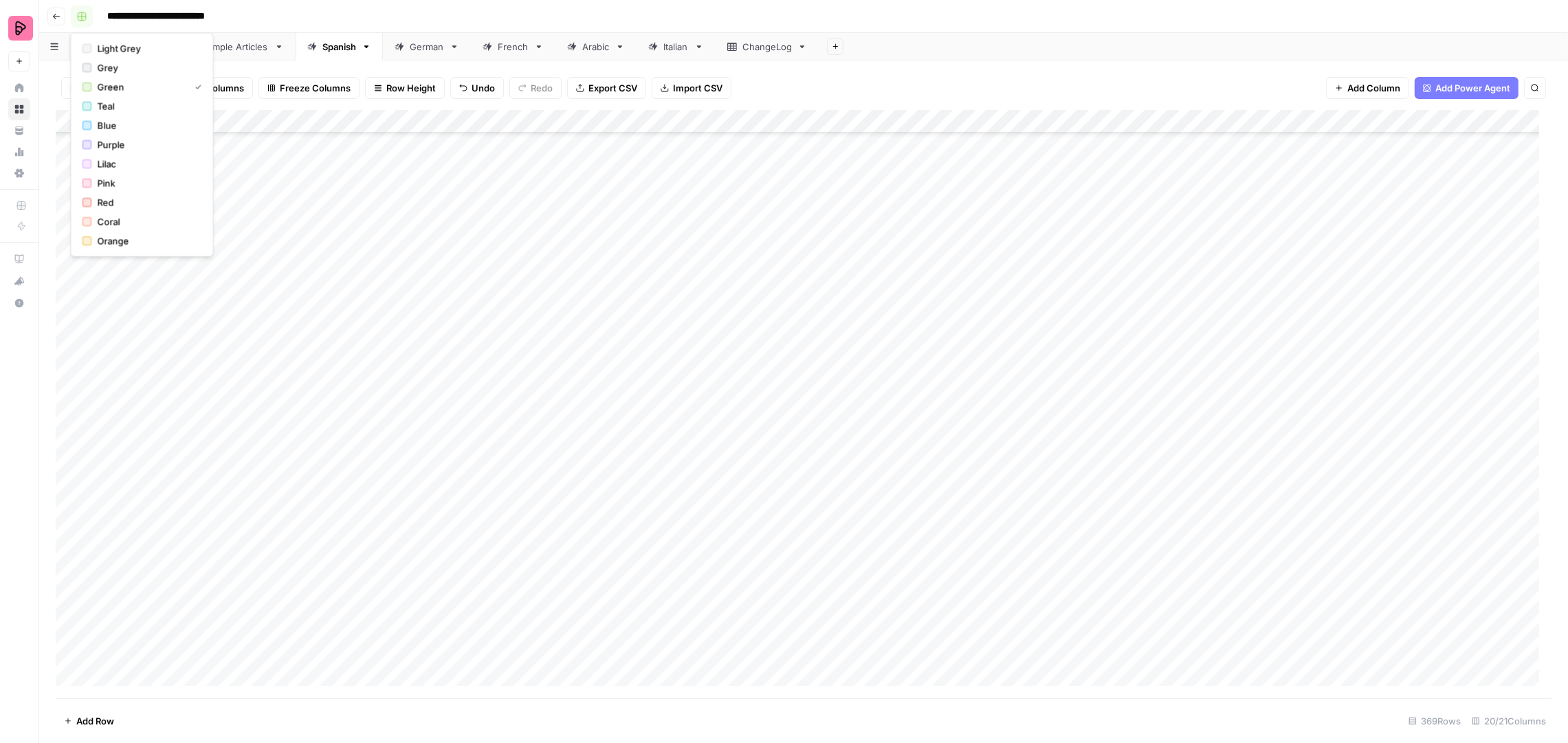
click at [79, 19] on rect "button" at bounding box center [81, 17] width 8 height 8
click at [56, 14] on icon "button" at bounding box center [56, 17] width 8 height 8
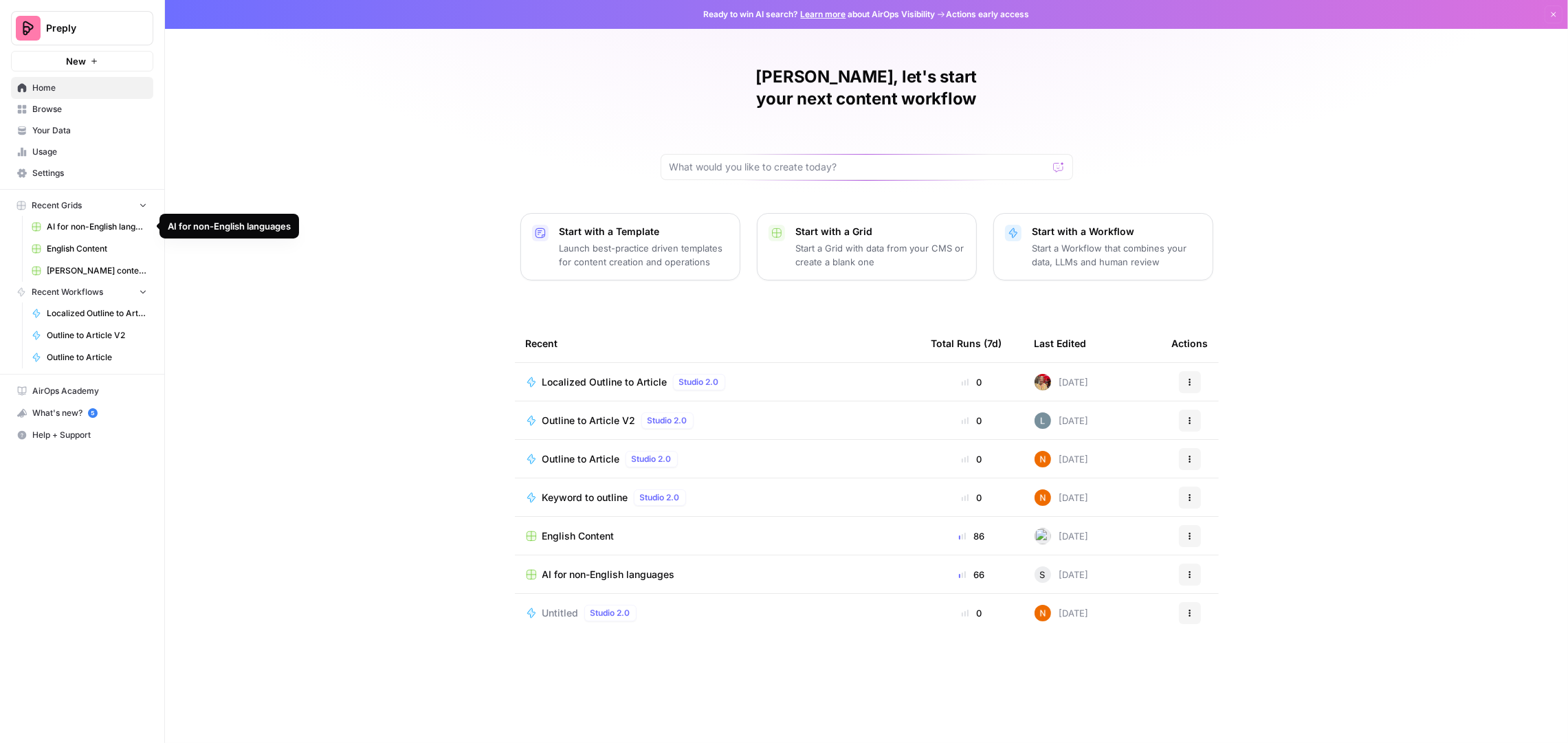
click at [62, 243] on span "English Content" at bounding box center [97, 249] width 100 height 13
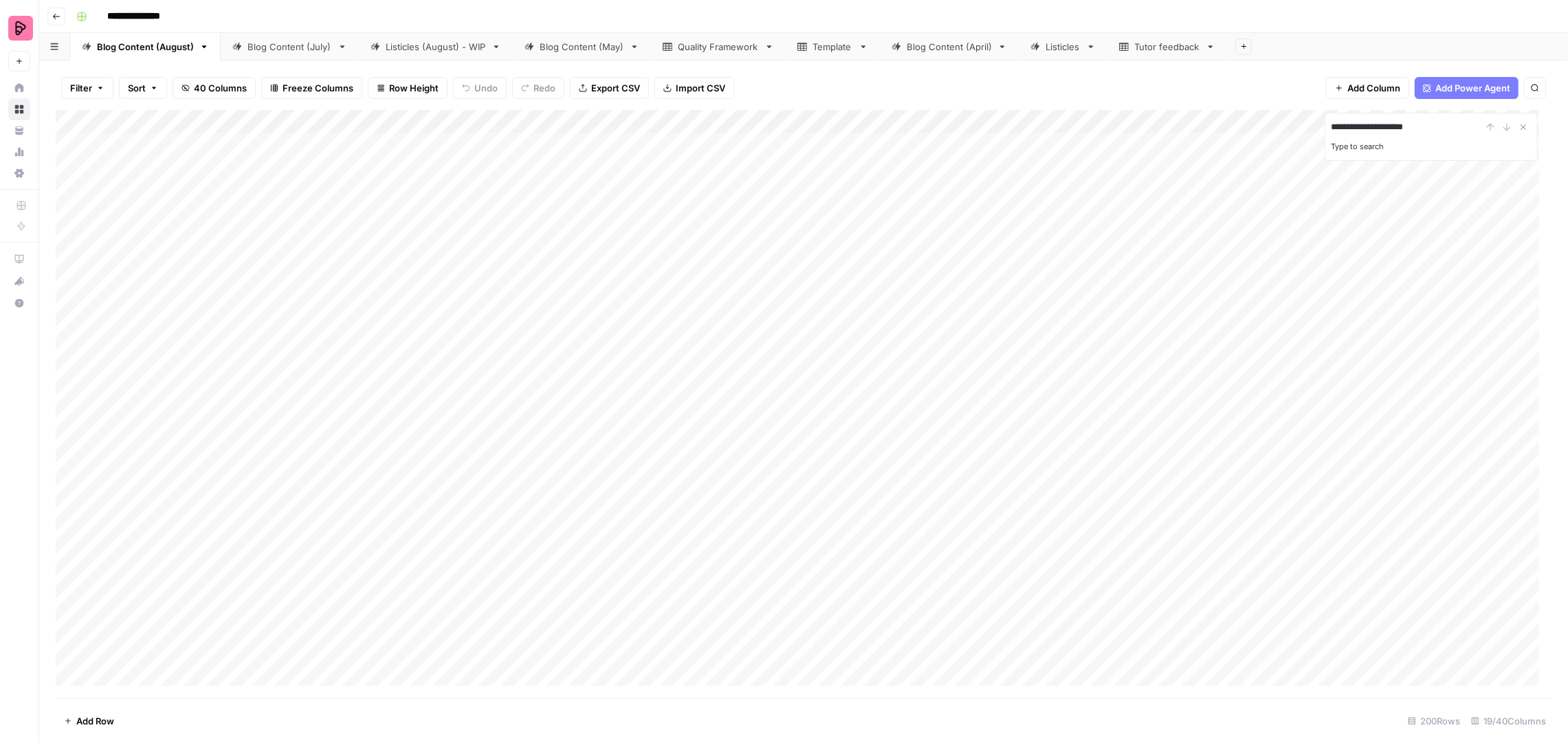
type input "**********"
click at [425, 50] on div "Listicles (August) - WIP" at bounding box center [435, 47] width 100 height 14
click at [590, 42] on div "Blog Content (May)" at bounding box center [582, 47] width 84 height 14
click at [293, 41] on div "Blog Content (July)" at bounding box center [289, 47] width 84 height 14
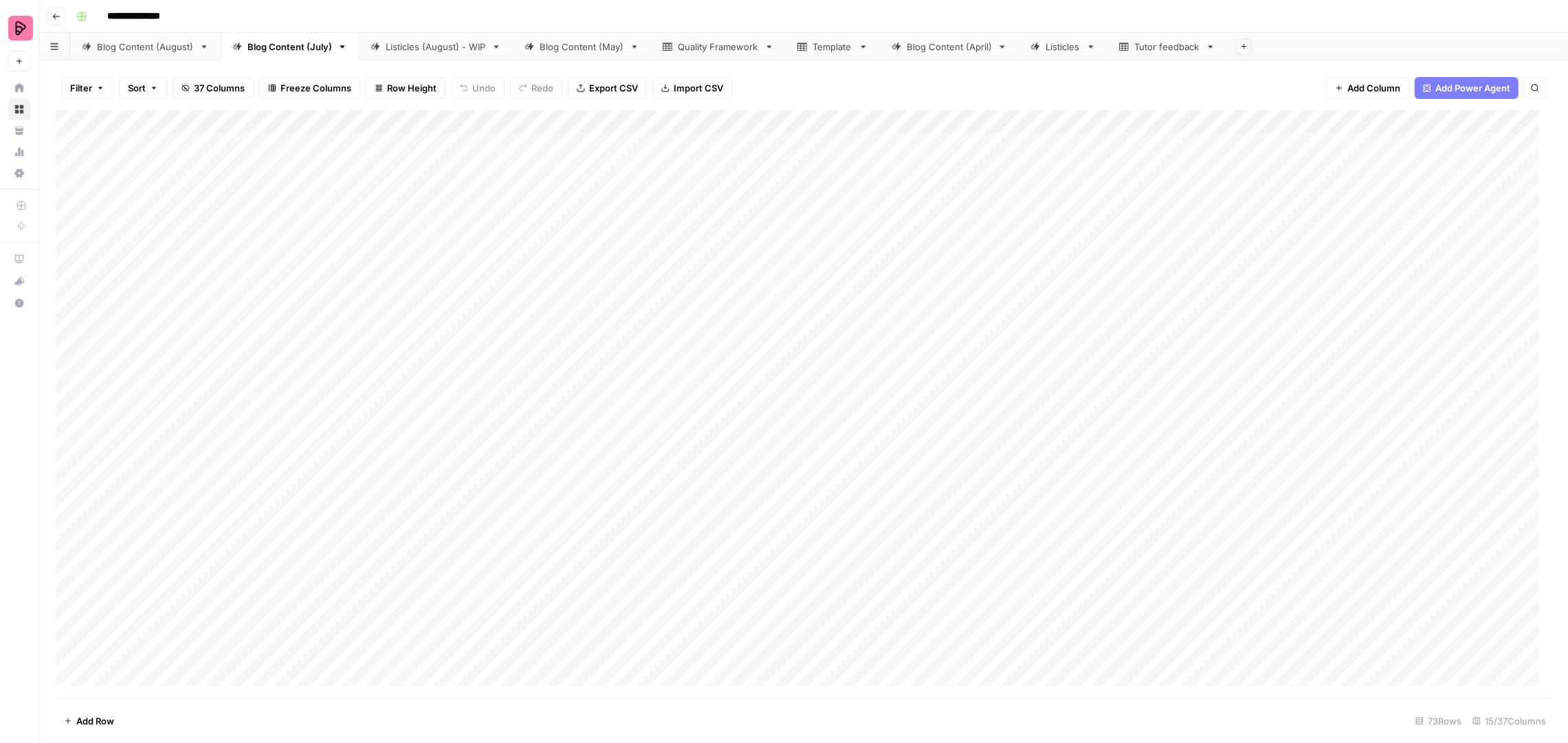
click at [132, 47] on div "Blog Content (August)" at bounding box center [145, 47] width 97 height 14
type input "**********"
click at [304, 45] on div "Blog Content (July)" at bounding box center [289, 47] width 84 height 14
click at [51, 20] on button "Go back" at bounding box center [56, 17] width 18 height 18
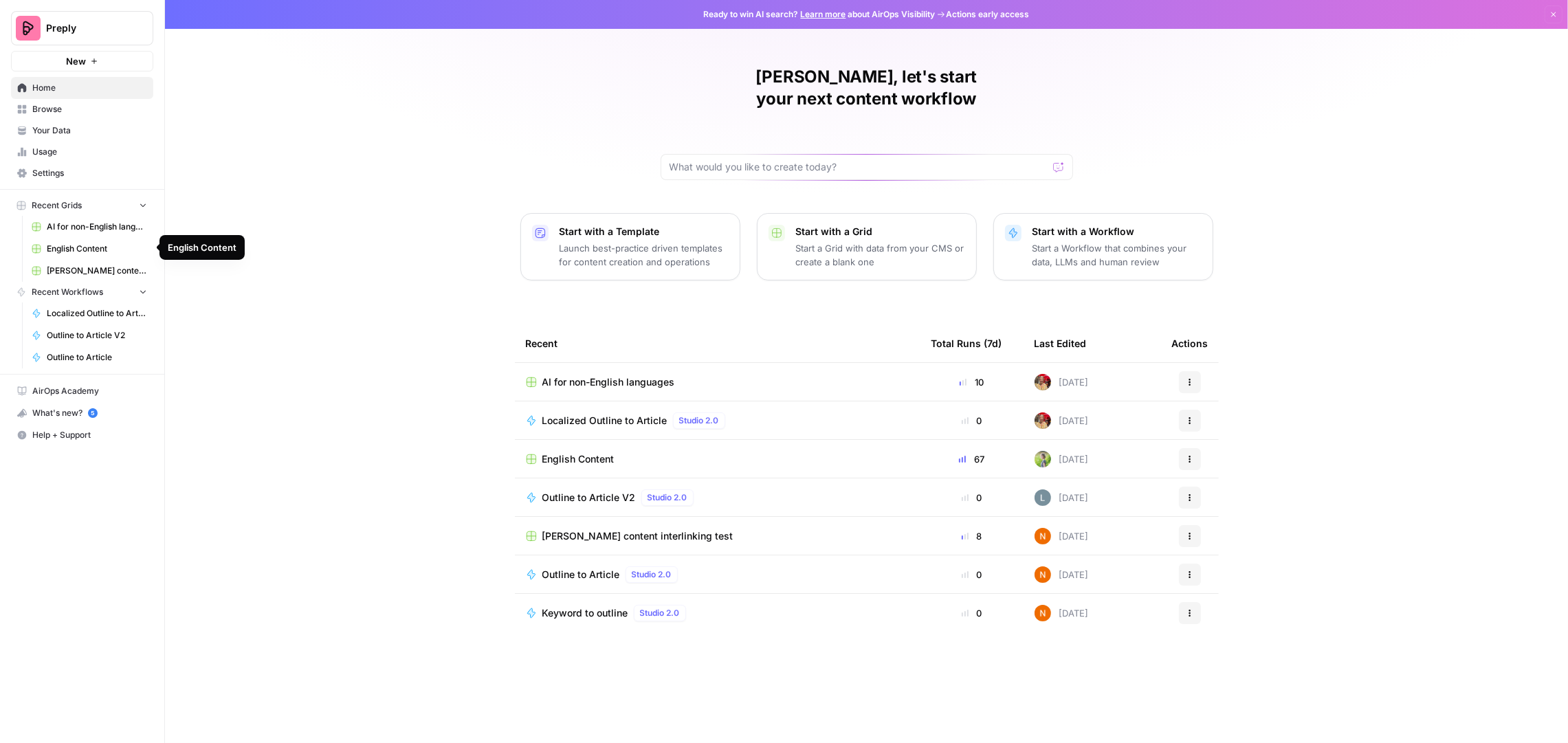
click at [112, 228] on span "AI for non-English languages" at bounding box center [97, 226] width 100 height 13
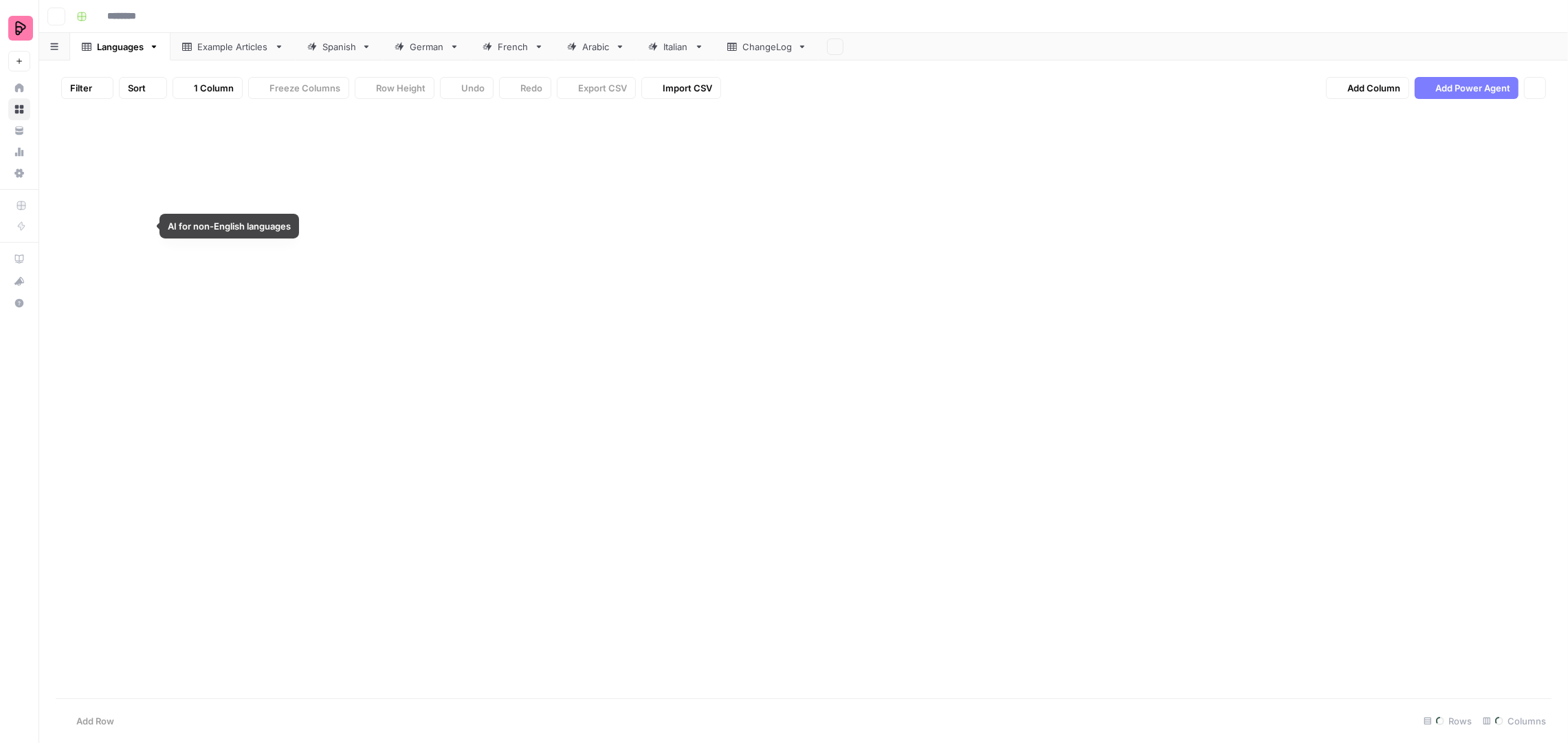
type input "**********"
click at [337, 42] on div "Spanish" at bounding box center [339, 47] width 33 height 14
click at [240, 47] on div "Example Articles" at bounding box center [232, 47] width 72 height 14
click at [298, 261] on div "Add Column" at bounding box center [804, 354] width 1496 height 489
click at [289, 261] on div "Add Column" at bounding box center [804, 354] width 1496 height 489
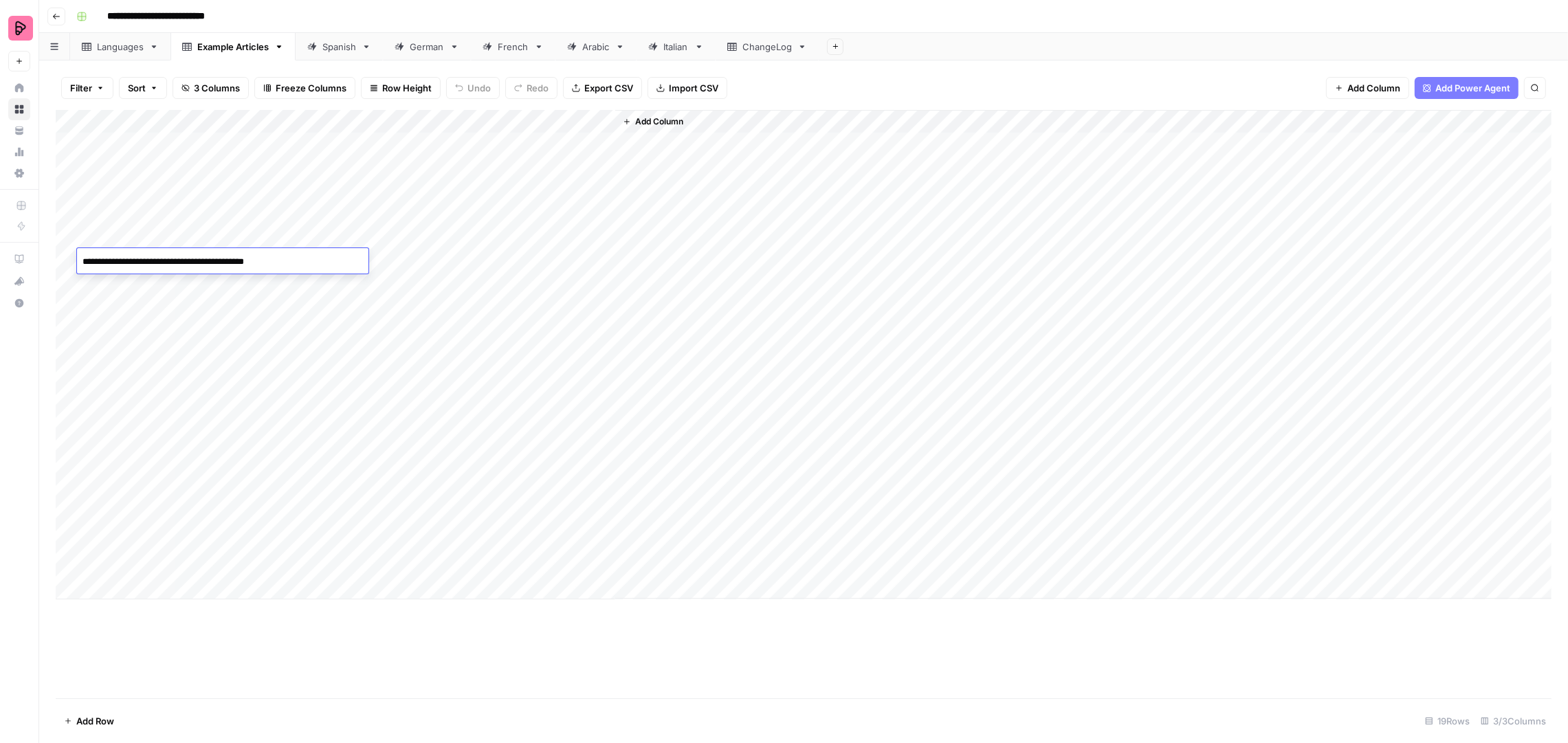
click at [289, 261] on textarea "**********" at bounding box center [223, 262] width 291 height 20
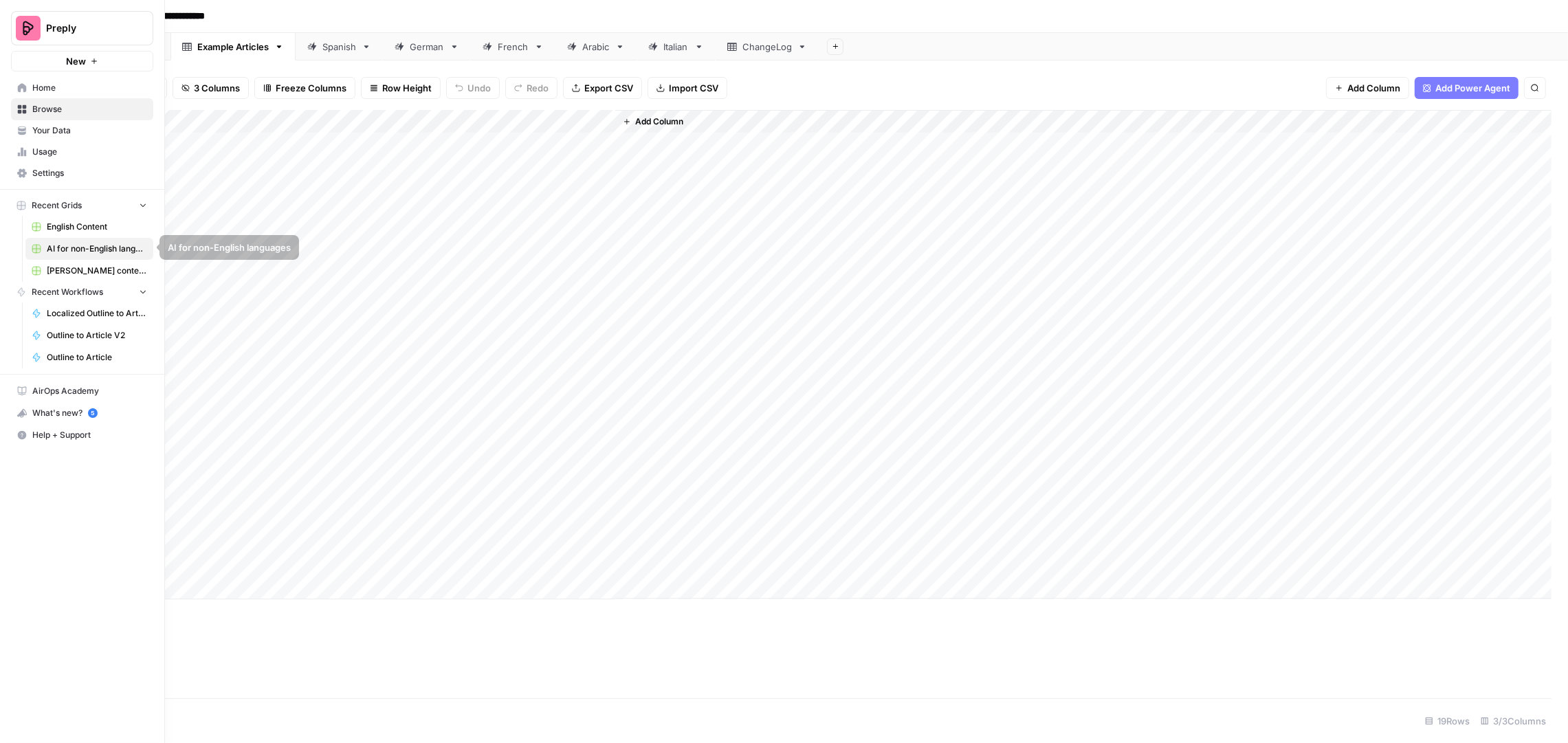
click at [79, 229] on span "English Content" at bounding box center [97, 226] width 100 height 13
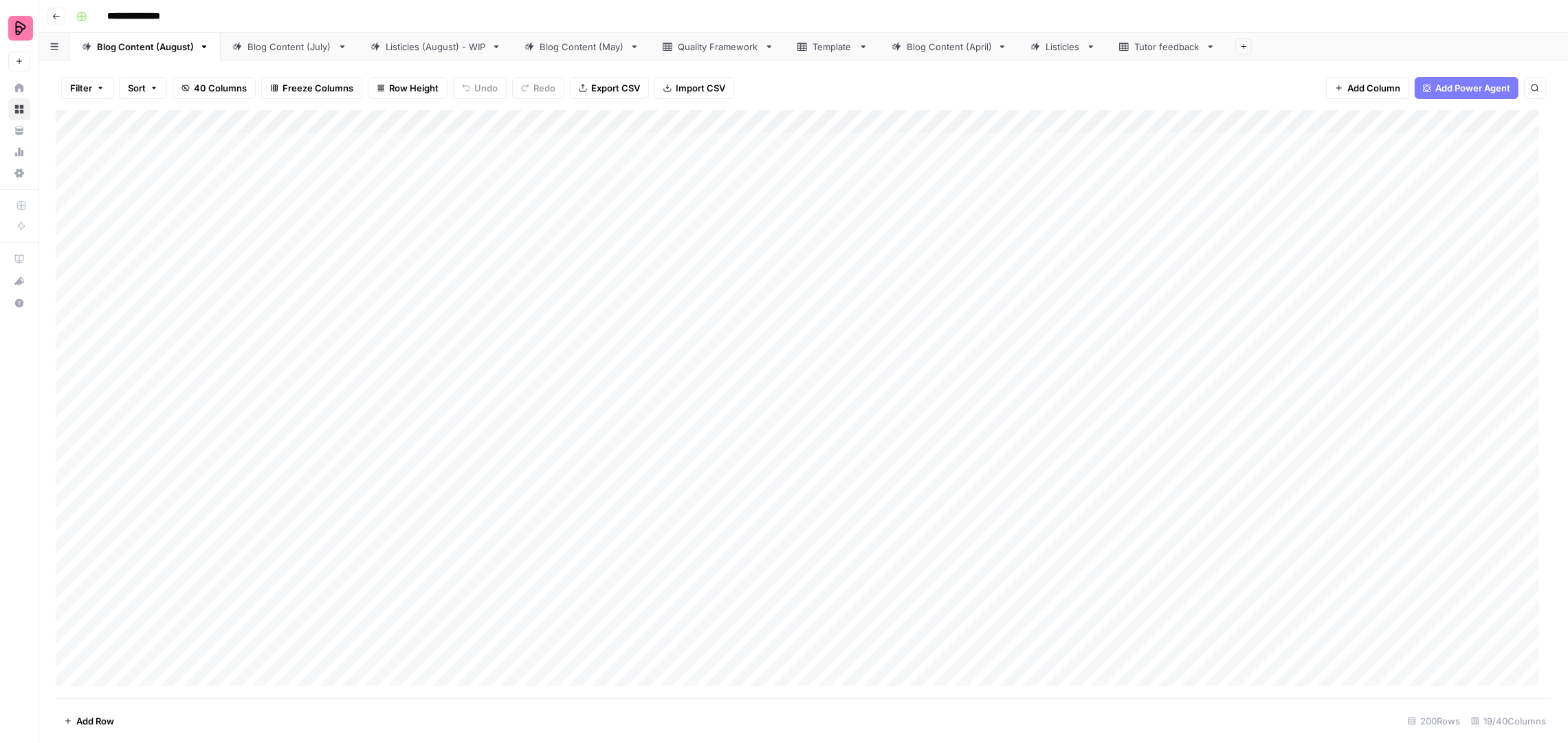
click at [278, 49] on div "Blog Content (July)" at bounding box center [289, 47] width 84 height 14
click at [1061, 49] on div "Listicles" at bounding box center [1064, 47] width 35 height 14
click at [813, 46] on div "Template" at bounding box center [833, 47] width 40 height 14
click at [309, 47] on div "Blog Content (July)" at bounding box center [289, 47] width 84 height 14
click at [379, 45] on div "Listicles (August) - WIP" at bounding box center [429, 47] width 116 height 14
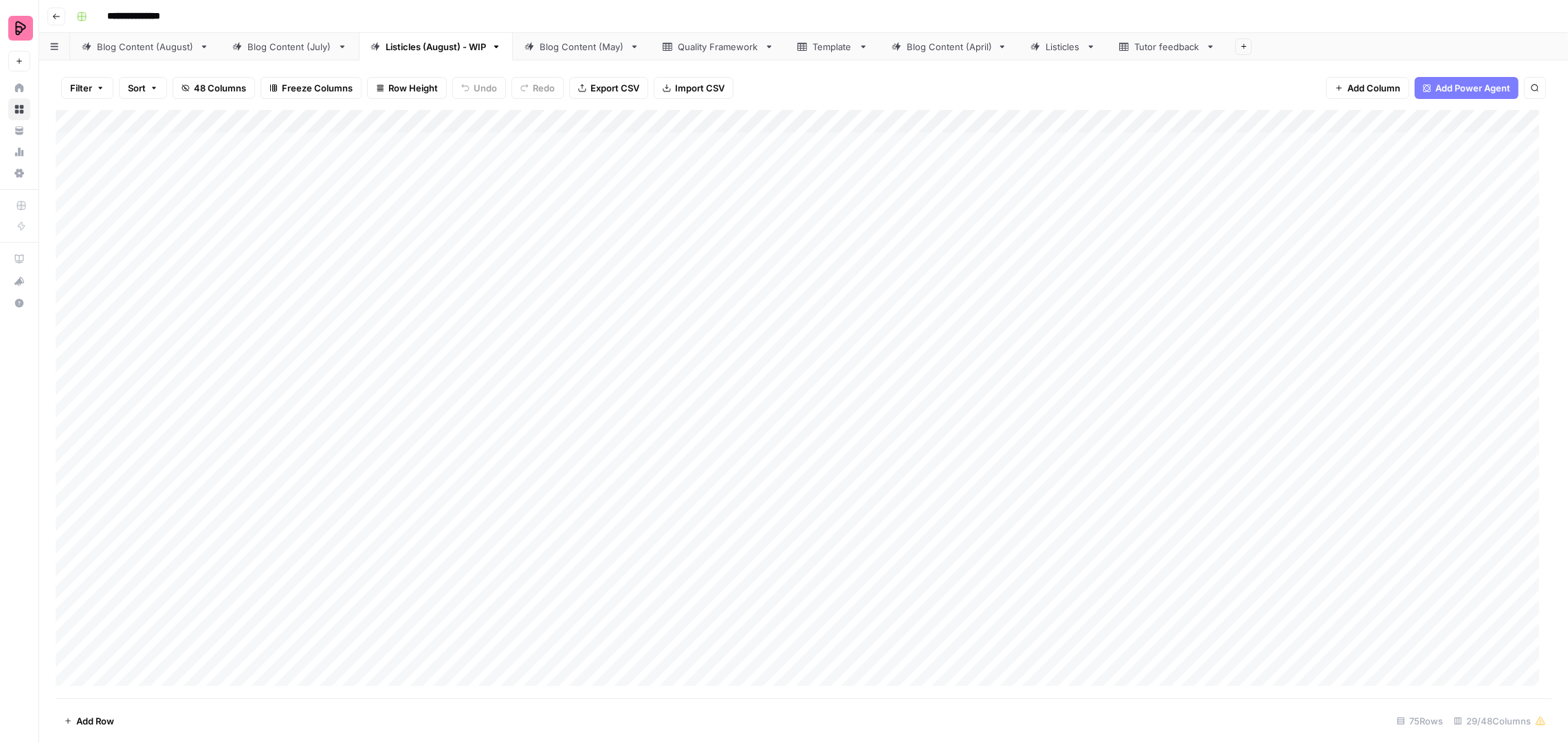
click at [278, 46] on div "Blog Content (July)" at bounding box center [289, 47] width 84 height 14
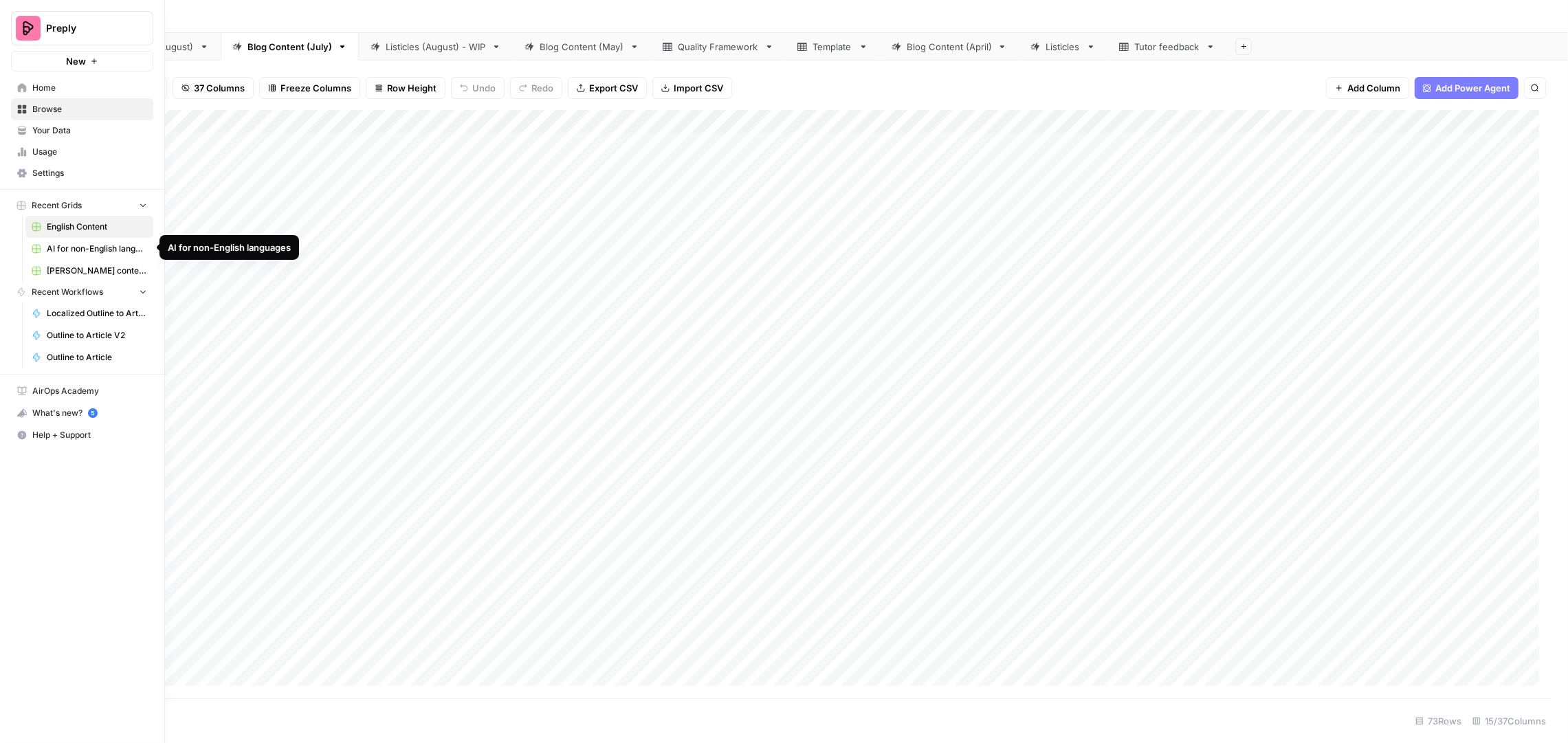
click at [102, 252] on span "AI for non-English languages" at bounding box center [97, 249] width 100 height 13
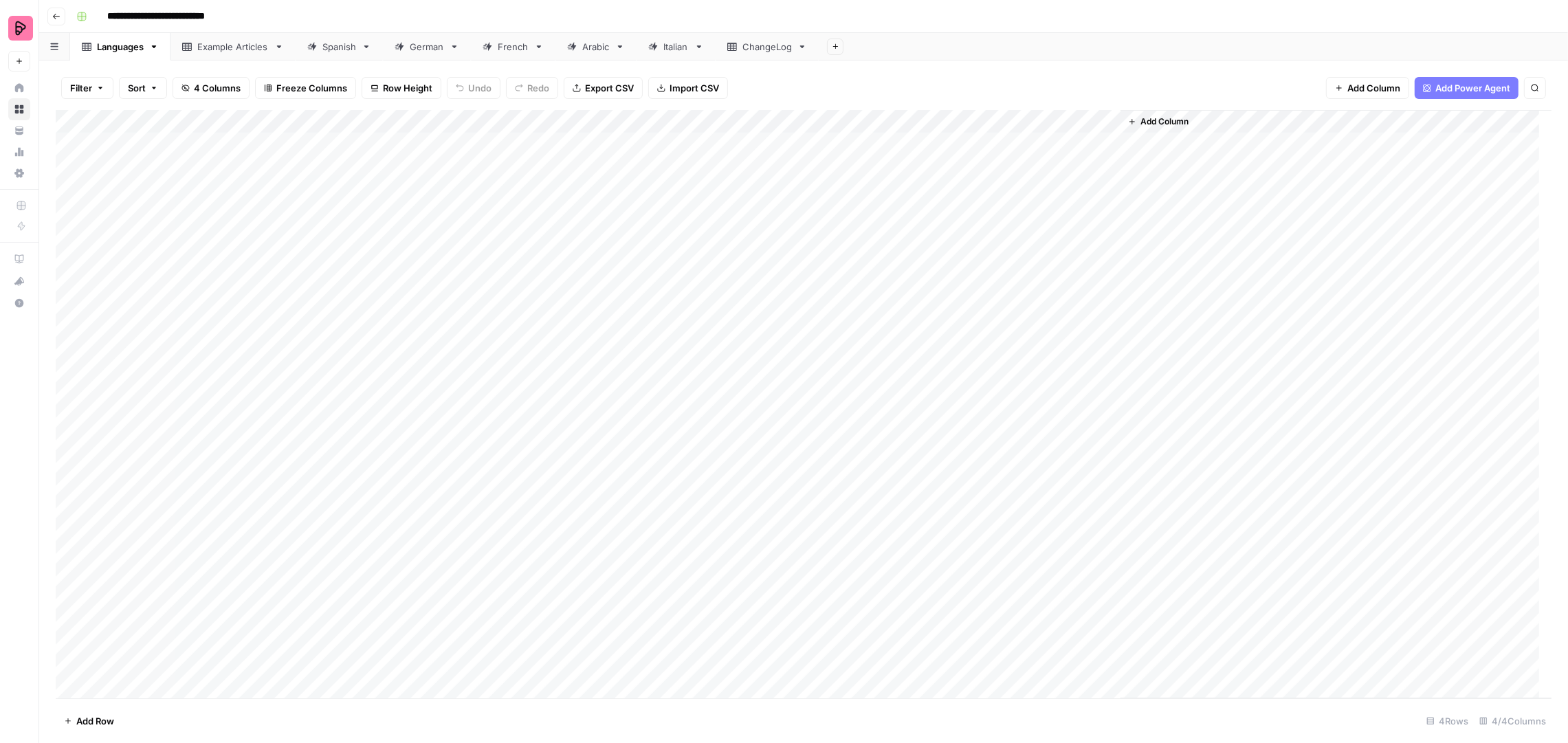
click at [204, 52] on div "Example Articles" at bounding box center [232, 47] width 72 height 14
click at [430, 50] on div "German" at bounding box center [427, 47] width 34 height 14
click at [268, 652] on div "Add Column" at bounding box center [804, 404] width 1496 height 589
click at [274, 650] on div "Add Column" at bounding box center [804, 404] width 1496 height 589
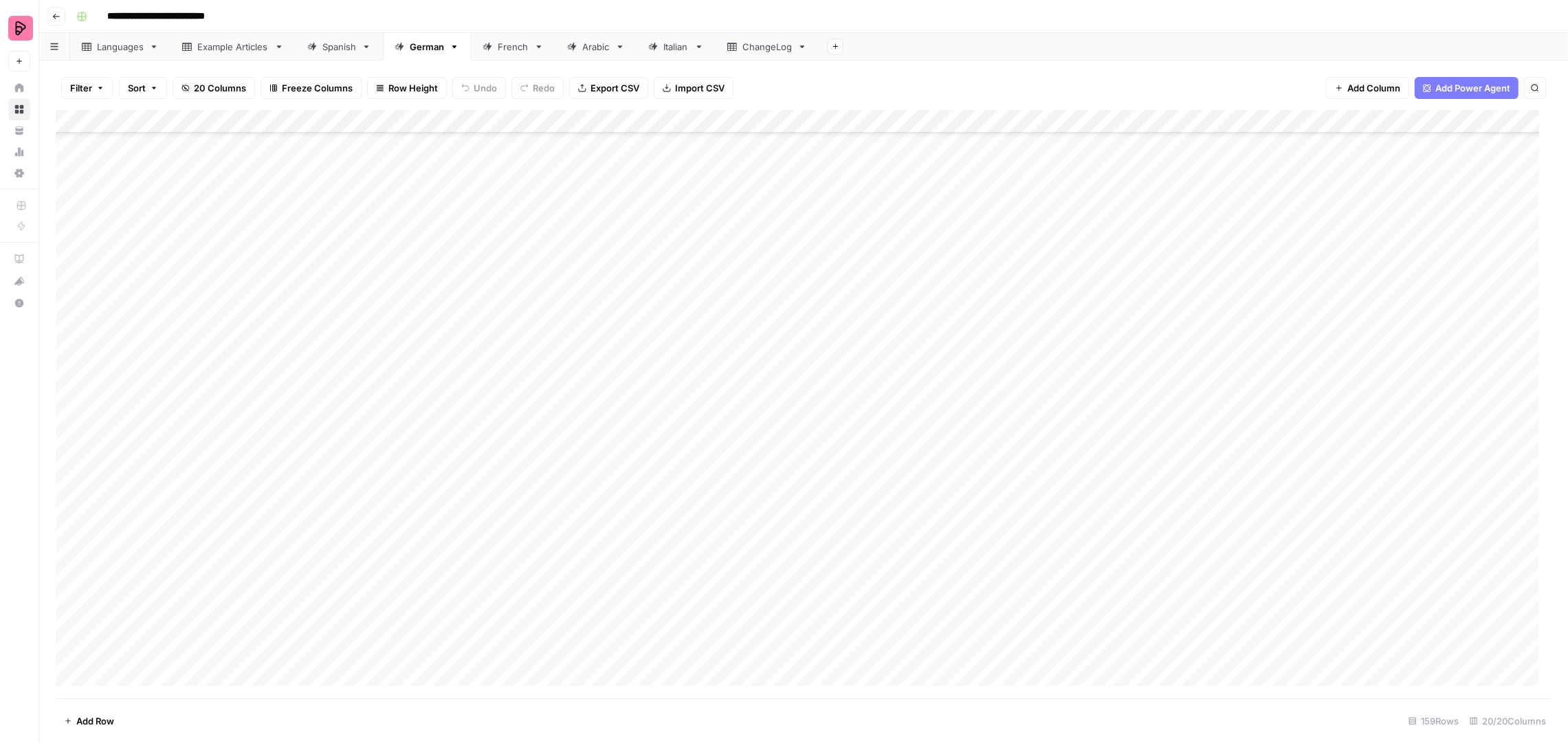
click at [438, 650] on div "Add Column" at bounding box center [804, 404] width 1496 height 589
click at [298, 659] on div "Add Column" at bounding box center [804, 404] width 1496 height 589
click at [301, 655] on div "Add Column" at bounding box center [804, 404] width 1496 height 589
click at [301, 655] on input "**********" at bounding box center [195, 655] width 220 height 17
click at [235, 44] on div "Example Articles" at bounding box center [232, 47] width 72 height 14
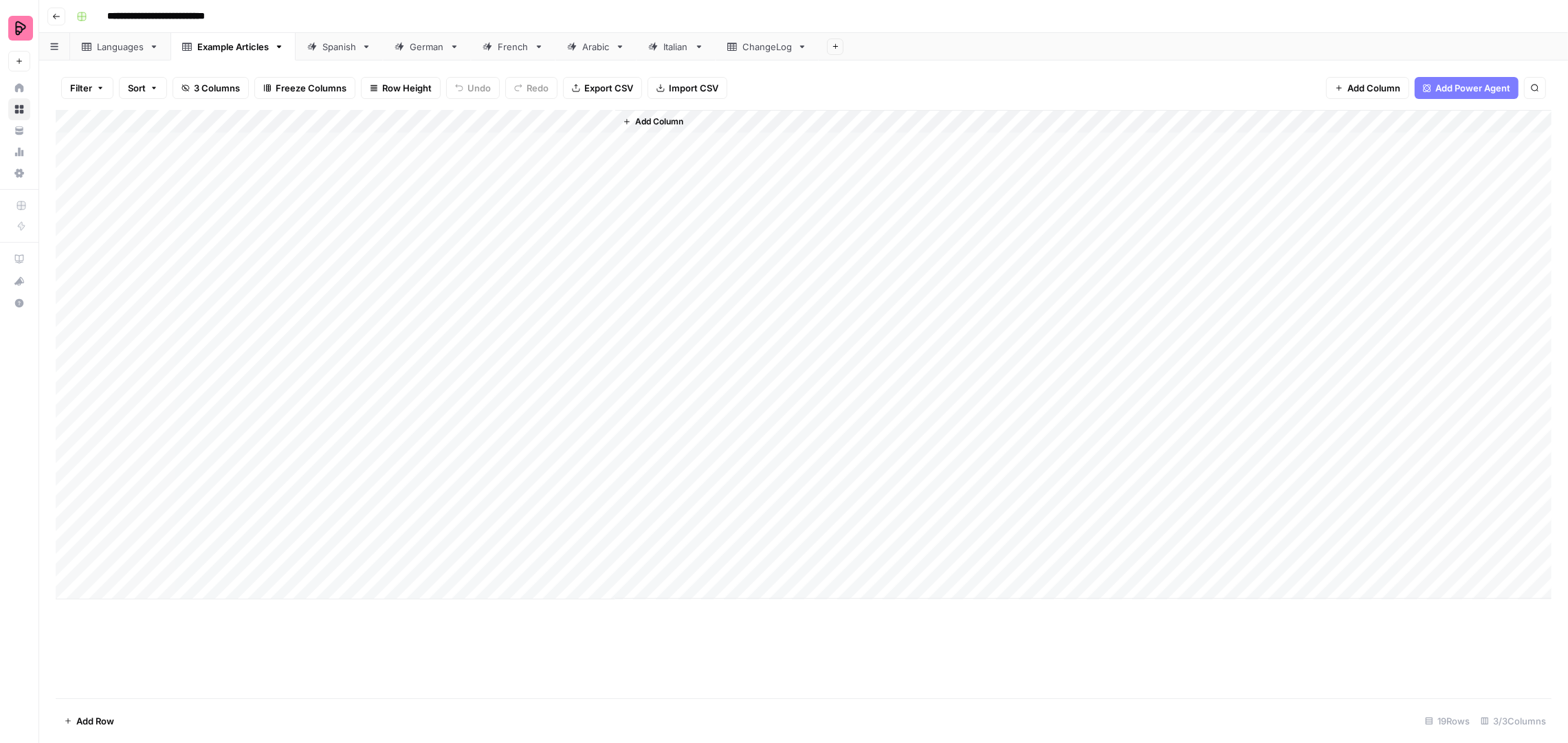
click at [145, 591] on div "Add Column" at bounding box center [804, 354] width 1496 height 489
type textarea "**********"
click at [418, 592] on div "Add Column" at bounding box center [804, 366] width 1496 height 513
type textarea "******"
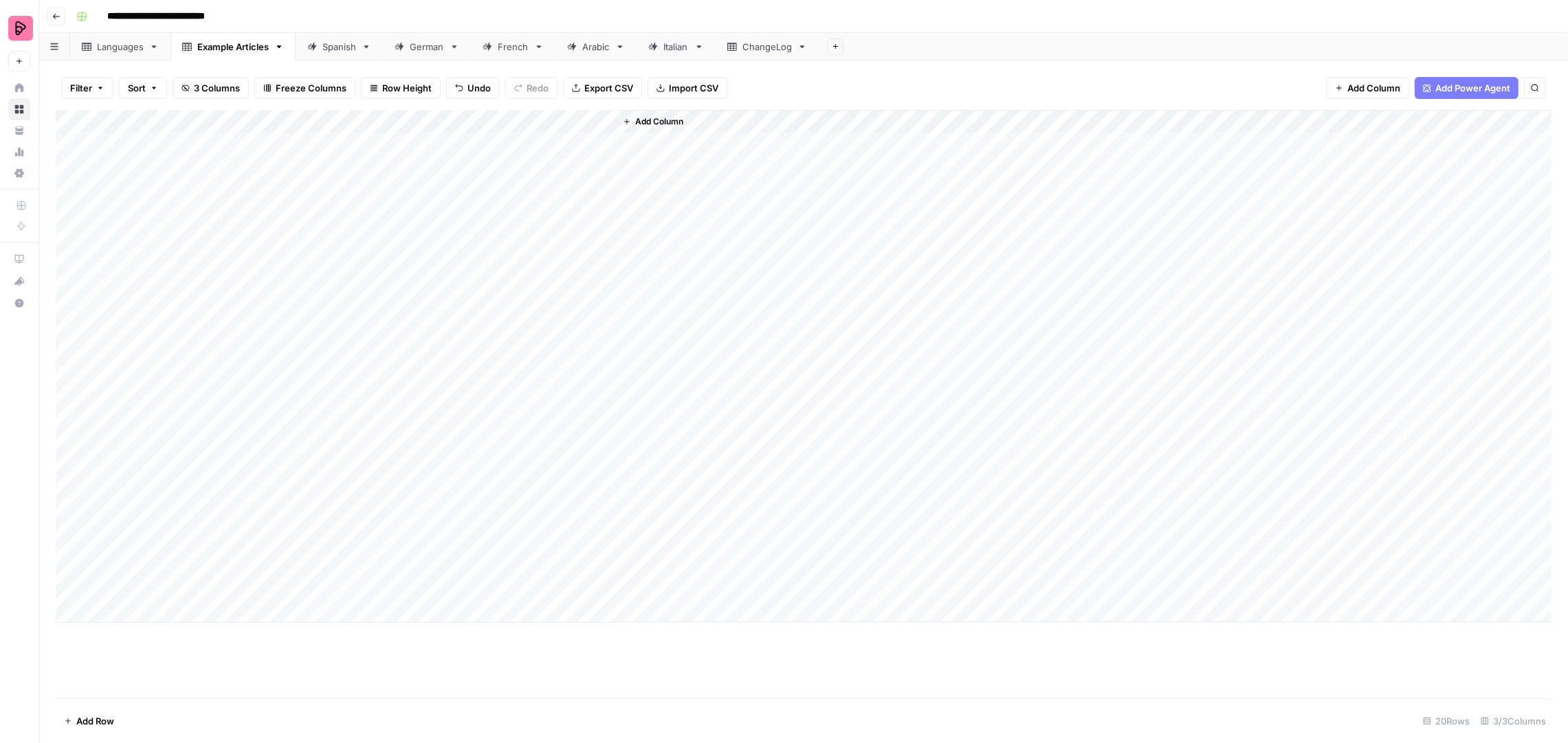
click at [549, 694] on div "Add Column" at bounding box center [804, 404] width 1496 height 588
drag, startPoint x: 59, startPoint y: 585, endPoint x: 73, endPoint y: 393, distance: 192.5
click at [73, 393] on div "Add Column" at bounding box center [804, 366] width 1496 height 513
click at [813, 676] on div "Add Column" at bounding box center [804, 404] width 1496 height 588
click at [512, 46] on div "French" at bounding box center [514, 47] width 31 height 14
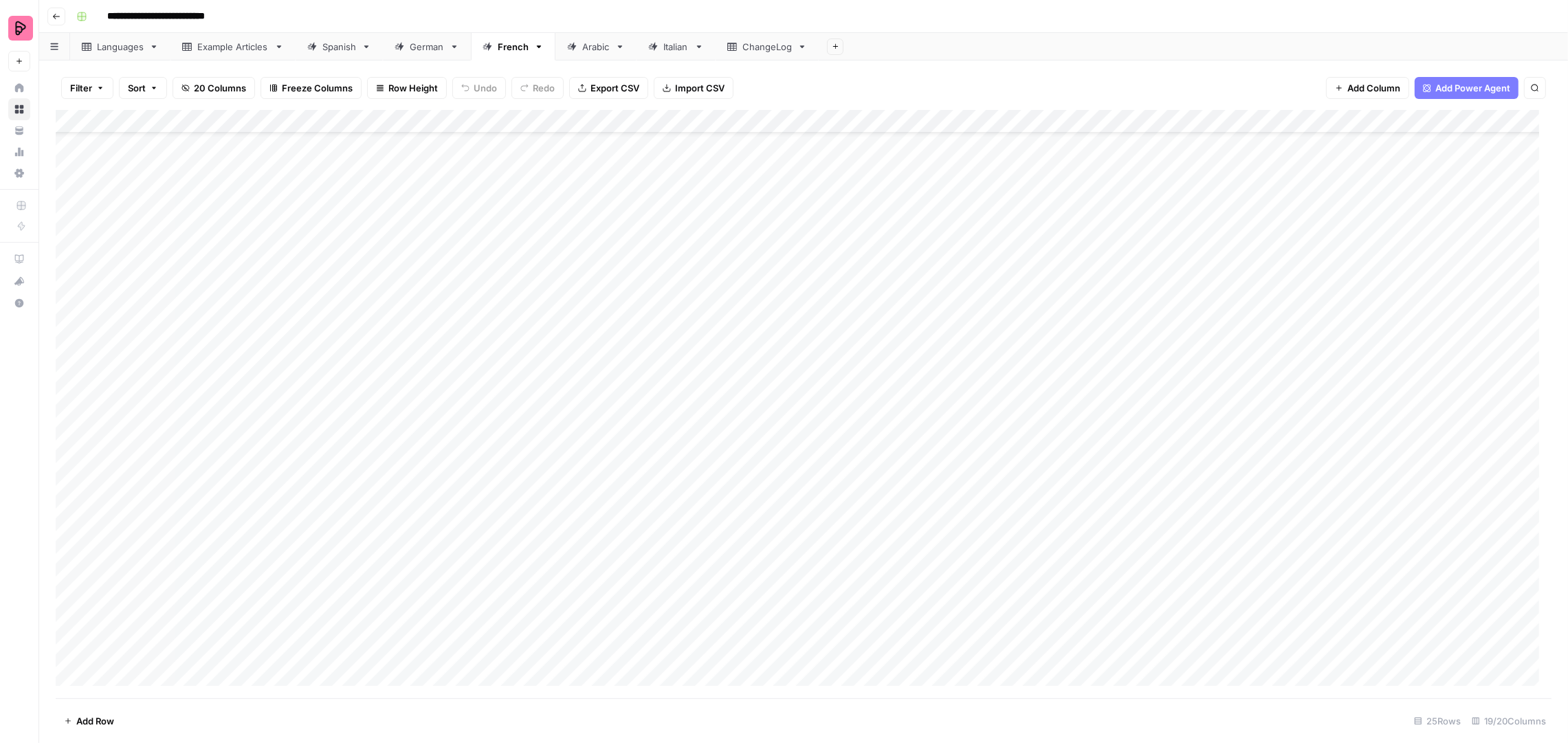
scroll to position [54, 0]
click at [666, 606] on div "Add Column" at bounding box center [804, 404] width 1496 height 589
click at [749, 604] on div "Add Column" at bounding box center [804, 404] width 1496 height 589
click at [753, 624] on div "Add Column" at bounding box center [804, 404] width 1496 height 589
click at [755, 654] on div "Add Column" at bounding box center [804, 404] width 1496 height 589
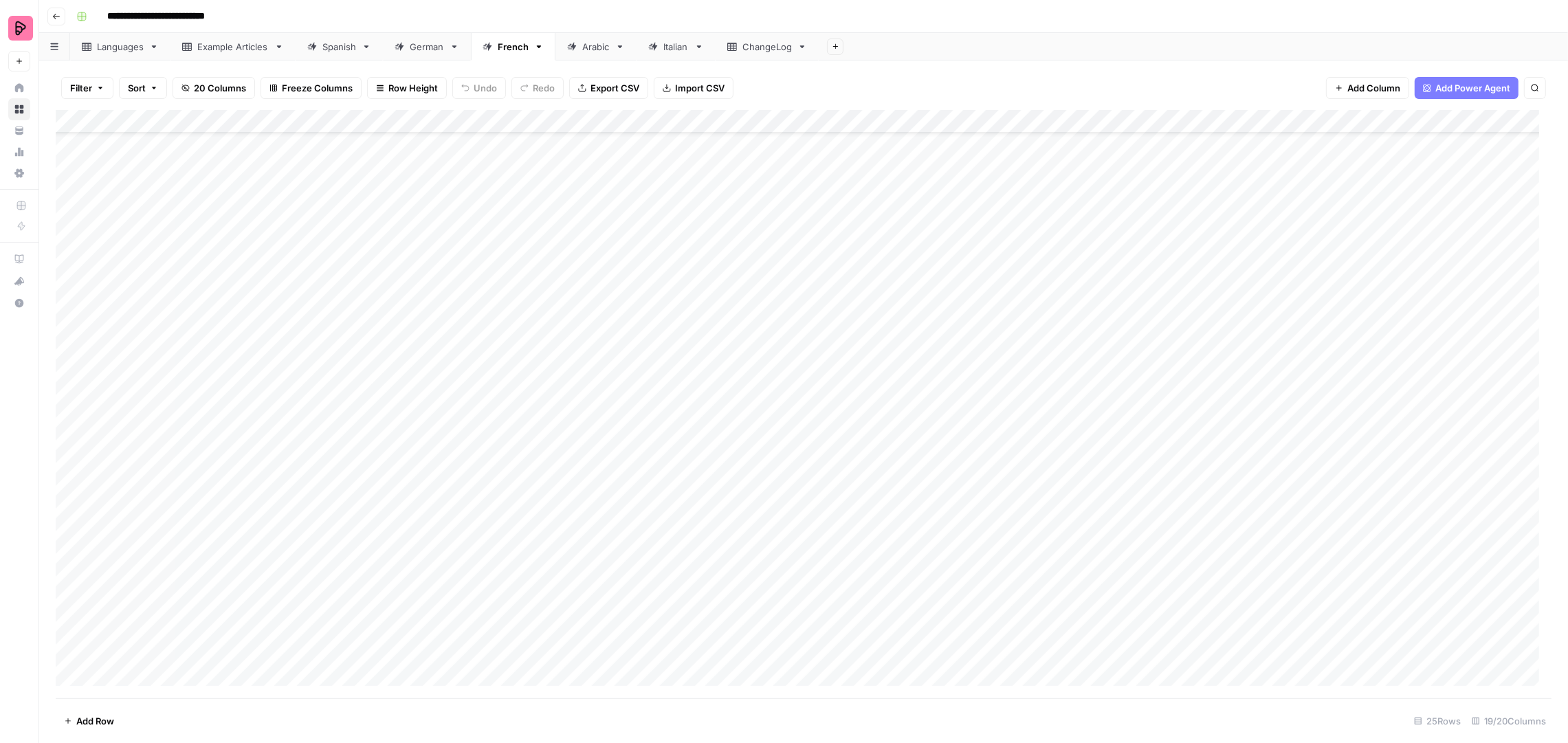
click at [329, 49] on div "Spanish" at bounding box center [339, 47] width 33 height 14
click at [229, 44] on div "Example Articles" at bounding box center [232, 47] width 72 height 14
click at [228, 619] on div "Add Column" at bounding box center [804, 366] width 1496 height 513
type textarea "**********"
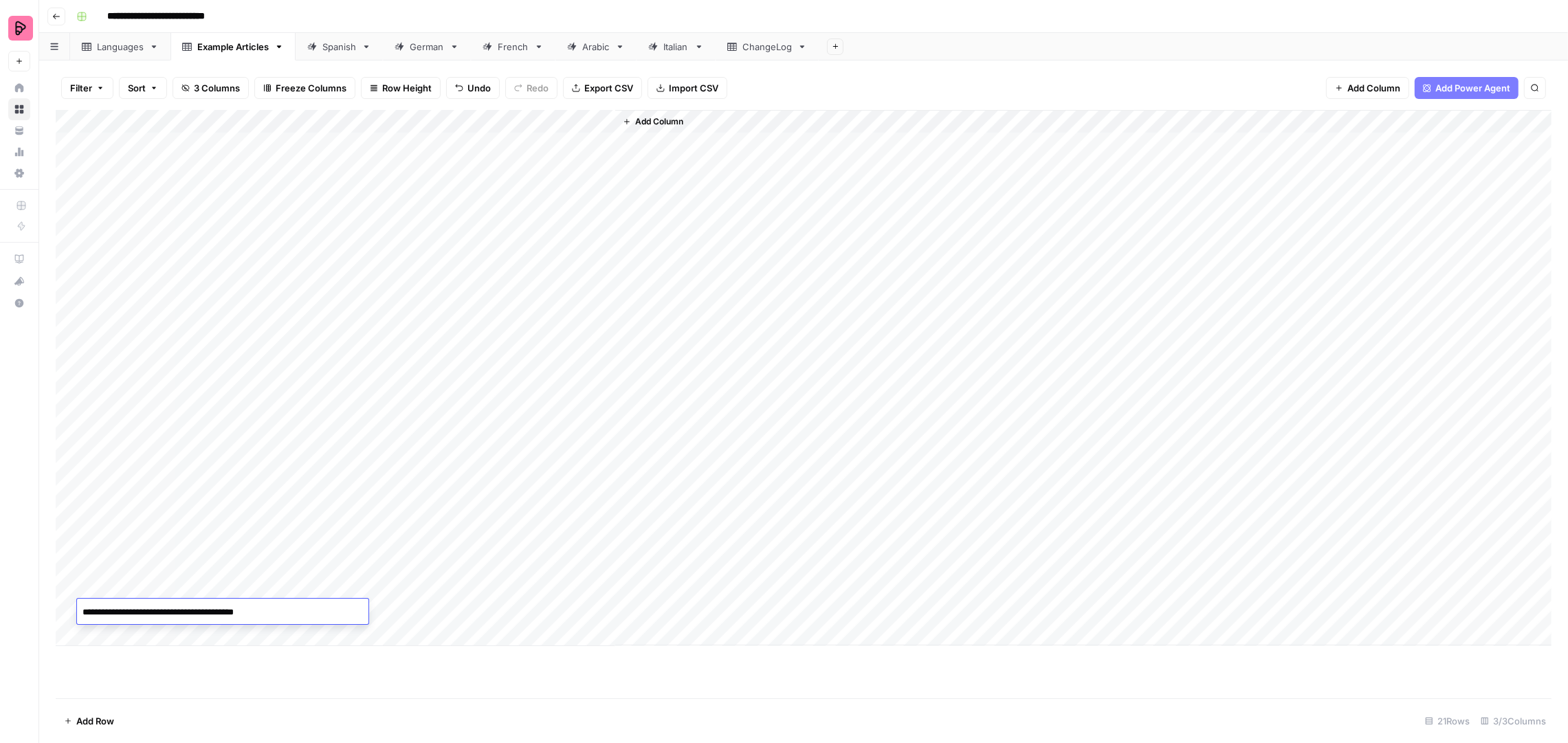
click at [405, 615] on div "Add Column" at bounding box center [804, 377] width 1496 height 536
type textarea "********"
click at [560, 608] on div "Add Column" at bounding box center [804, 377] width 1496 height 536
type textarea "******"
drag, startPoint x: 60, startPoint y: 612, endPoint x: 75, endPoint y: 509, distance: 104.1
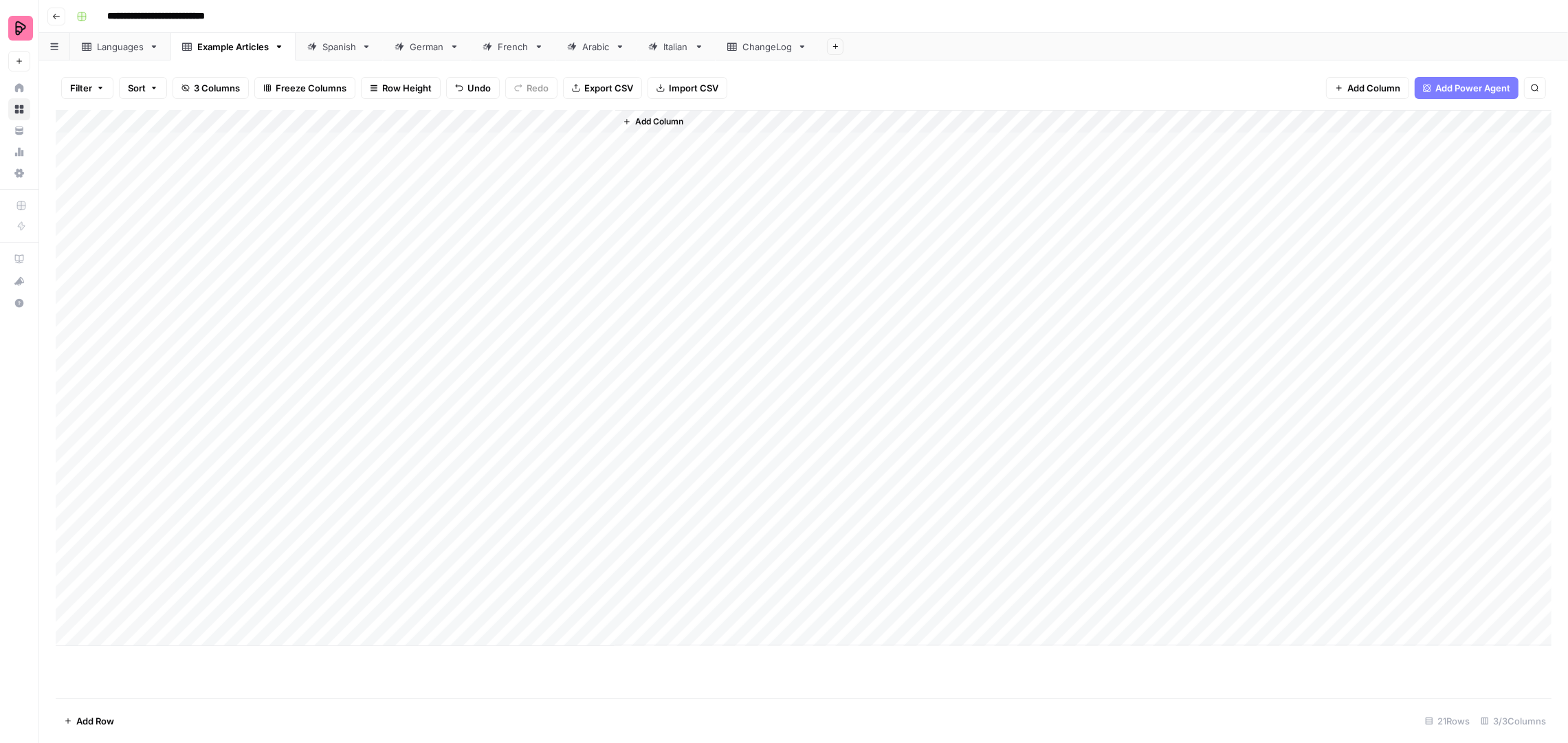
click at [75, 509] on div "Add Column" at bounding box center [804, 377] width 1496 height 536
click at [228, 261] on div "Add Column" at bounding box center [804, 377] width 1496 height 536
click at [228, 261] on textarea "**********" at bounding box center [223, 262] width 291 height 20
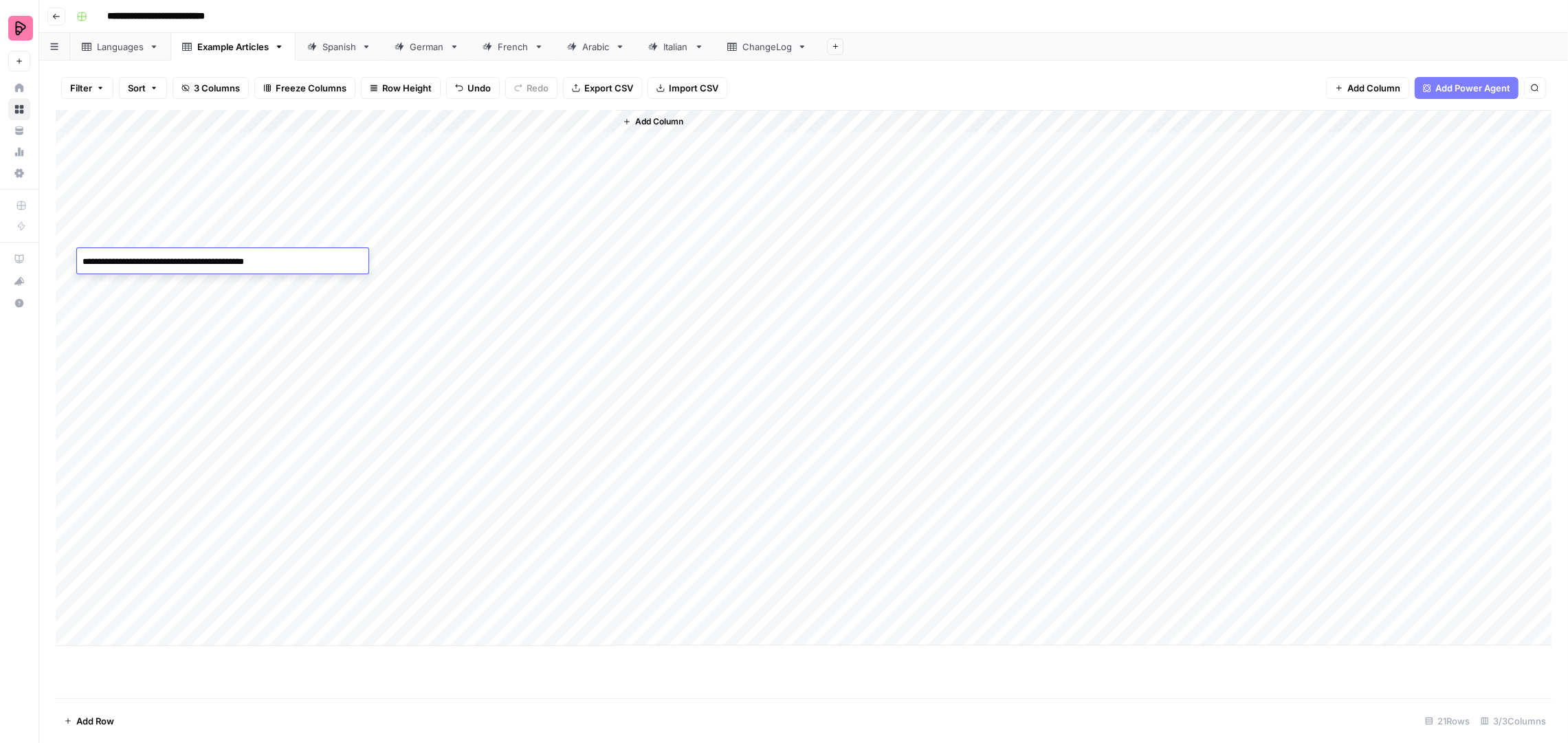
click at [228, 261] on textarea "**********" at bounding box center [223, 262] width 291 height 20
click at [486, 125] on div "Add Column" at bounding box center [804, 377] width 1496 height 536
click at [603, 120] on div "Add Column" at bounding box center [804, 377] width 1496 height 536
click at [691, 162] on div "Add Column" at bounding box center [1084, 377] width 936 height 535
click at [246, 44] on div "Example Articles" at bounding box center [232, 47] width 72 height 14
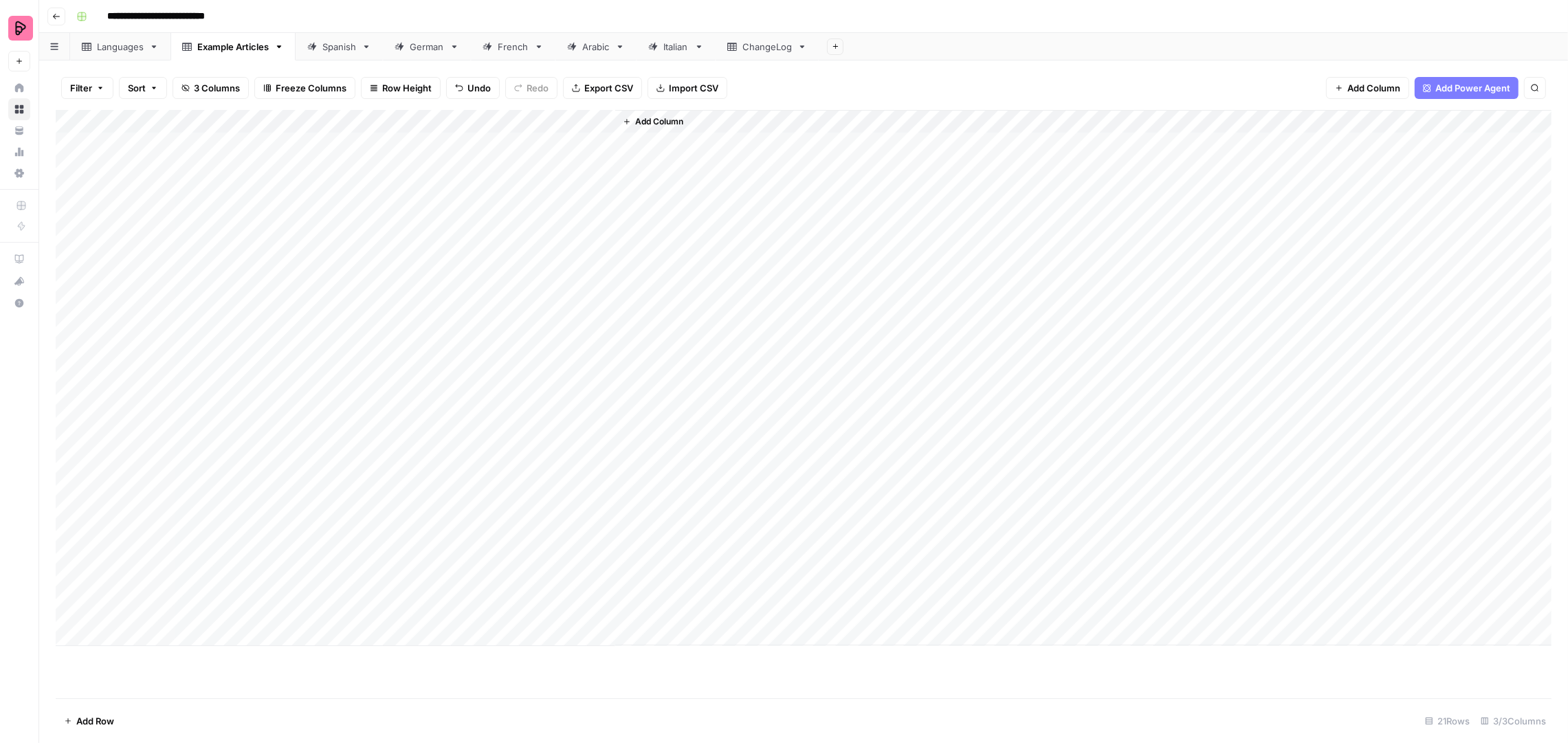
click at [246, 44] on div "Example Articles" at bounding box center [232, 47] width 72 height 14
click at [344, 49] on div "Spanish" at bounding box center [342, 47] width 33 height 14
click at [816, 124] on div "Add Column" at bounding box center [804, 404] width 1496 height 589
click at [779, 257] on span "Edit Workflow" at bounding box center [795, 257] width 121 height 14
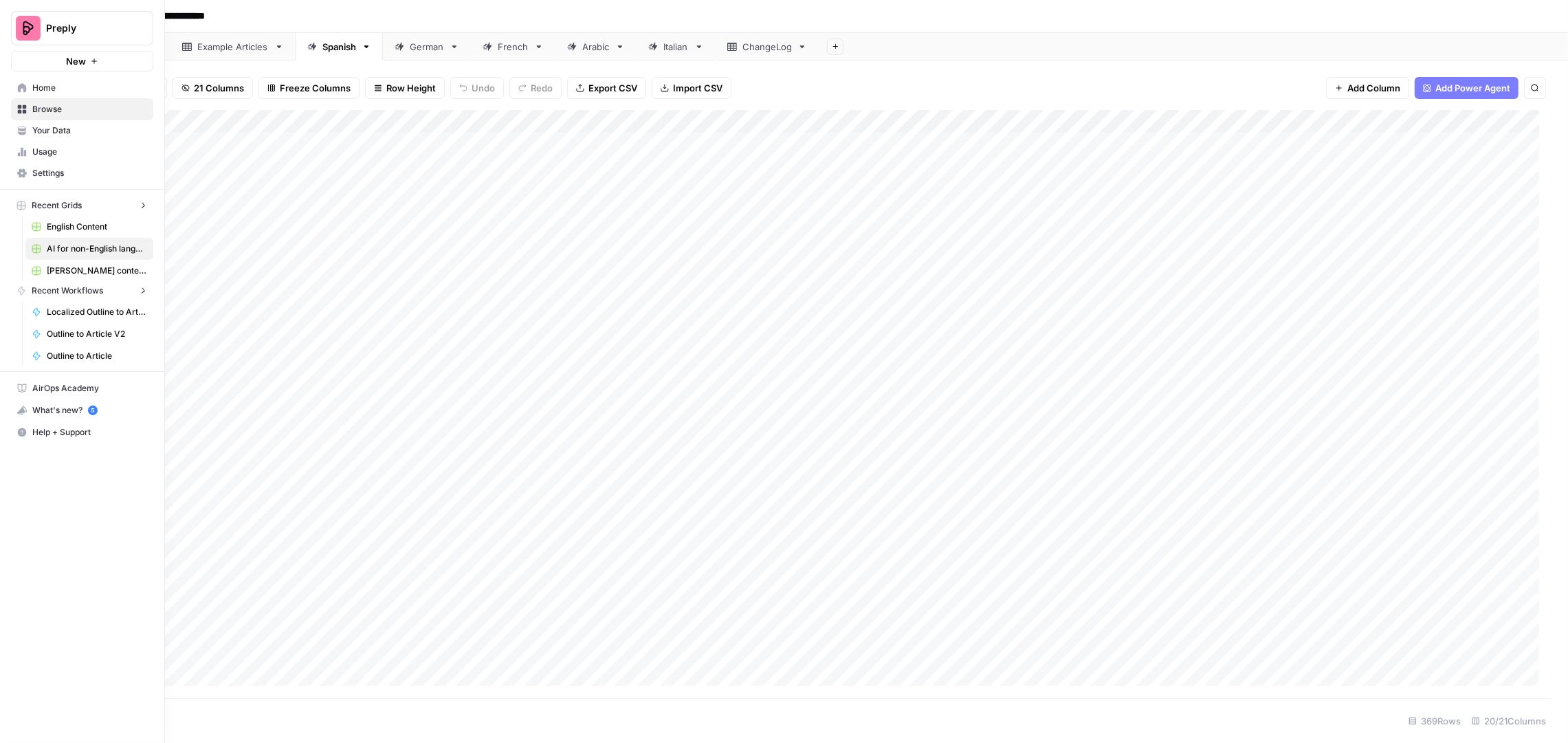
click at [23, 113] on icon at bounding box center [23, 110] width 10 height 10
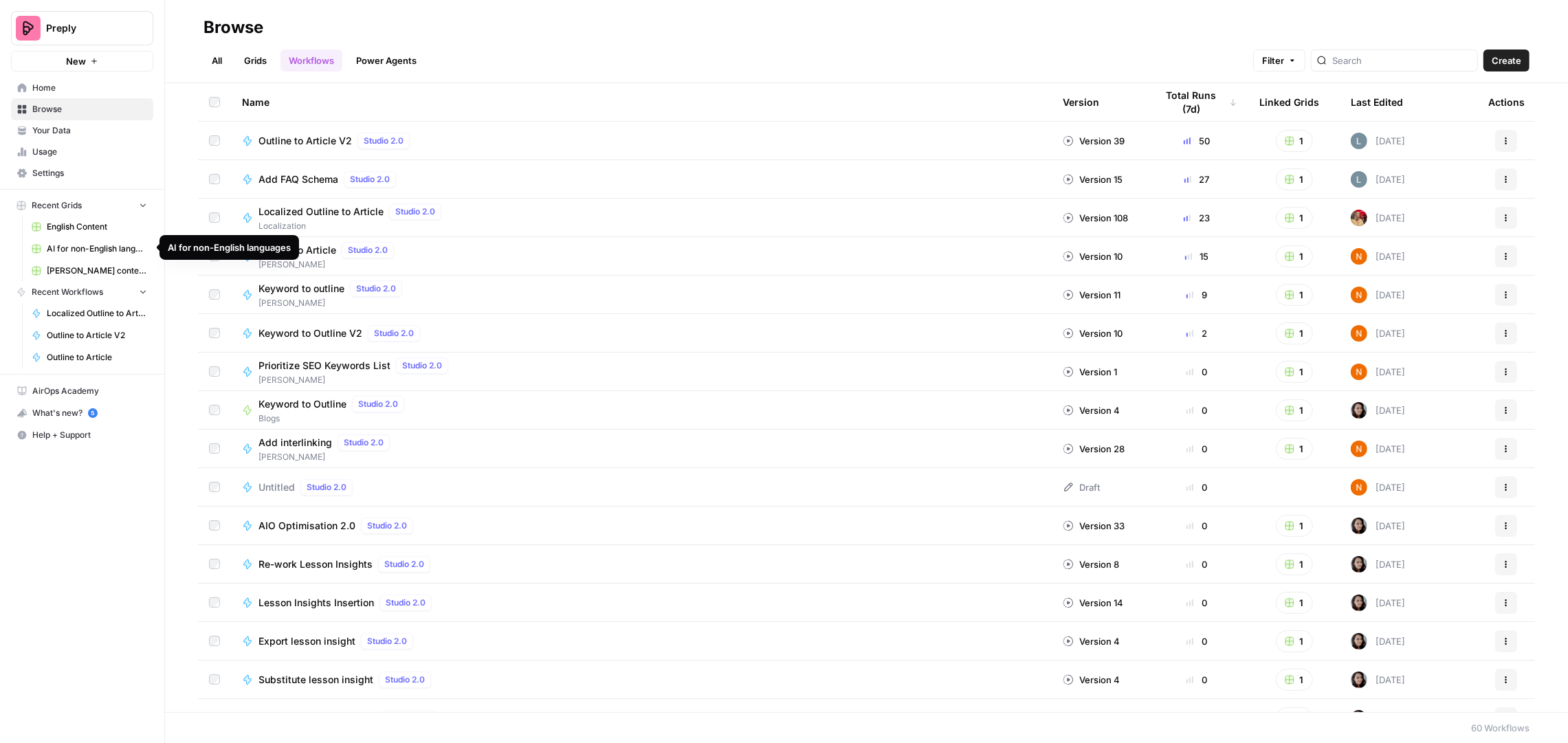
click at [83, 229] on span "English Content" at bounding box center [97, 226] width 100 height 13
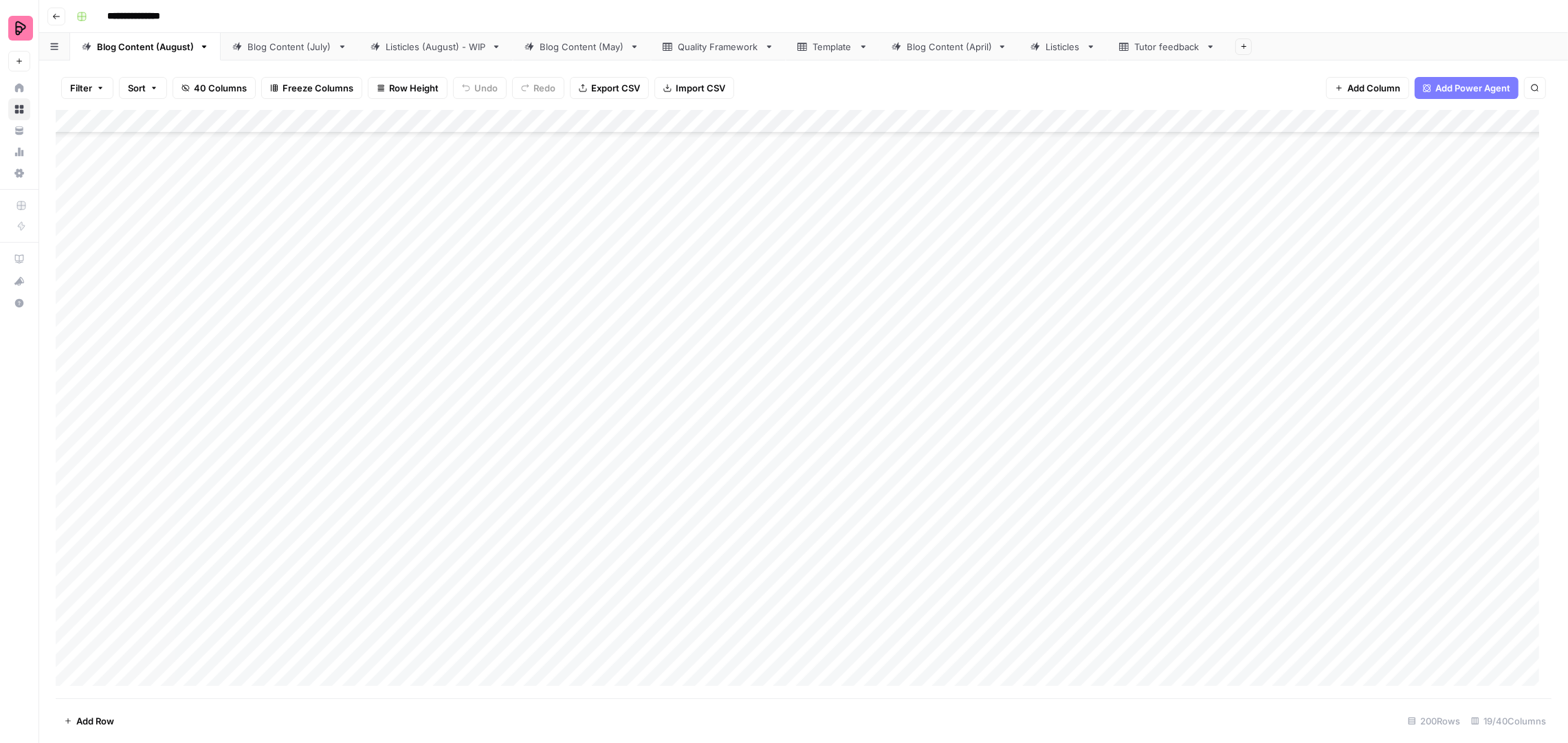
scroll to position [761, 0]
click at [278, 45] on div "Blog Content (July)" at bounding box center [289, 47] width 84 height 14
click at [408, 146] on div "Add Column" at bounding box center [804, 404] width 1496 height 589
click at [408, 146] on textarea "**********" at bounding box center [420, 145] width 220 height 20
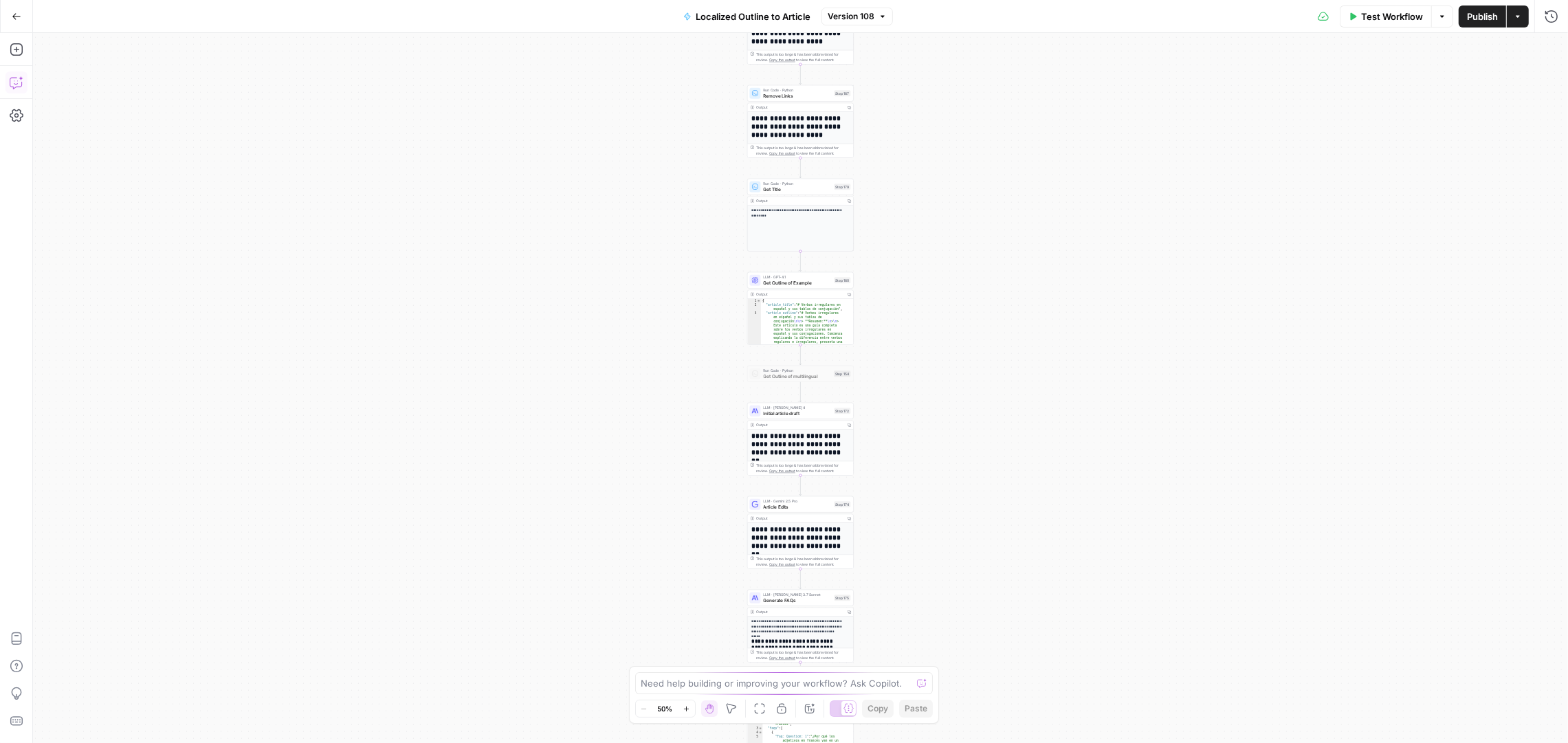
click at [21, 83] on icon "button" at bounding box center [16, 82] width 12 height 11
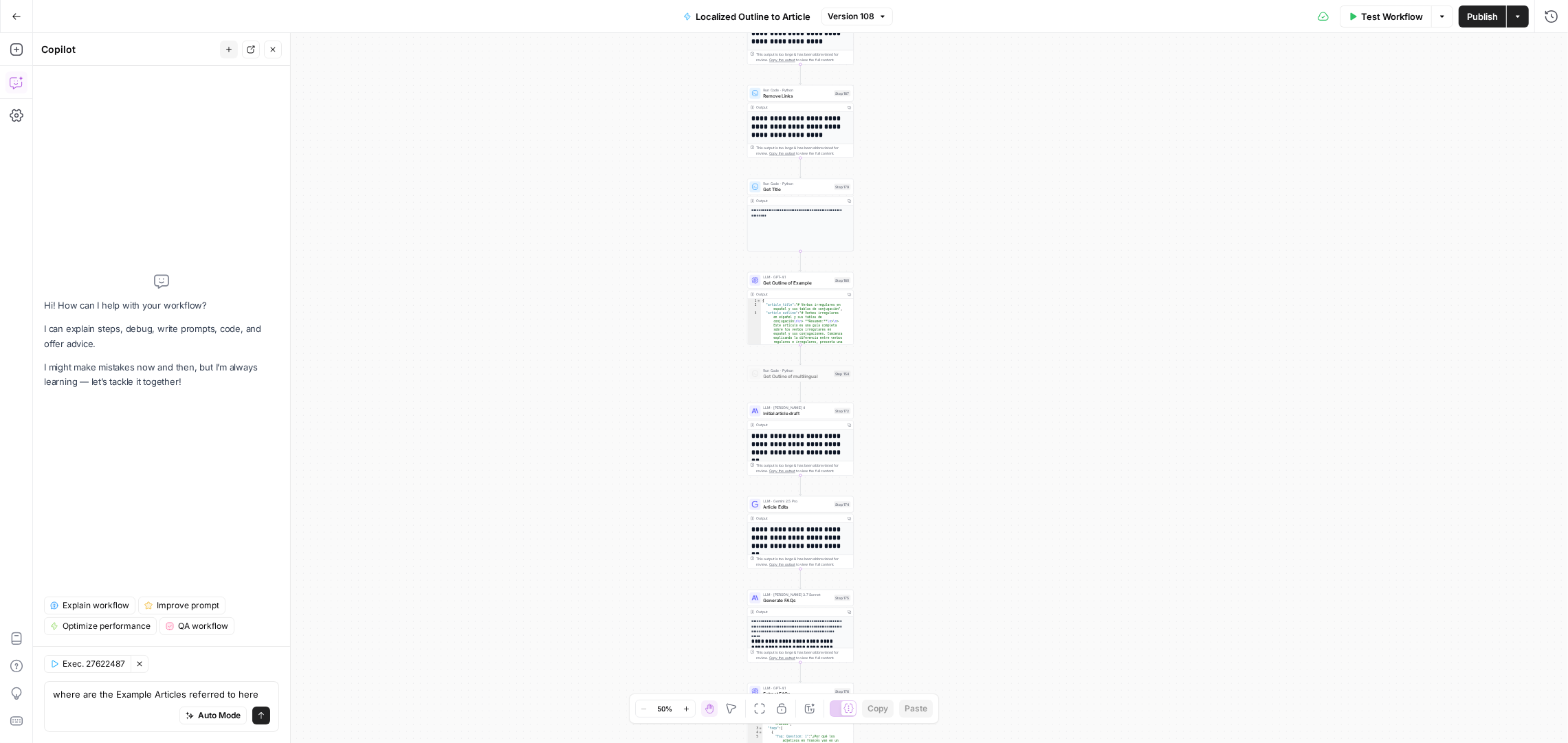
type textarea "where are the Example Articles referred to here?"
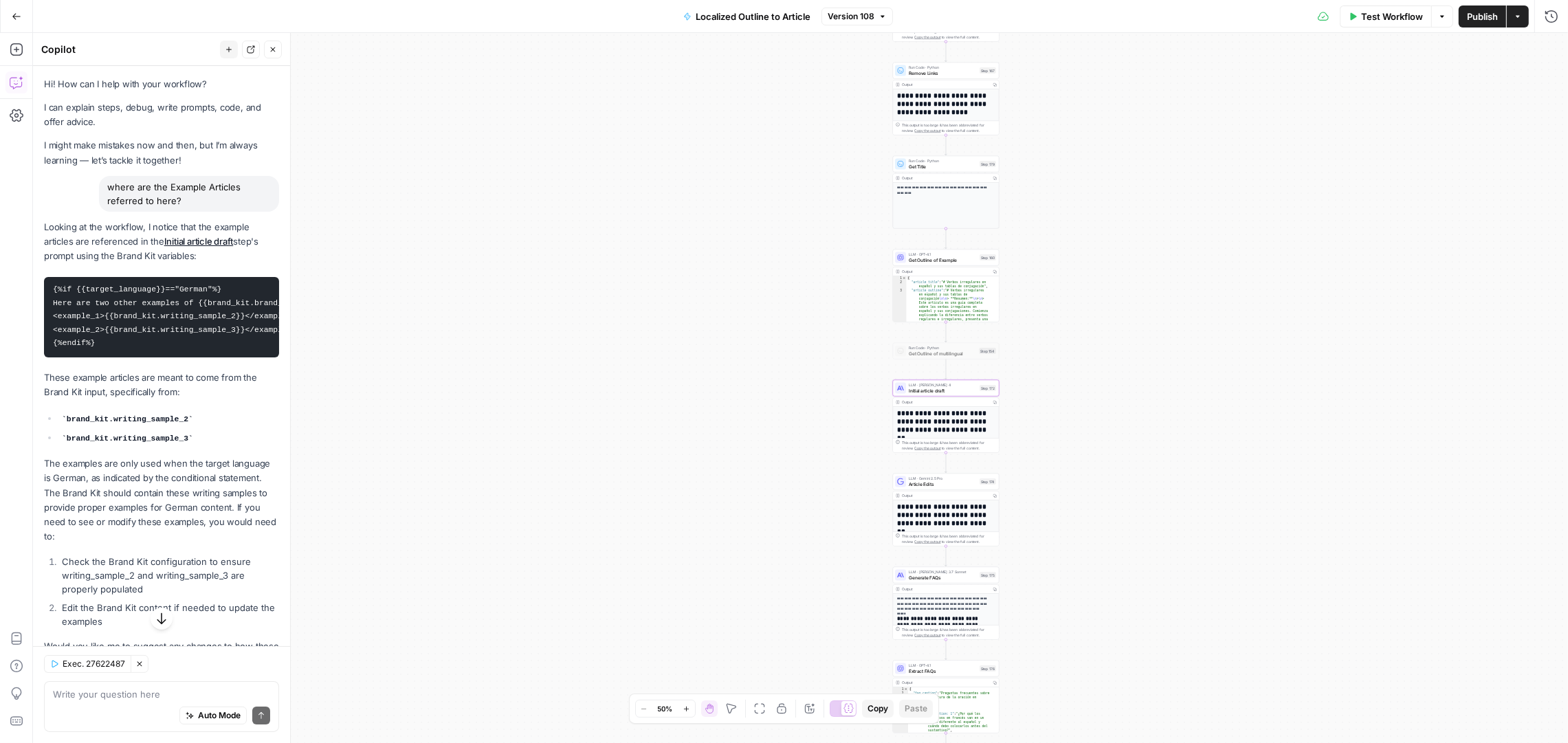
click at [199, 244] on link "Initial article draft" at bounding box center [199, 241] width 70 height 11
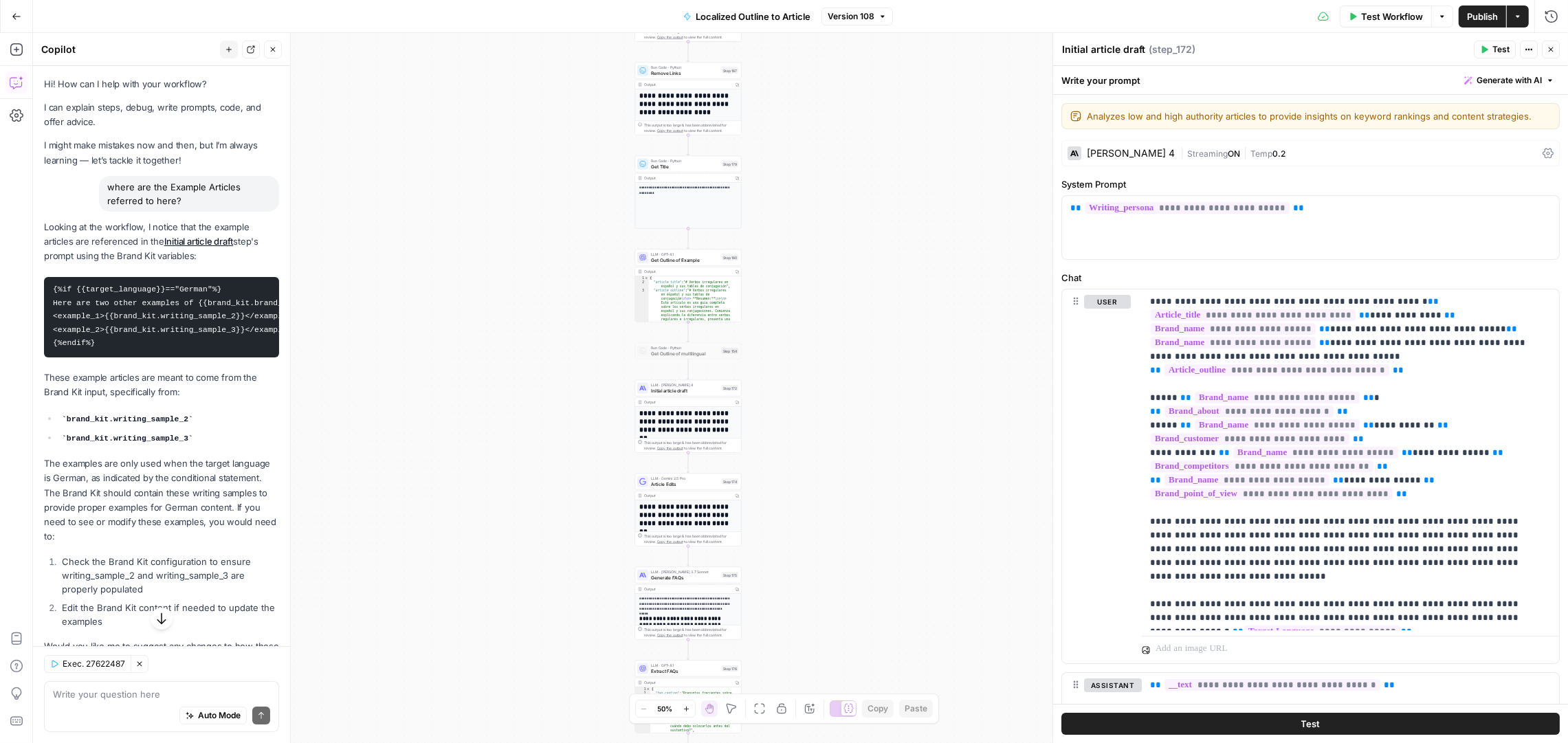
click at [140, 703] on div "Auto Mode Send" at bounding box center [162, 716] width 218 height 30
type textarea "there is a column in the grid called "Content Types" where is this referenced i…"
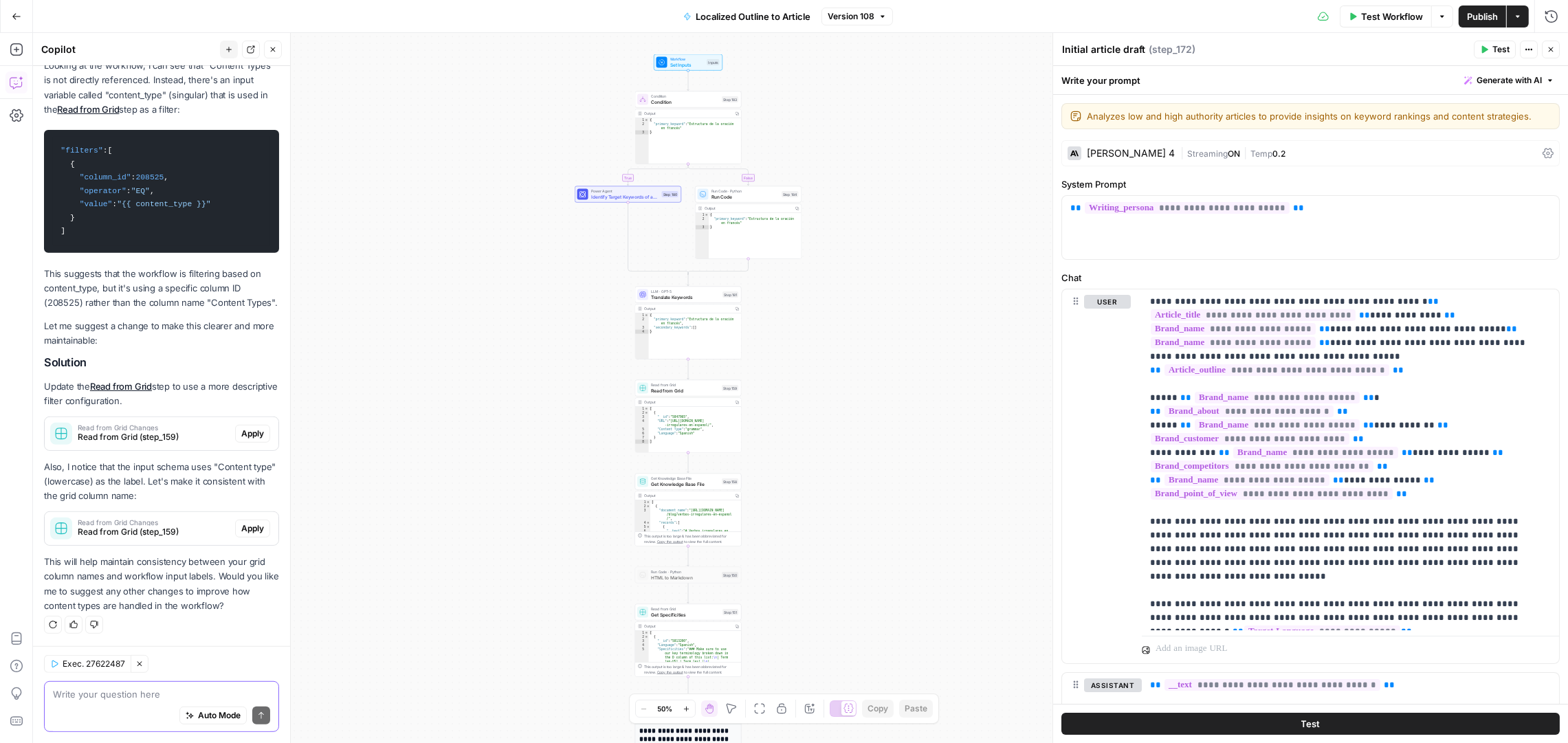
scroll to position [698, 0]
click at [149, 533] on span "Read from Grid (step_159)" at bounding box center [153, 531] width 152 height 13
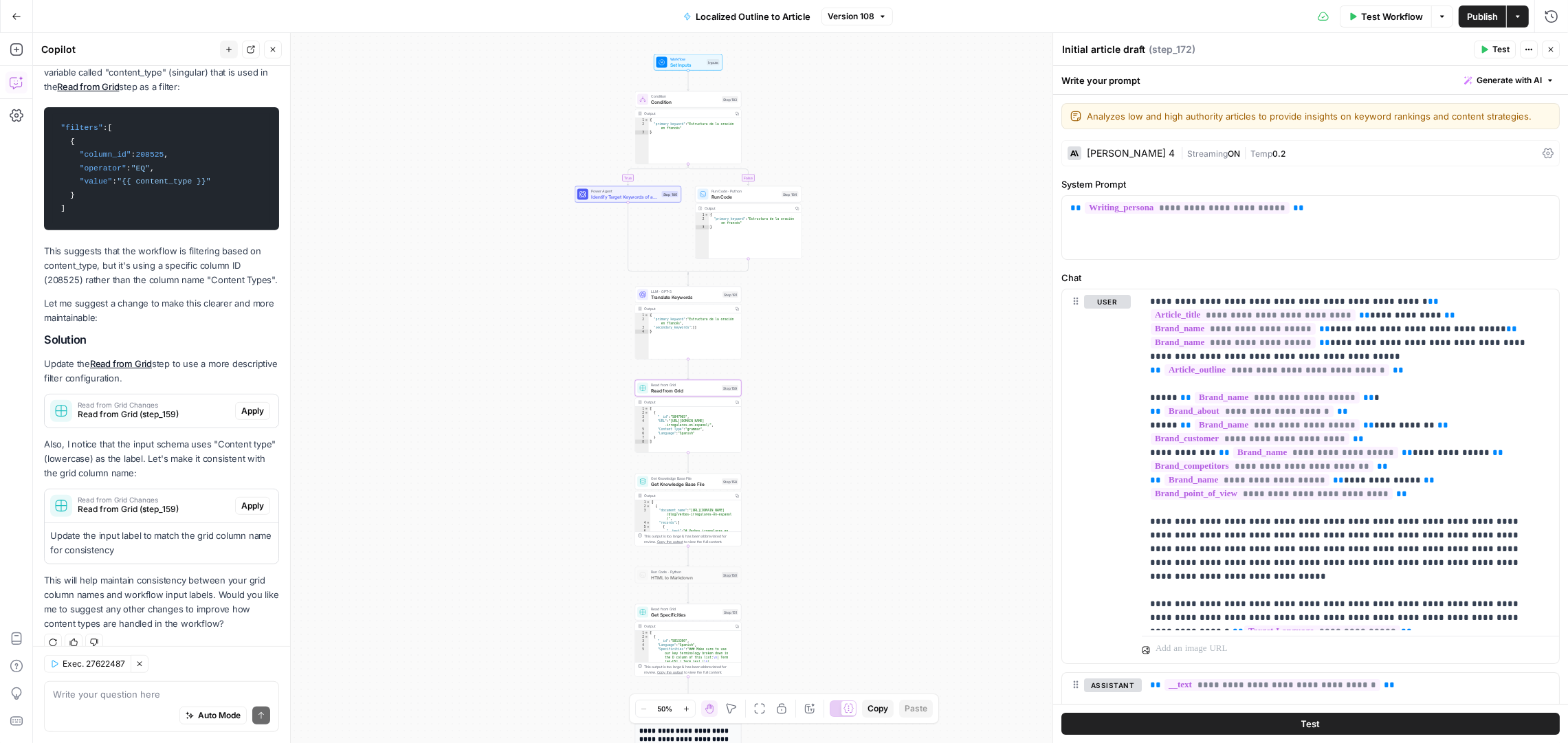
scroll to position [739, 0]
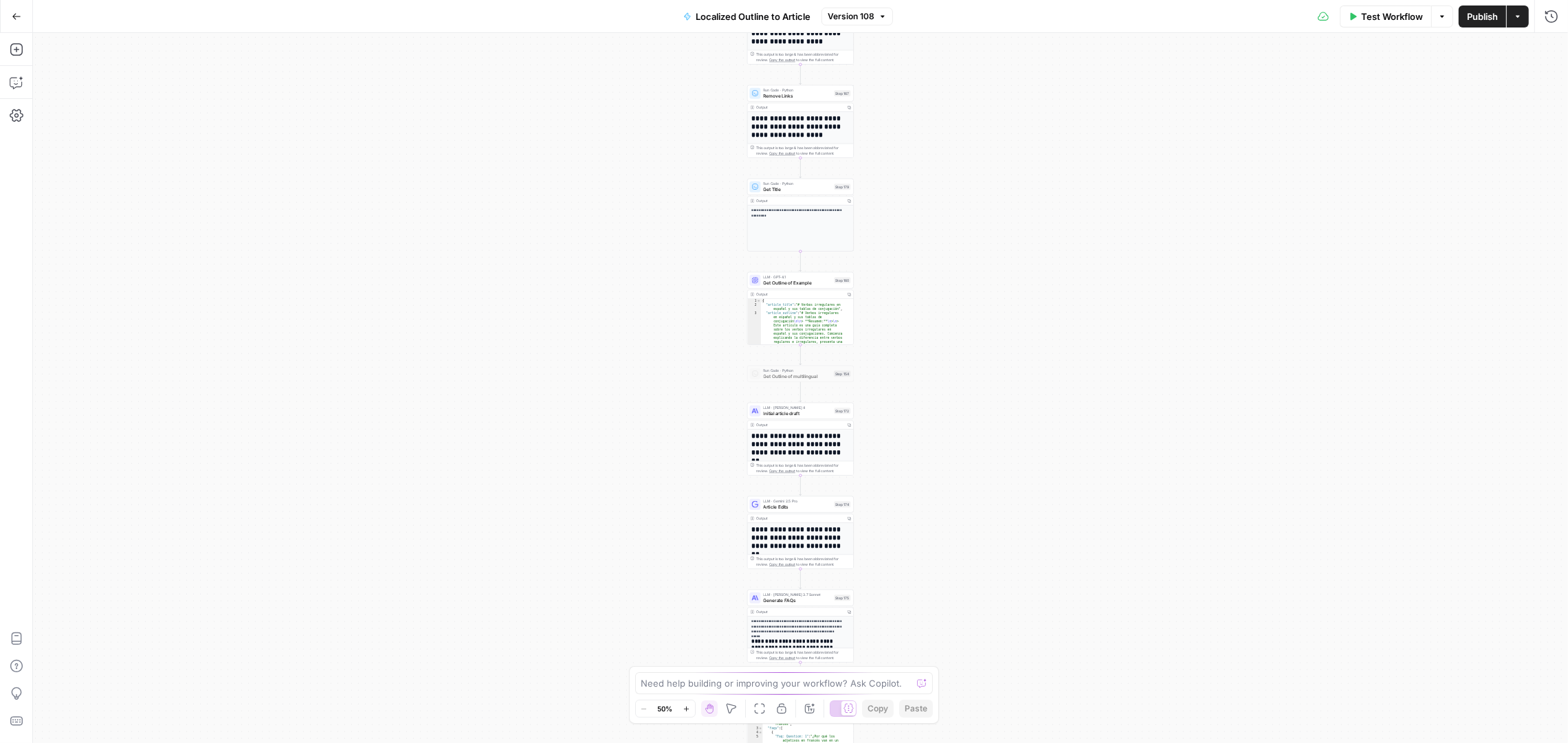
click at [11, 20] on button "Go Back" at bounding box center [16, 16] width 25 height 25
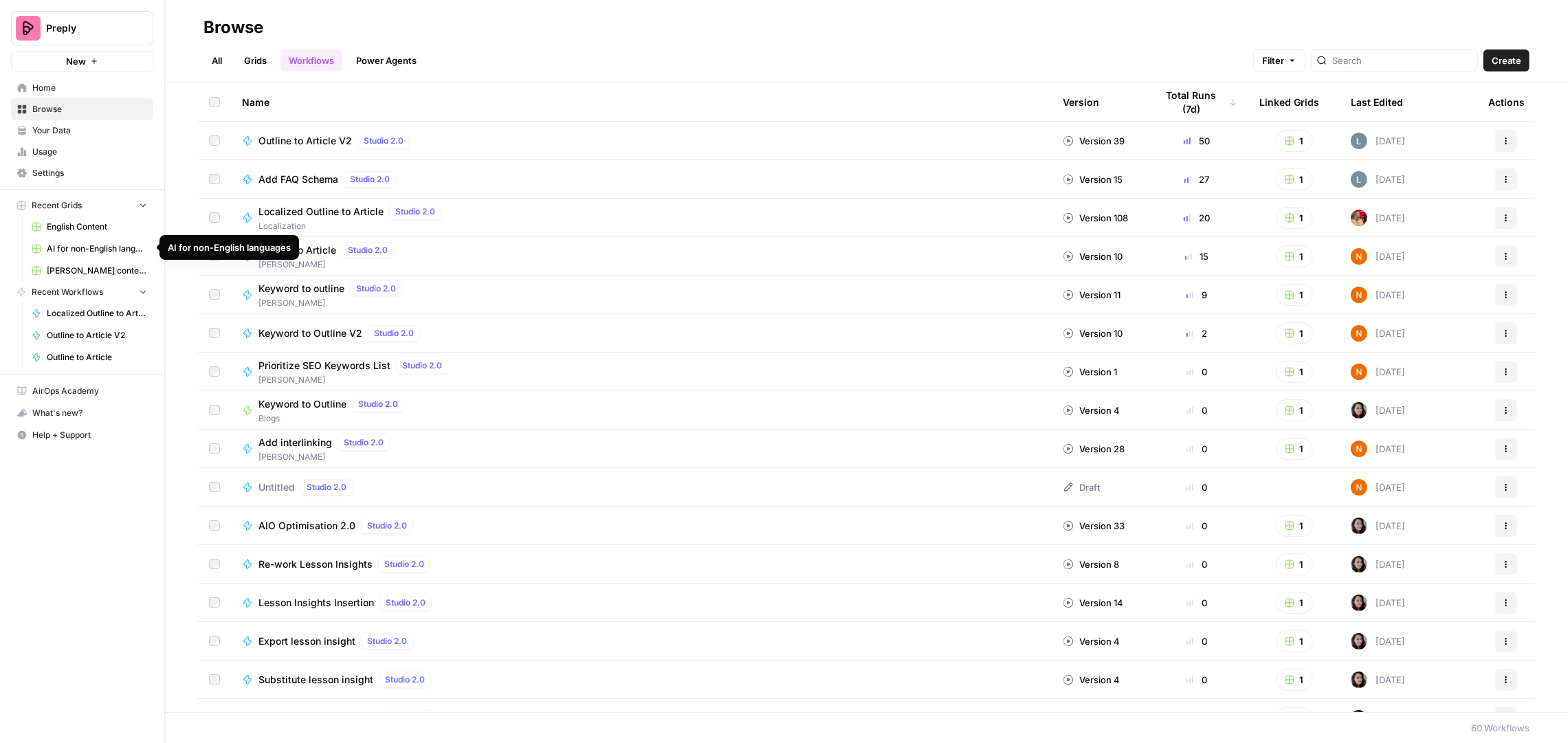
click at [79, 247] on span "AI for non-English languages" at bounding box center [97, 249] width 100 height 13
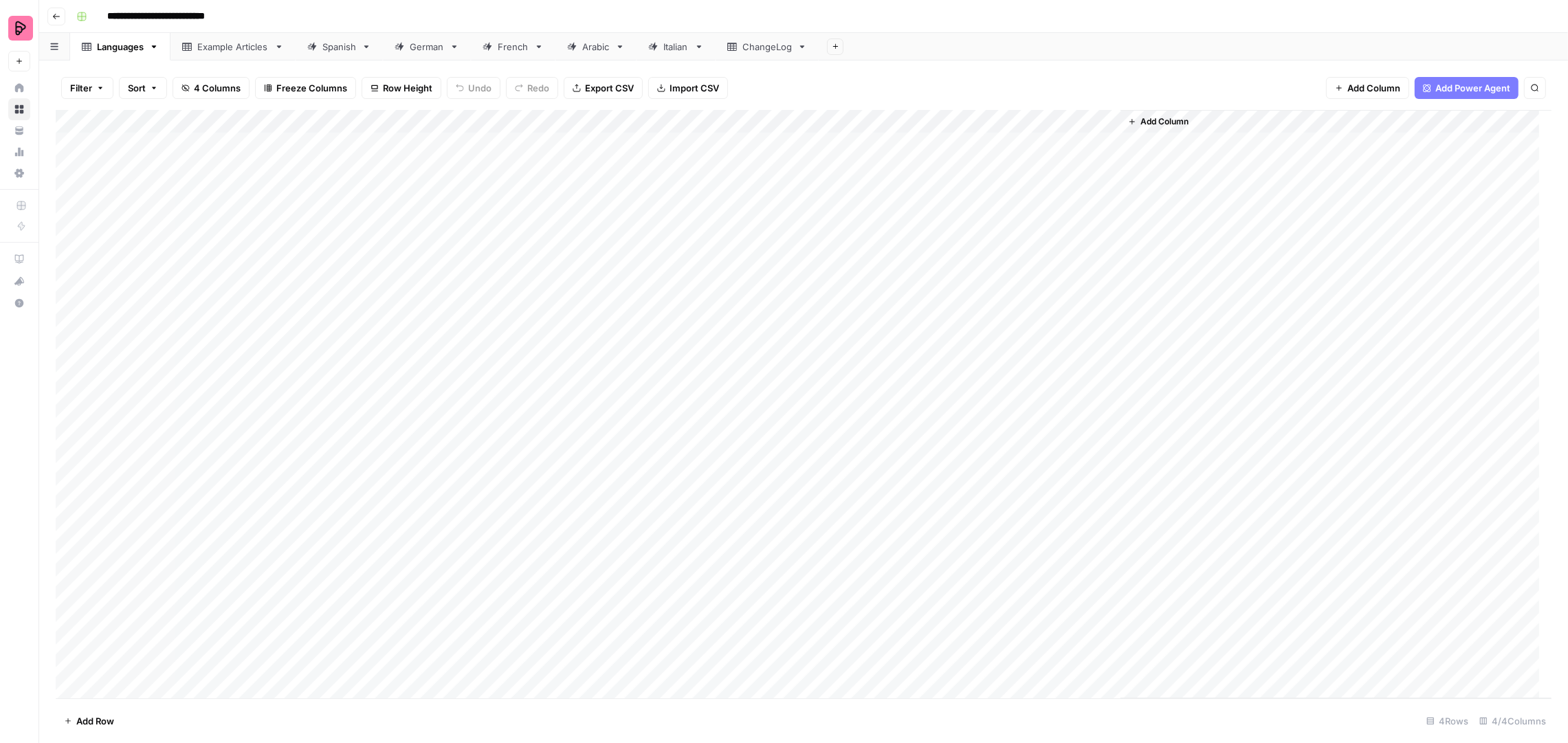
click at [239, 38] on link "Example Articles" at bounding box center [233, 47] width 126 height 27
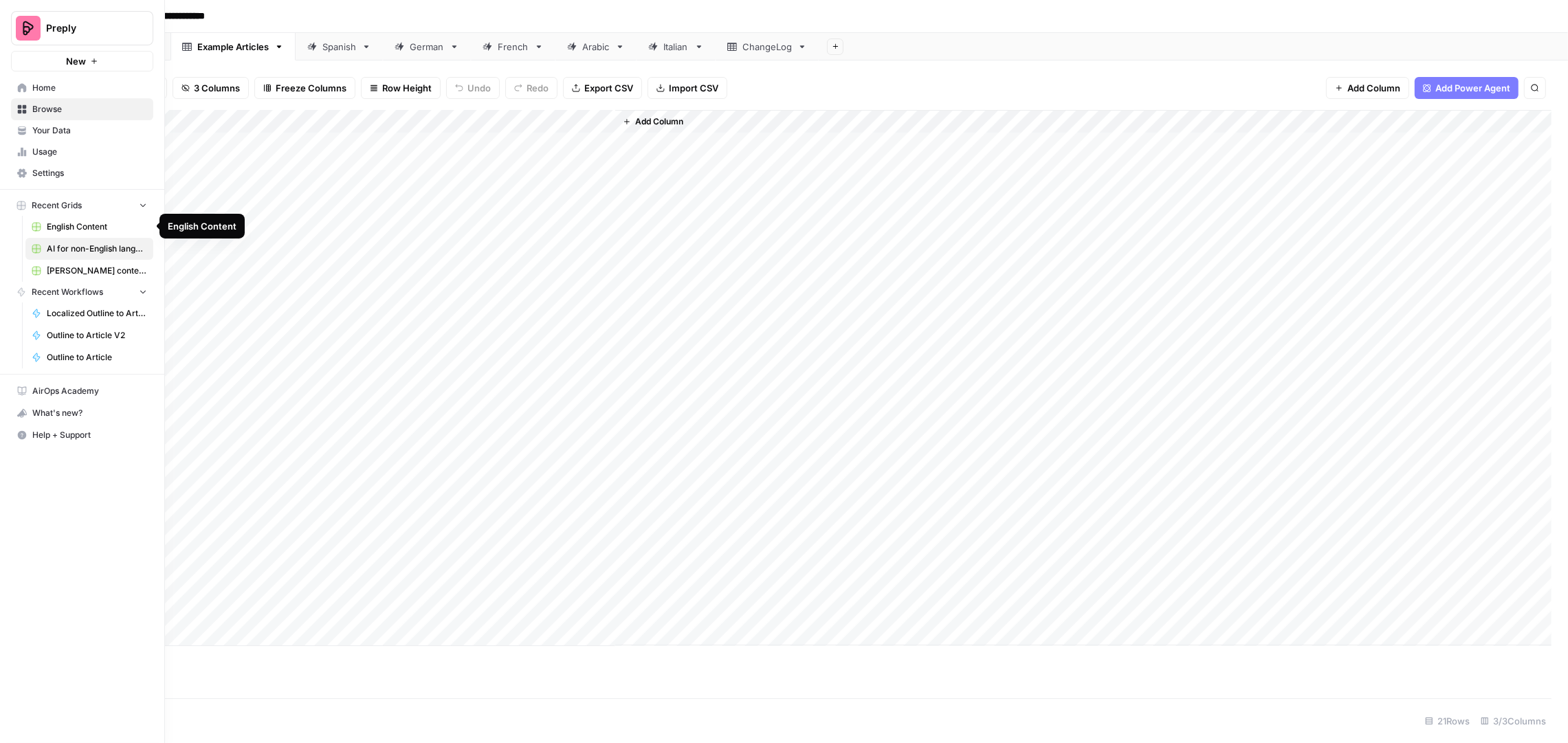
click at [71, 224] on span "English Content" at bounding box center [97, 226] width 100 height 13
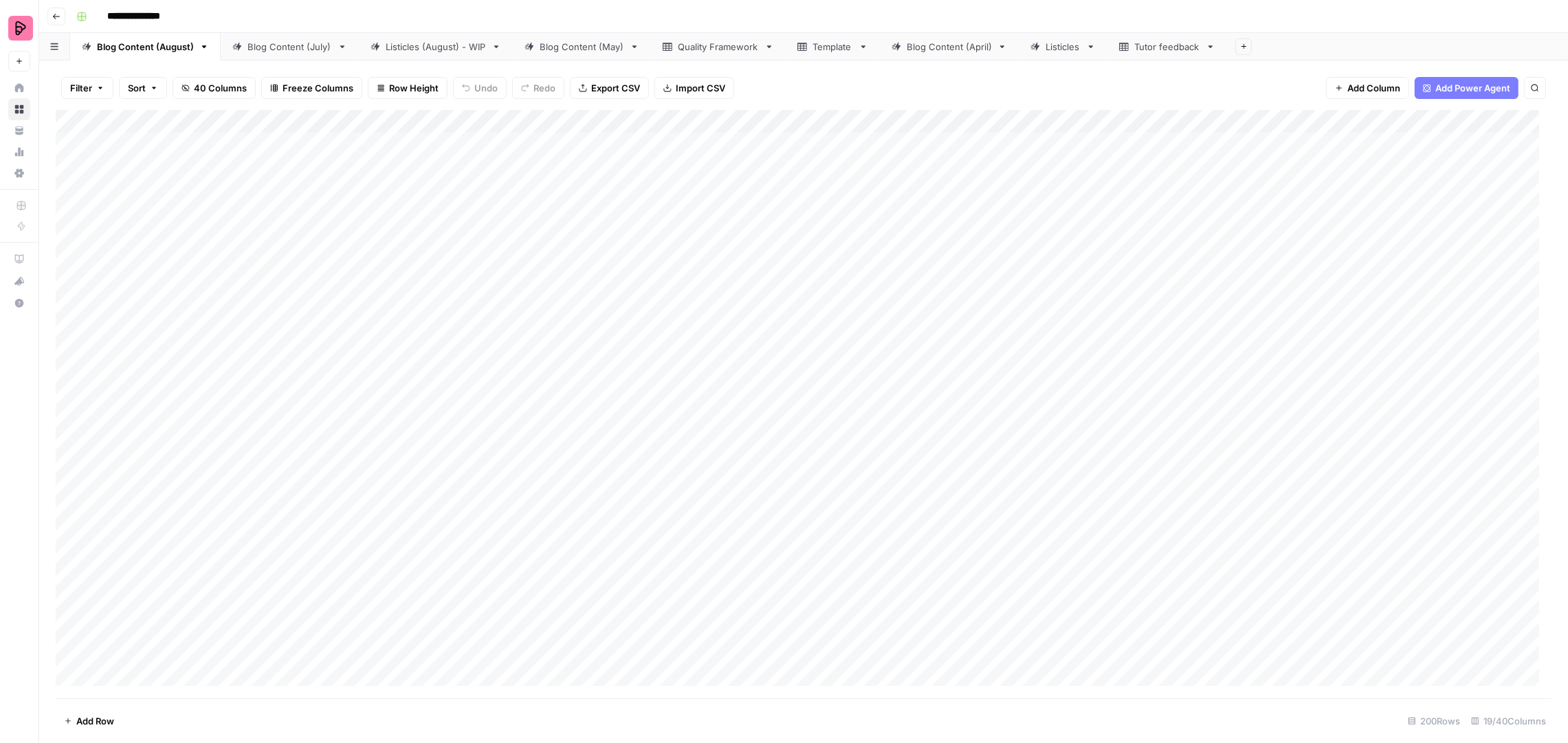
click at [275, 47] on div "Blog Content (July)" at bounding box center [289, 47] width 84 height 14
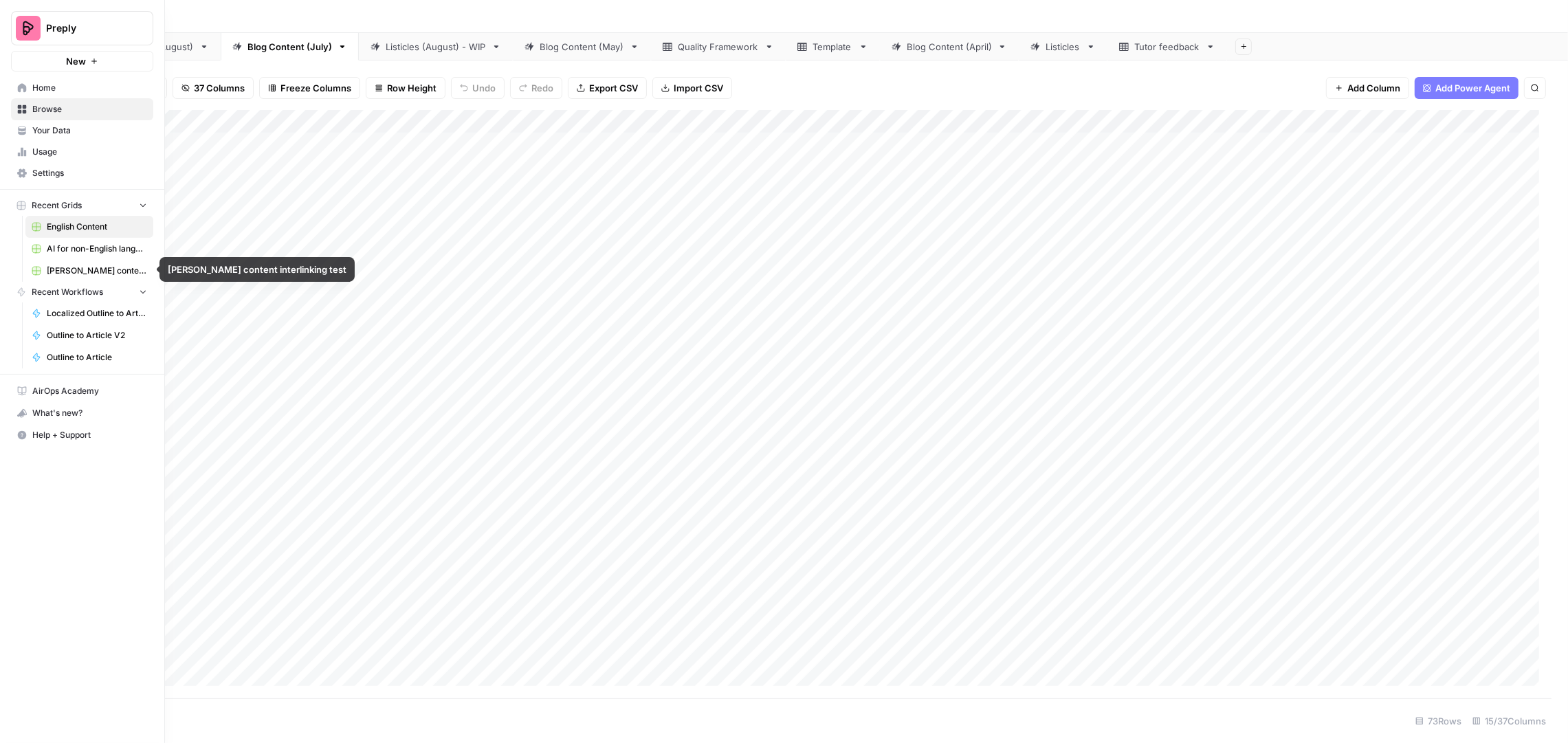
click at [102, 250] on span "AI for non-English languages" at bounding box center [97, 249] width 100 height 13
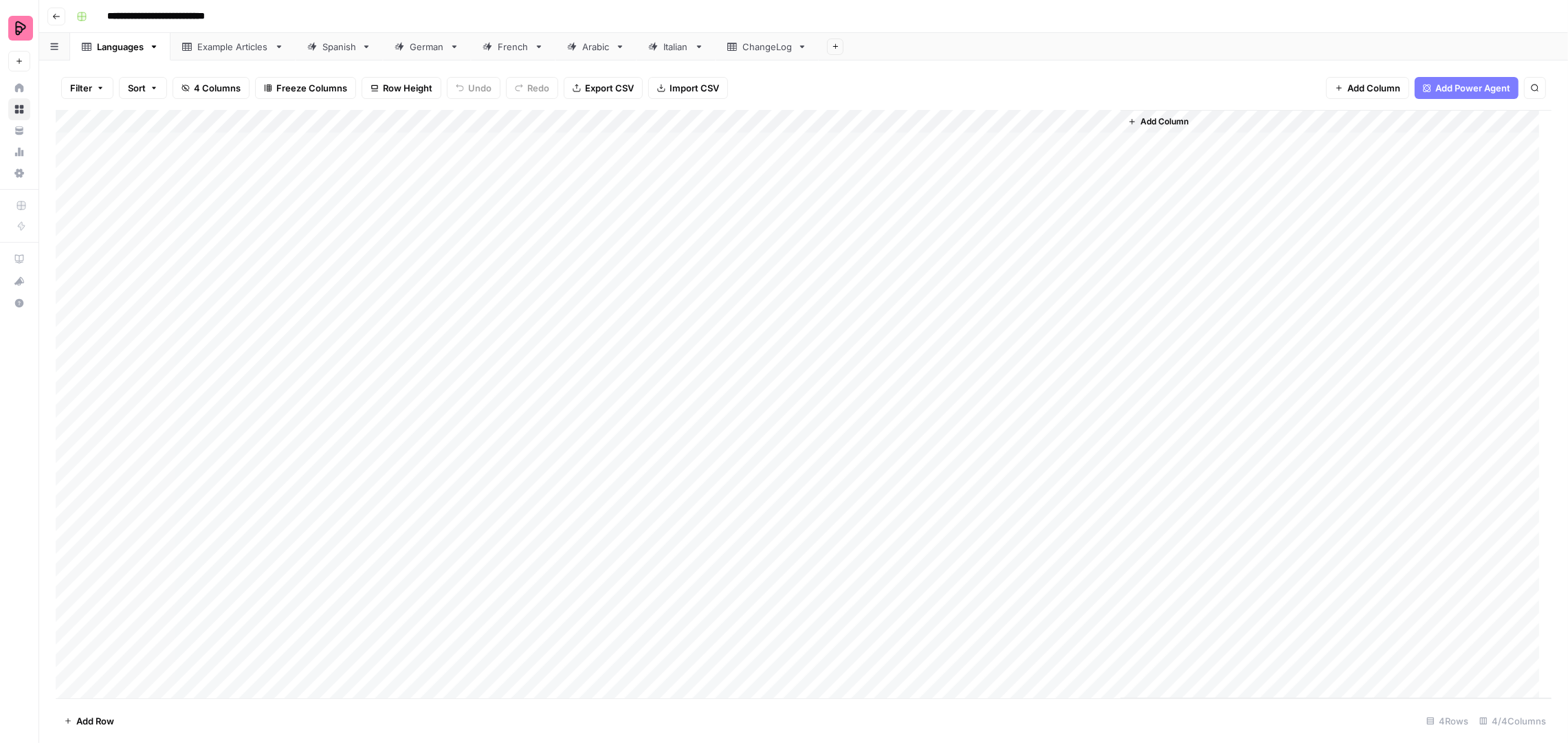
click at [222, 46] on div "Example Articles" at bounding box center [232, 47] width 72 height 14
